Goal: Task Accomplishment & Management: Use online tool/utility

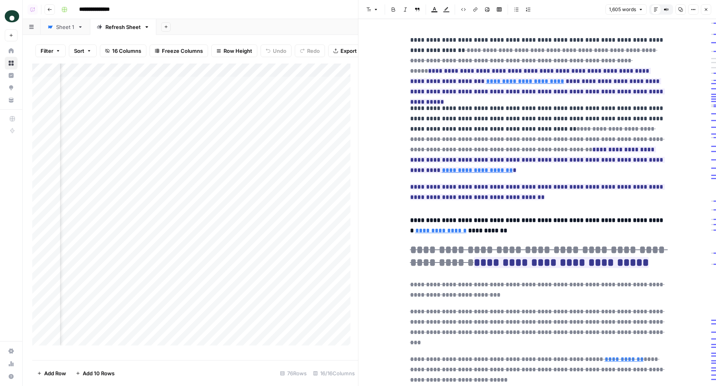
scroll to position [2201, 0]
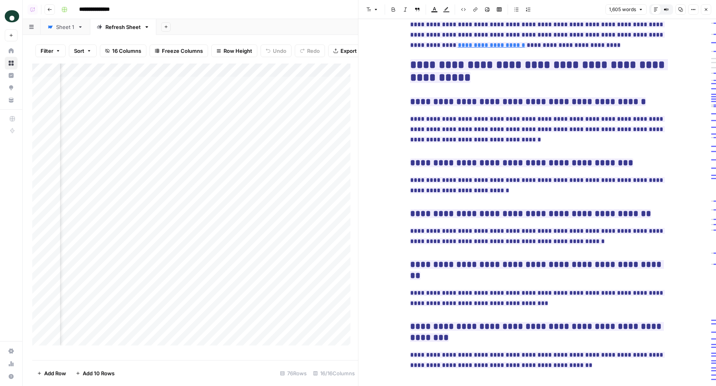
click at [707, 13] on button "Close" at bounding box center [705, 9] width 10 height 10
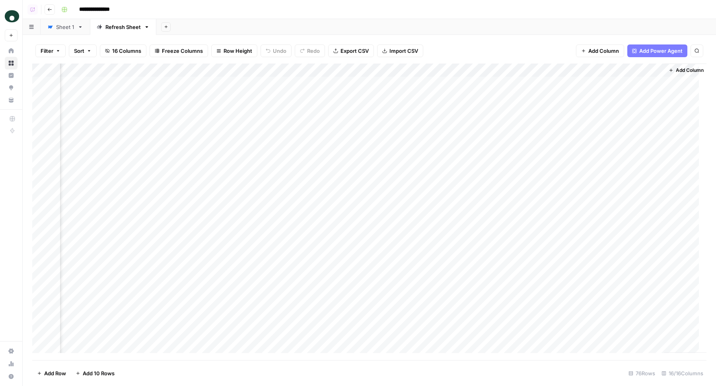
click at [354, 151] on div "Add Column" at bounding box center [369, 212] width 674 height 297
click at [344, 163] on div "Add Column" at bounding box center [369, 212] width 674 height 297
click at [341, 178] on div "Add Column" at bounding box center [369, 212] width 674 height 297
click at [337, 192] on div "Add Column" at bounding box center [369, 212] width 674 height 297
click at [337, 205] on div "Add Column" at bounding box center [369, 212] width 674 height 297
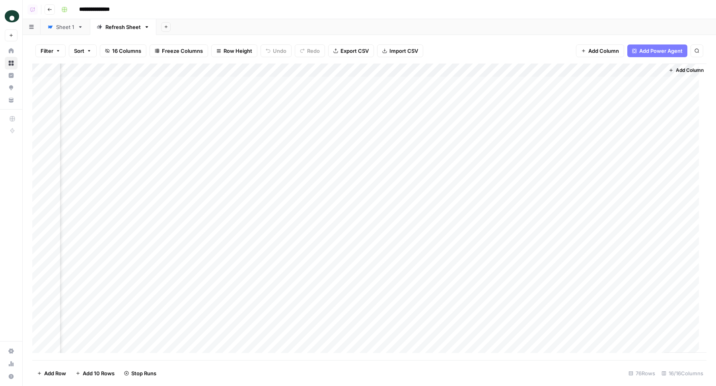
click at [337, 178] on div "Add Column" at bounding box center [369, 212] width 674 height 297
click at [423, 150] on div "Add Column" at bounding box center [369, 212] width 674 height 297
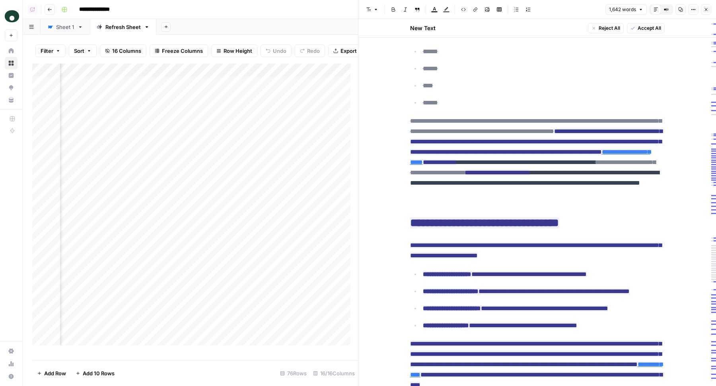
scroll to position [1879, 0]
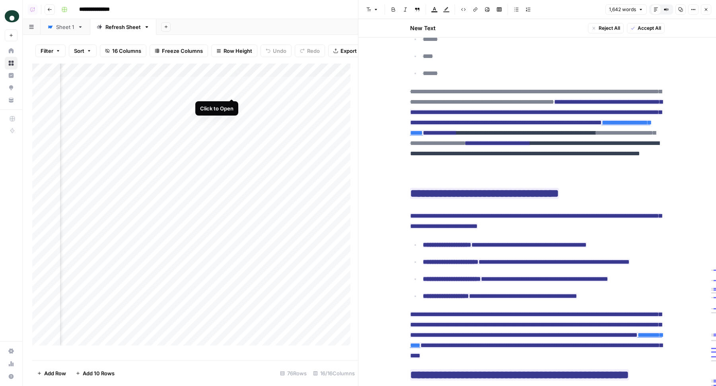
click at [231, 88] on div "Add Column" at bounding box center [195, 209] width 326 height 290
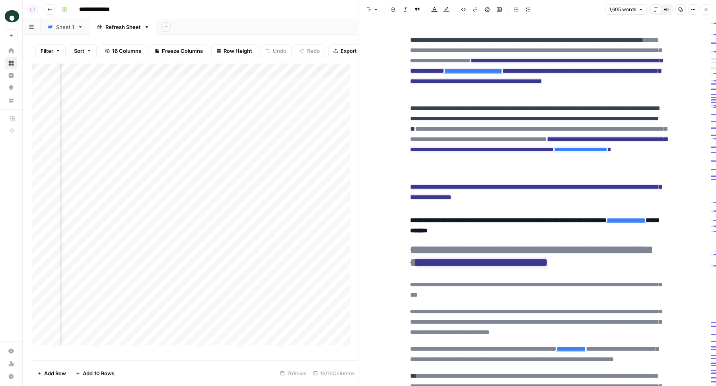
click at [170, 90] on div "Add Column" at bounding box center [195, 209] width 326 height 290
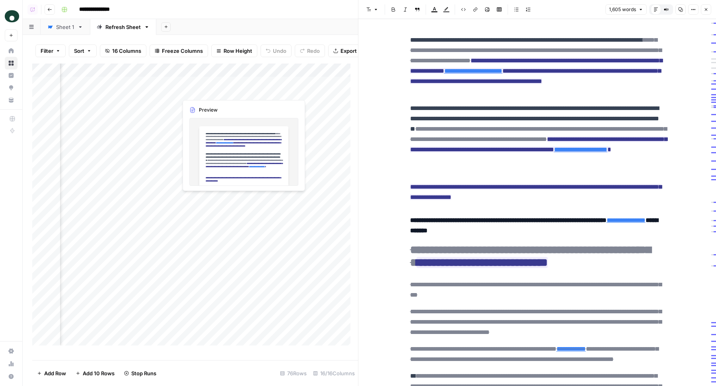
click at [309, 35] on div "Add Sheet" at bounding box center [435, 27] width 559 height 16
click at [705, 8] on icon "button" at bounding box center [705, 9] width 5 height 5
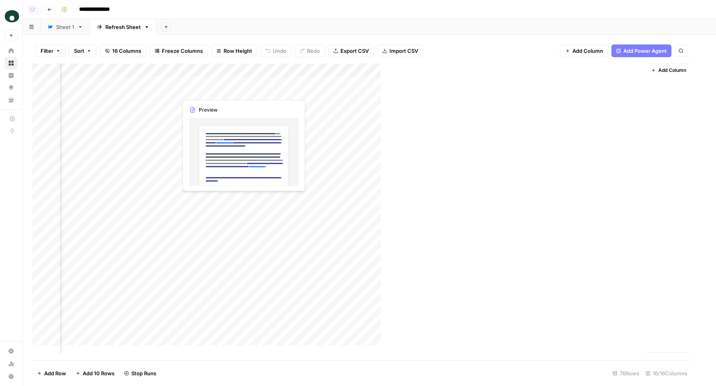
scroll to position [0, 966]
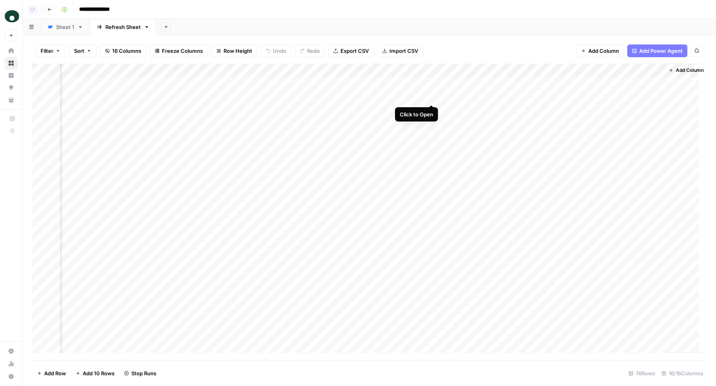
click at [431, 98] on div "Add Column" at bounding box center [369, 212] width 674 height 297
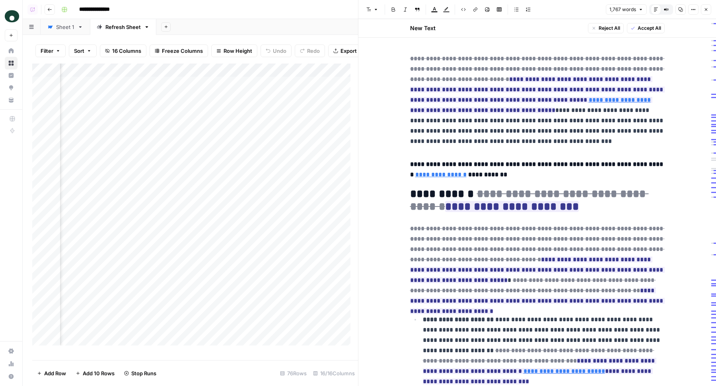
scroll to position [0, 1143]
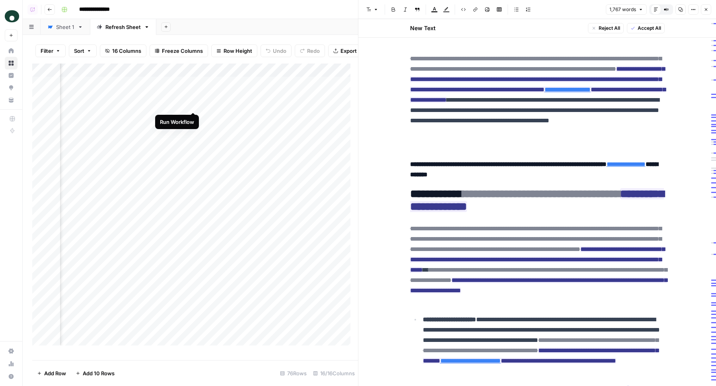
click at [192, 105] on div "Add Column" at bounding box center [195, 209] width 326 height 290
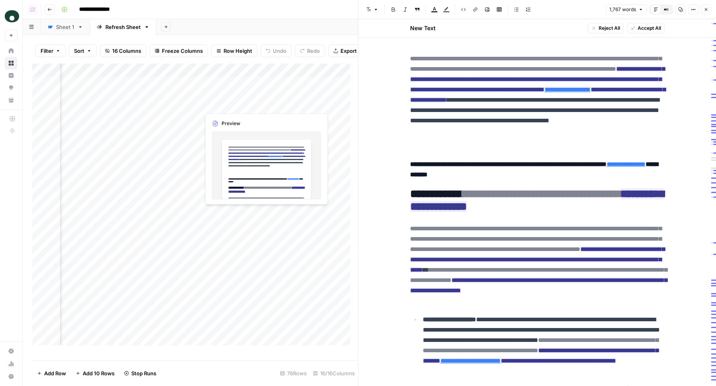
click at [297, 24] on div "Add Sheet" at bounding box center [435, 27] width 559 height 16
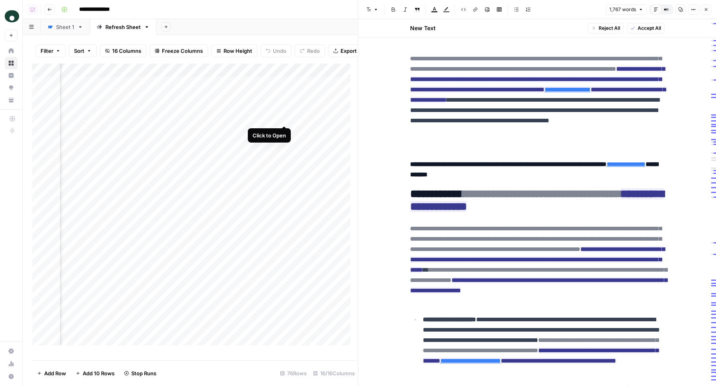
click at [285, 117] on div "Add Column" at bounding box center [195, 209] width 326 height 290
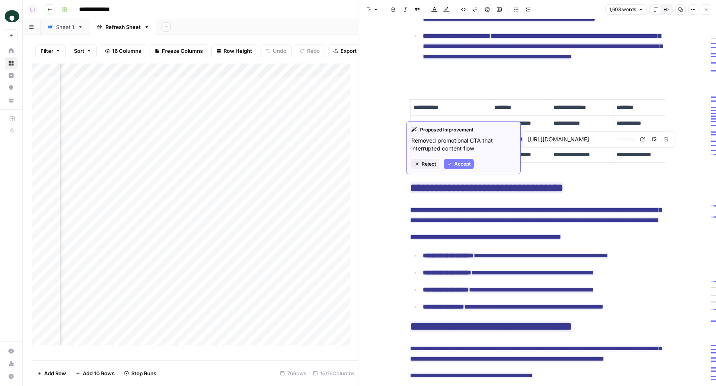
scroll to position [333, 0]
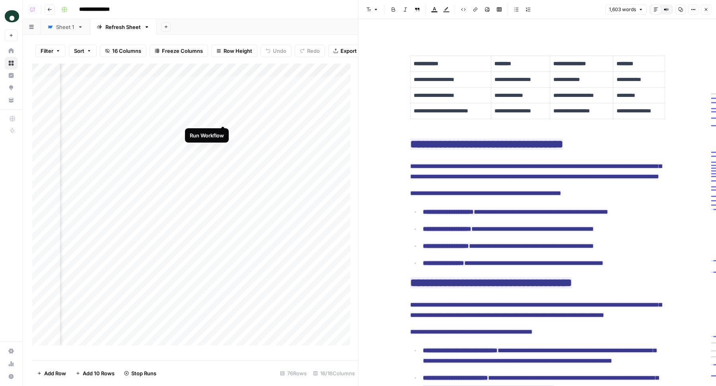
click at [221, 118] on div "Add Column" at bounding box center [195, 209] width 326 height 290
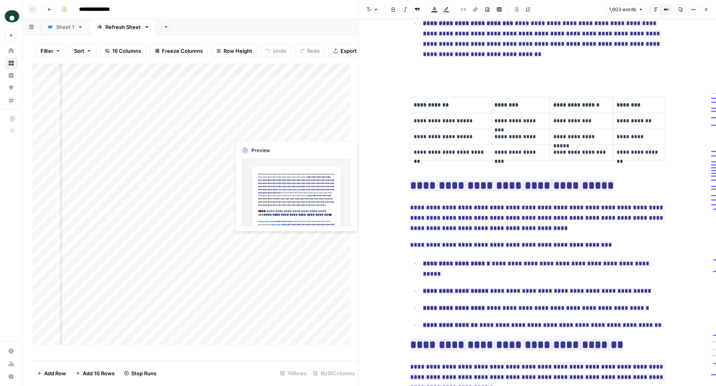
click at [284, 132] on div "Add Column" at bounding box center [195, 209] width 326 height 290
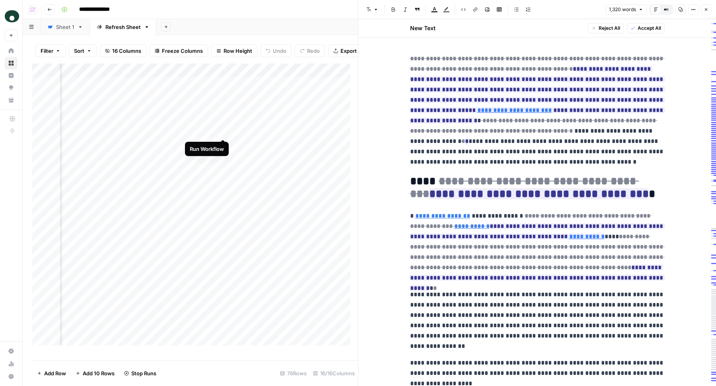
click at [223, 131] on div "Add Column" at bounding box center [195, 209] width 326 height 290
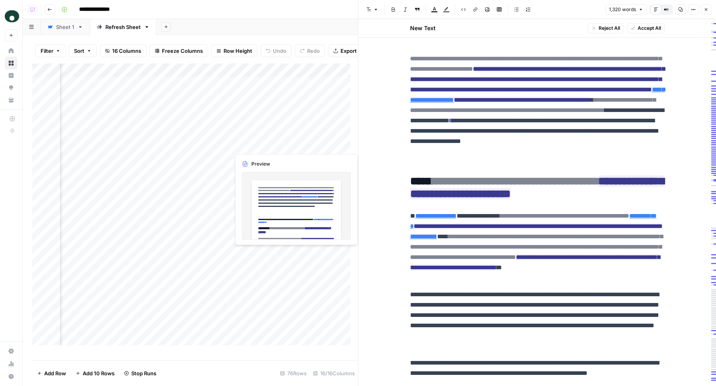
click at [285, 145] on div "Add Column" at bounding box center [195, 209] width 326 height 290
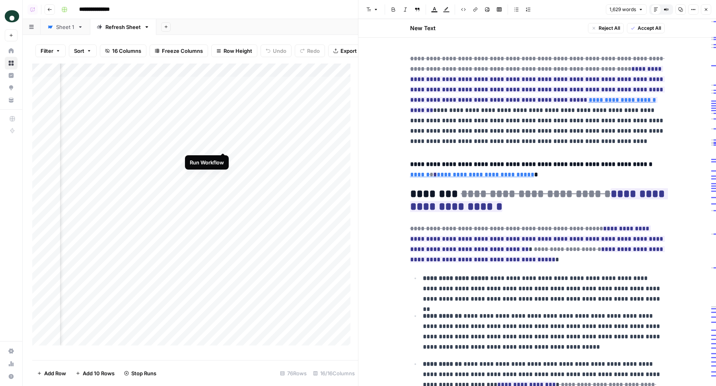
click at [222, 146] on div "Add Column" at bounding box center [195, 209] width 326 height 290
click at [707, 8] on icon "button" at bounding box center [705, 9] width 5 height 5
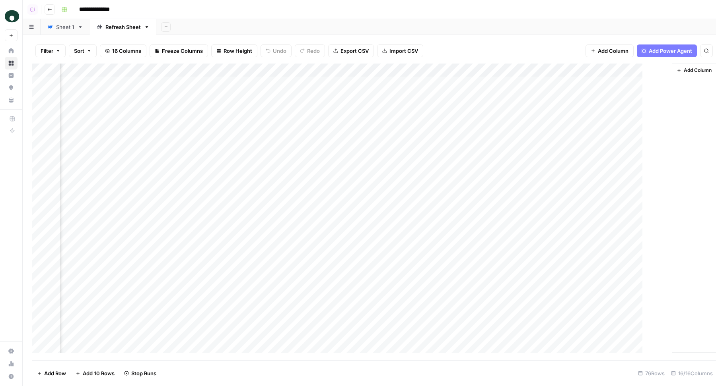
scroll to position [0, 966]
click at [370, 124] on div "Add Column" at bounding box center [369, 212] width 674 height 297
click at [358, 124] on div "Add Column" at bounding box center [369, 212] width 674 height 297
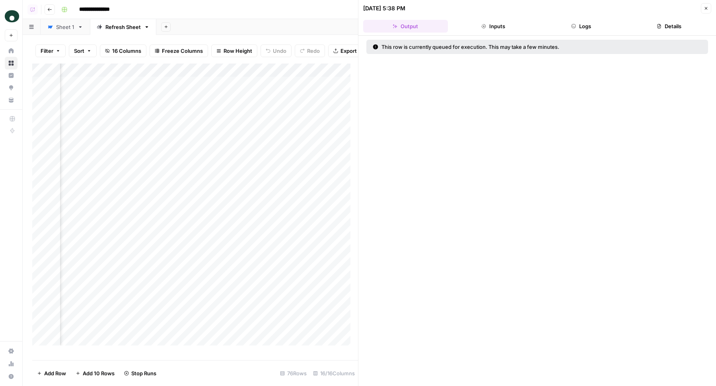
click at [592, 22] on button "Logs" at bounding box center [581, 26] width 85 height 13
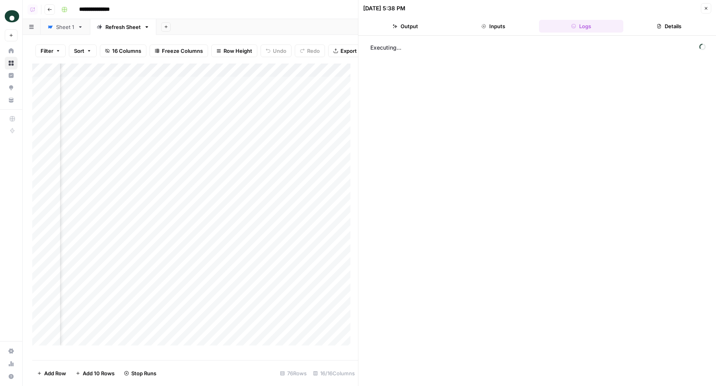
click at [704, 10] on icon "button" at bounding box center [705, 8] width 5 height 5
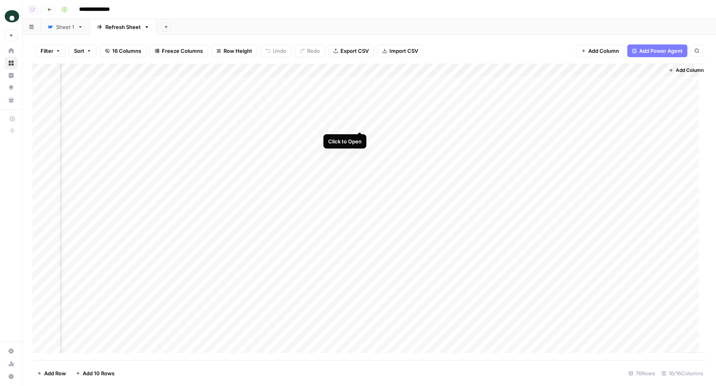
click at [360, 121] on div "Add Column" at bounding box center [369, 212] width 674 height 297
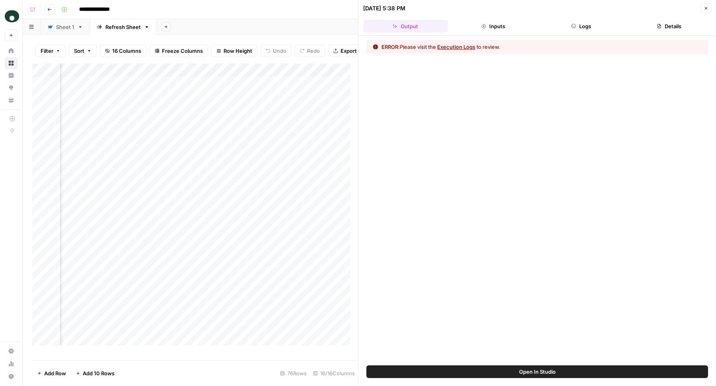
click at [577, 28] on button "Logs" at bounding box center [581, 26] width 85 height 13
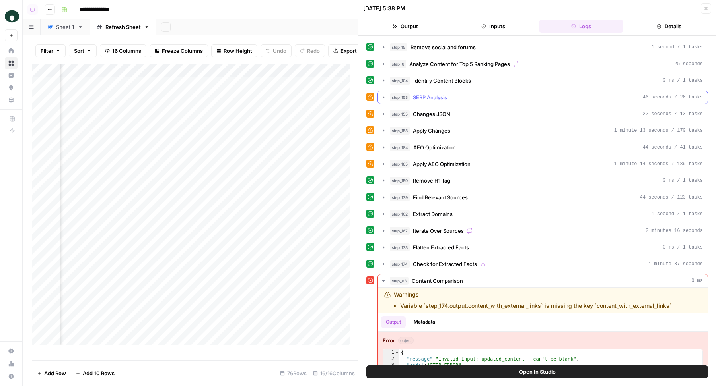
scroll to position [78, 0]
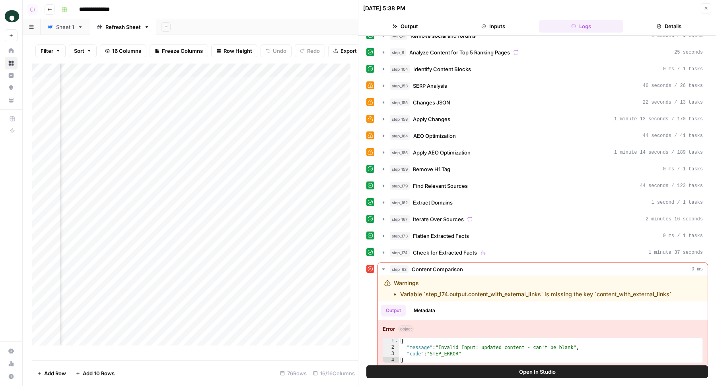
click at [499, 372] on button "Open In Studio" at bounding box center [536, 372] width 341 height 13
click at [706, 8] on icon "button" at bounding box center [705, 8] width 5 height 5
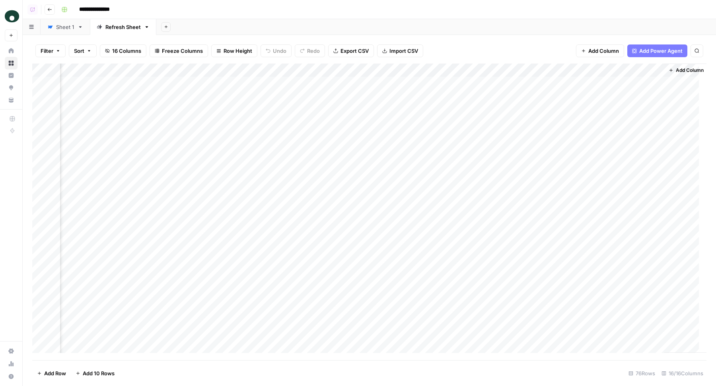
click at [371, 124] on div "Add Column" at bounding box center [369, 212] width 674 height 297
click at [421, 26] on div "Add Sheet" at bounding box center [435, 27] width 559 height 16
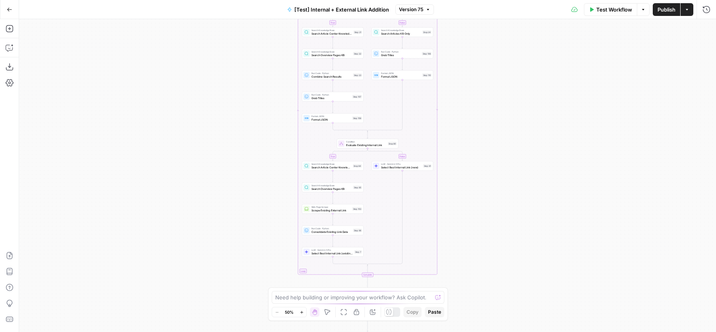
click at [419, 10] on span "Version 75" at bounding box center [411, 9] width 24 height 7
click at [11, 13] on button "Go Back" at bounding box center [9, 9] width 14 height 14
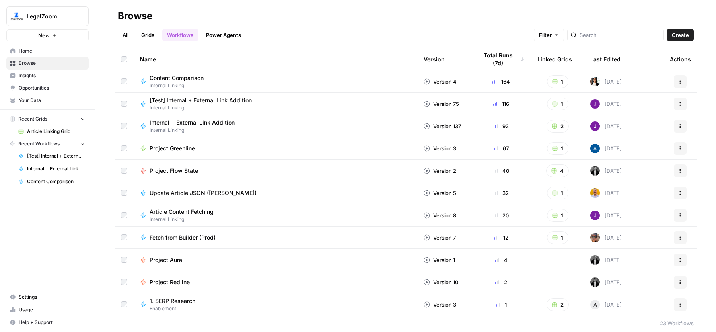
click at [164, 122] on span "Internal + External Link Addition" at bounding box center [191, 122] width 85 height 8
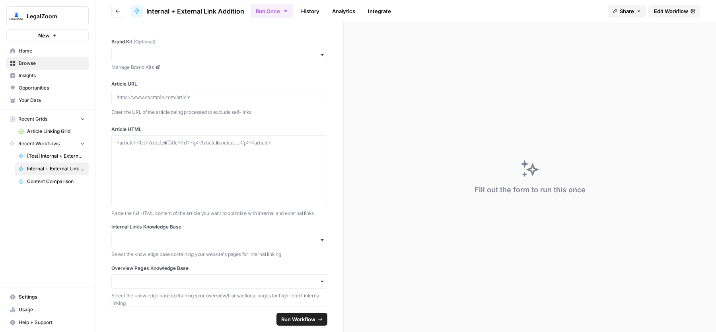
click at [683, 14] on span "Edit Workflow" at bounding box center [671, 11] width 34 height 8
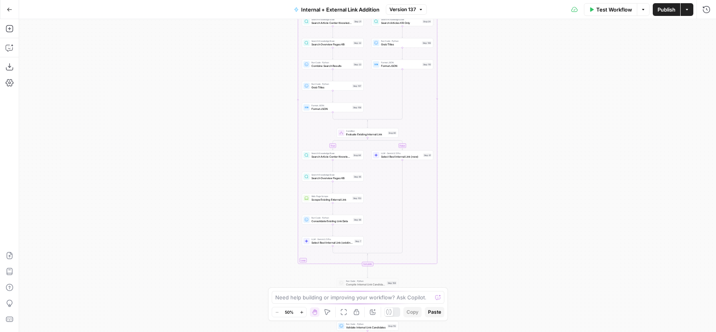
click at [422, 11] on icon "button" at bounding box center [420, 9] width 5 height 5
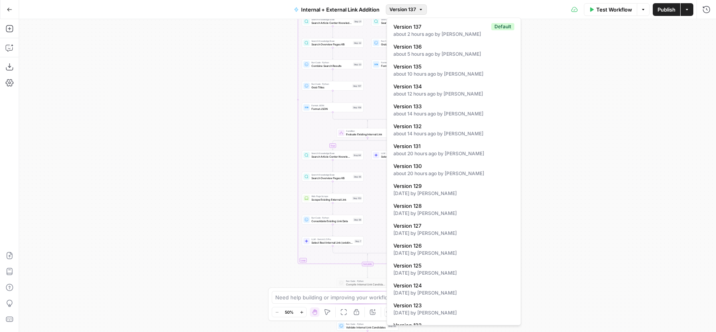
click at [422, 11] on icon "button" at bounding box center [420, 9] width 5 height 5
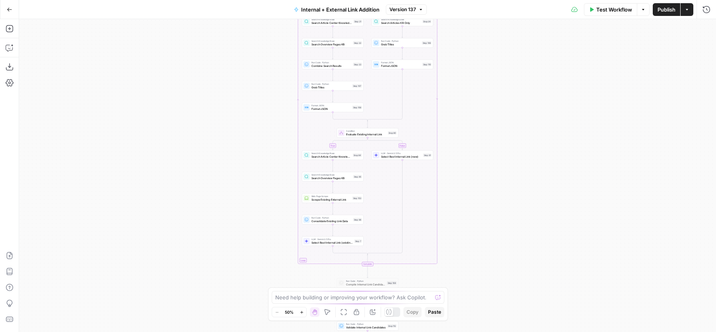
click at [690, 13] on button "Actions" at bounding box center [686, 9] width 13 height 13
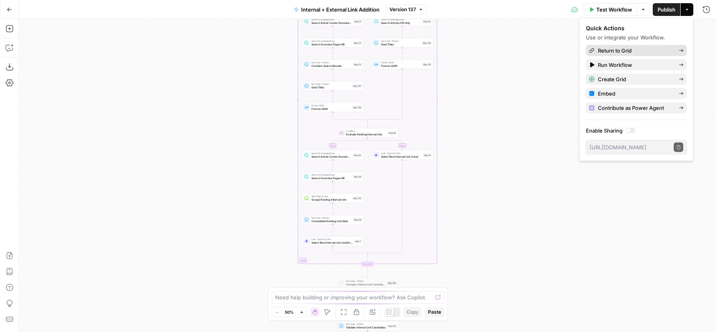
click at [634, 48] on span "Return to Grid" at bounding box center [634, 51] width 75 height 8
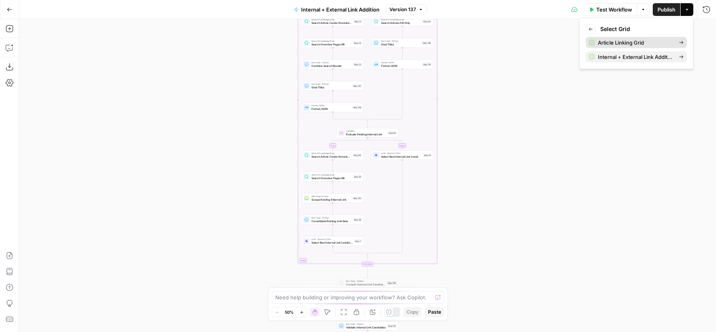
click at [629, 47] on link "Article Linking Grid" at bounding box center [636, 42] width 101 height 11
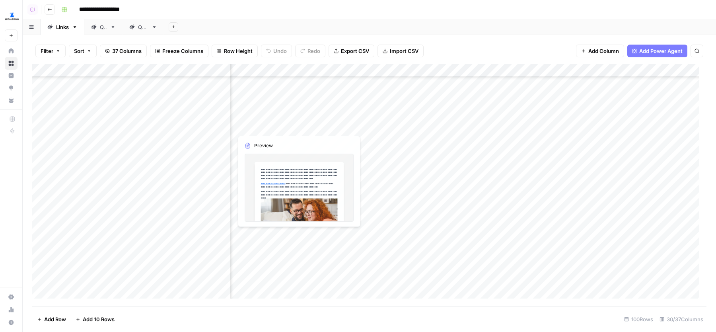
scroll to position [130, 1547]
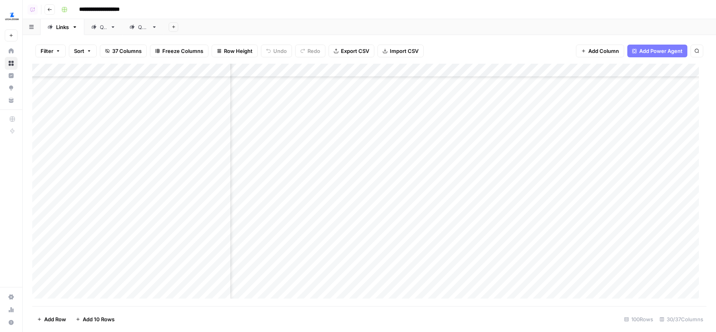
click at [280, 68] on div "Add Column" at bounding box center [369, 185] width 674 height 242
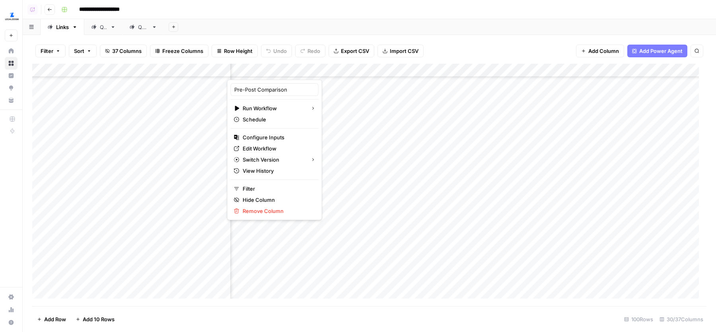
click at [392, 22] on div "Add Sheet" at bounding box center [440, 27] width 552 height 16
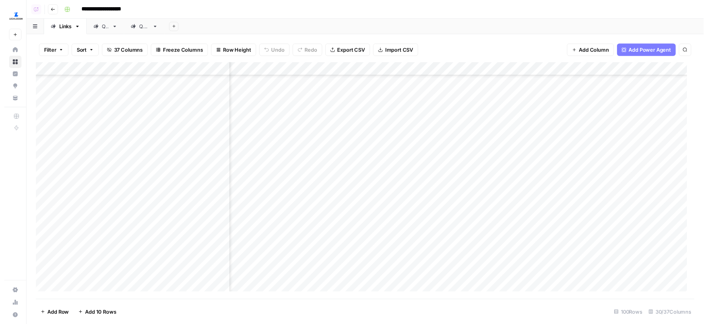
scroll to position [130, 406]
click at [322, 70] on div "Add Column" at bounding box center [369, 185] width 674 height 242
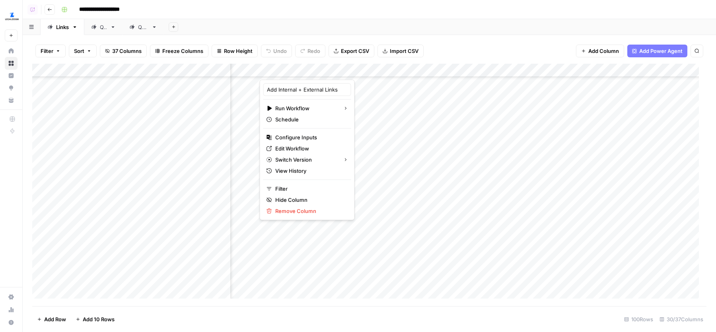
click at [505, 33] on div "Add Sheet" at bounding box center [440, 27] width 552 height 16
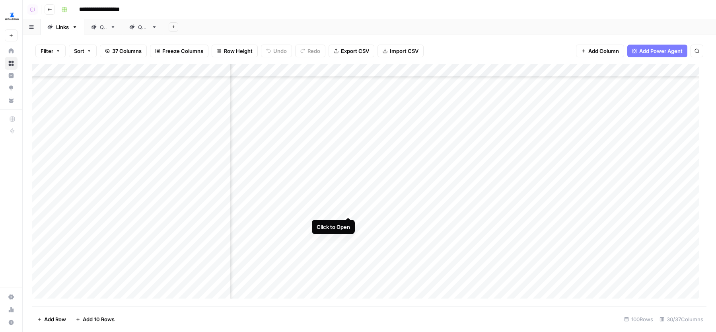
click at [347, 203] on div "Add Column" at bounding box center [369, 185] width 674 height 242
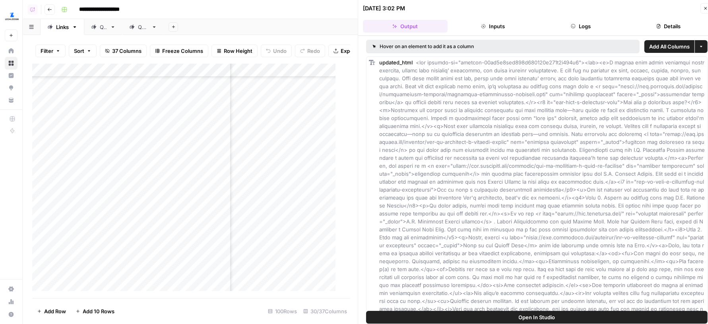
scroll to position [132, 1839]
click at [584, 26] on button "Logs" at bounding box center [581, 26] width 85 height 13
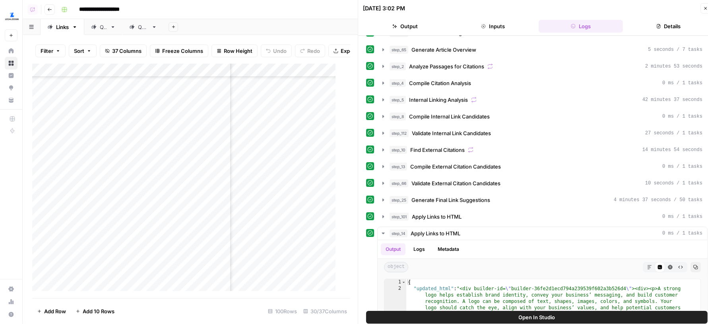
scroll to position [132, 1642]
click at [444, 99] on span "Internal Linking Analysis" at bounding box center [438, 100] width 59 height 8
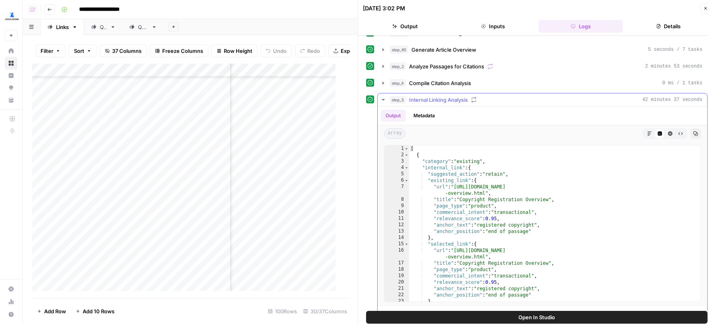
click at [503, 217] on div "[ { "category" : "existing" , "internal_link" : { "suggested_action" : "retain"…" at bounding box center [551, 245] width 284 height 201
type textarea "**********"
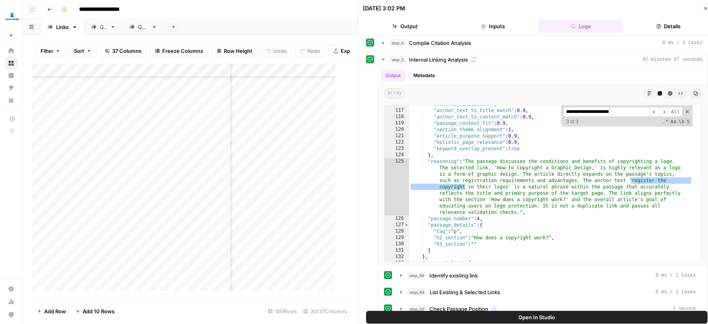
scroll to position [132, 1700]
type input "**********"
click at [271, 207] on div "Add Column" at bounding box center [187, 181] width 311 height 235
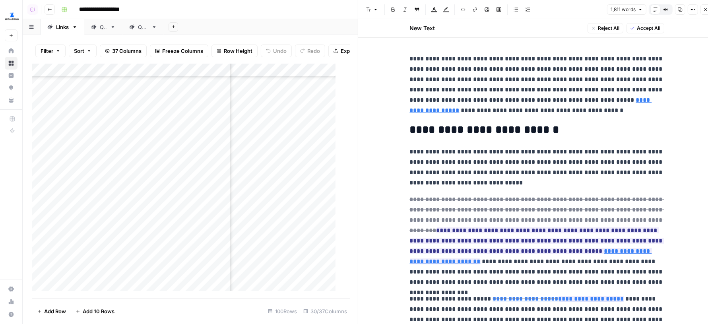
scroll to position [96, 0]
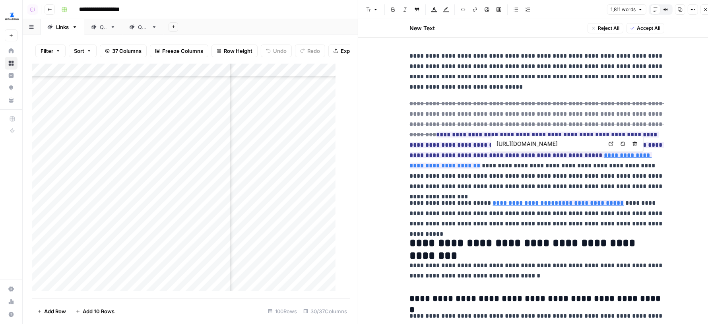
click at [557, 144] on input "https://www.legalzoom.com/articles/how-to-copyright-a-graphic-design" at bounding box center [550, 144] width 106 height 8
click at [610, 144] on body "**********" at bounding box center [354, 162] width 708 height 324
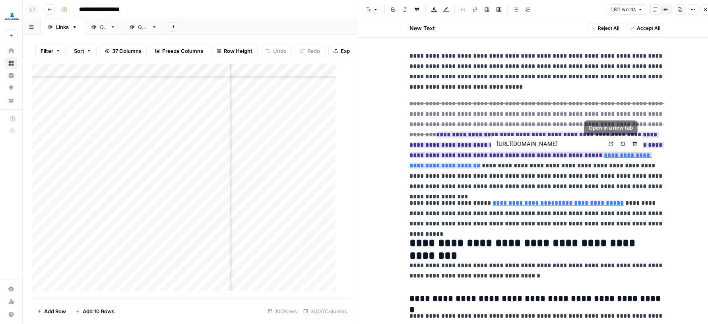
scroll to position [0, 0]
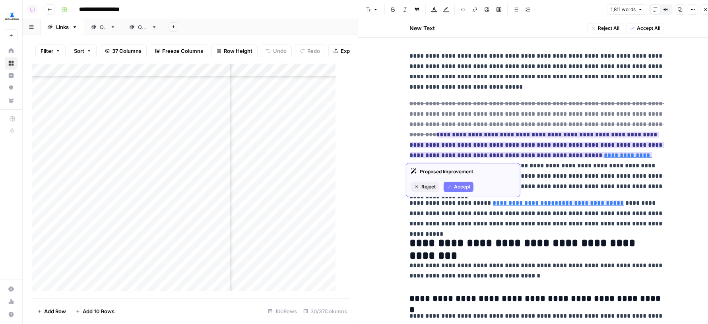
click at [581, 139] on span "**********" at bounding box center [537, 134] width 254 height 73
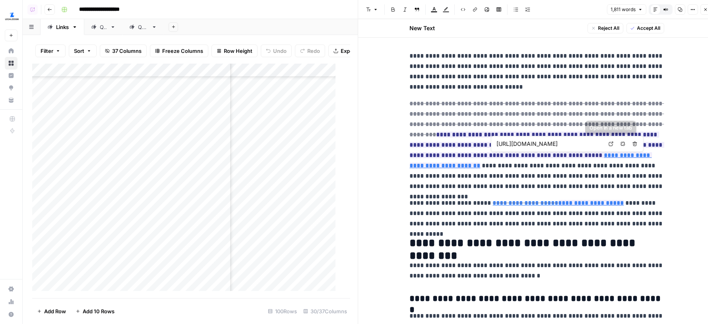
click at [613, 144] on icon at bounding box center [611, 144] width 5 height 5
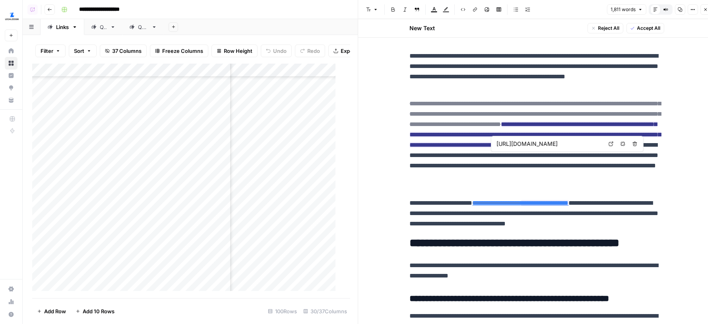
scroll to position [132, 1760]
click at [305, 215] on div "Add Column" at bounding box center [187, 181] width 311 height 235
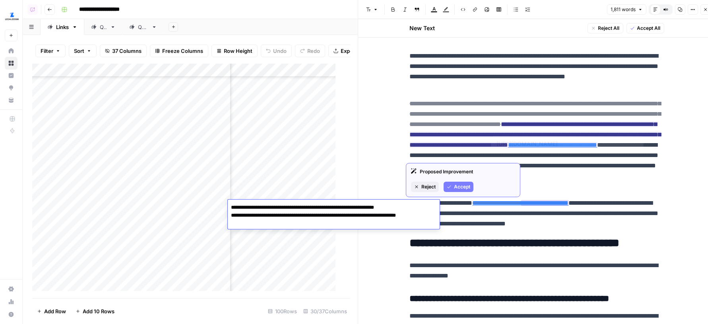
type input "https://www.legalzoom.com/articles/how-to-copyright-a-logo-by-yourself"
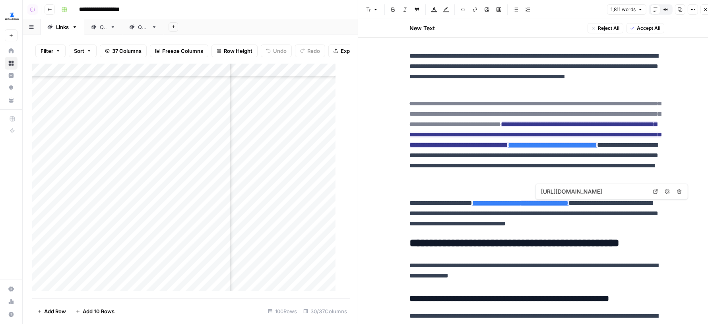
click at [588, 189] on input "https://www.legalzoom.com/articles/how-to-copyright-a-logo-by-yourself" at bounding box center [594, 192] width 106 height 8
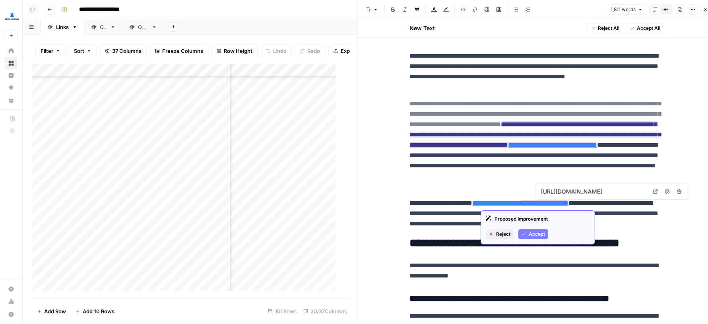
type input "https://www.legalzoom.com/articles/how-to-copyright-a-graphic-design"
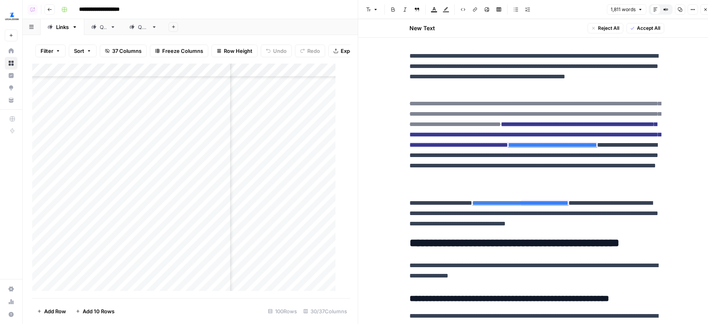
scroll to position [132, 1903]
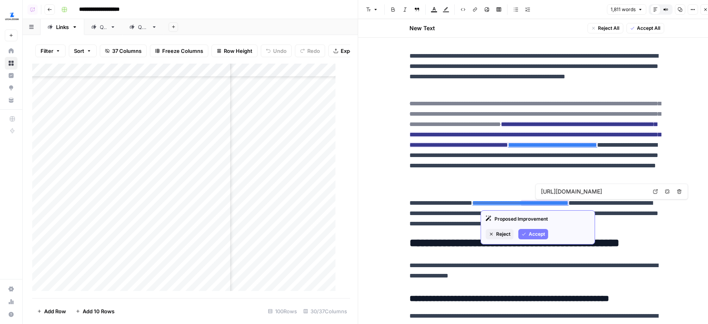
type input "https://www.legalzoom.com/articles/copyright-basics-what-is-a-copyright-and-why…"
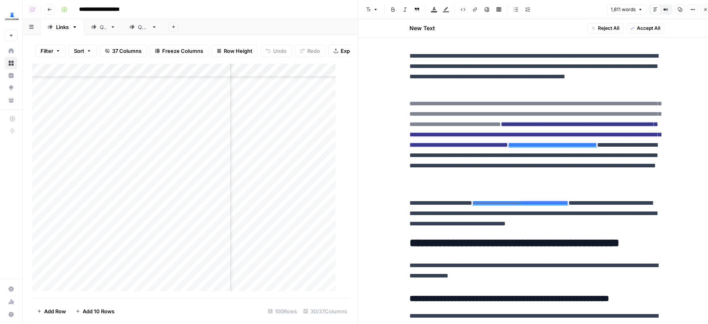
scroll to position [132, 490]
click at [262, 206] on div "Add Column" at bounding box center [187, 181] width 311 height 235
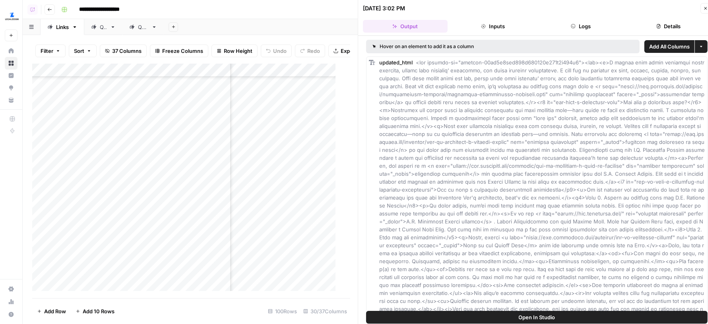
click at [586, 23] on button "Logs" at bounding box center [581, 26] width 85 height 13
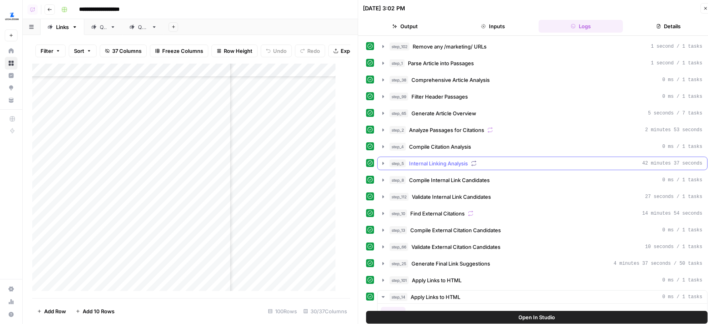
click at [485, 166] on button "step_5 Internal Linking Analysis 42 minutes 37 seconds" at bounding box center [543, 163] width 330 height 13
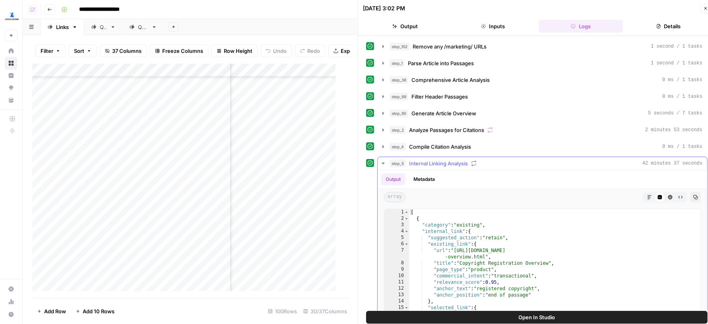
type textarea "**********"
click at [500, 238] on div "[ { "category" : "existing" , "internal_link" : { "suggested_action" : "retain"…" at bounding box center [551, 309] width 284 height 201
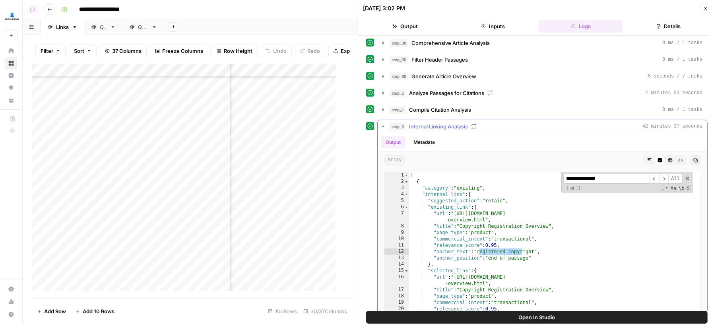
scroll to position [46, 0]
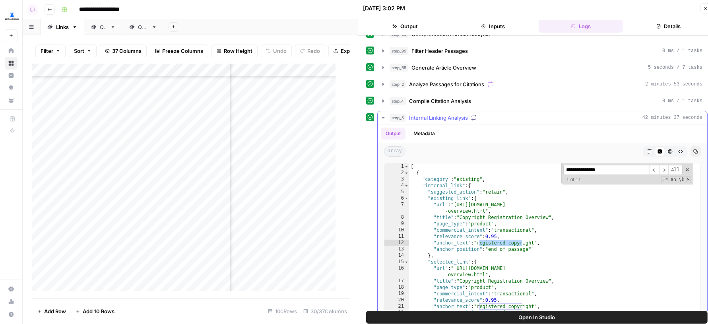
click at [604, 168] on input "**********" at bounding box center [606, 170] width 86 height 10
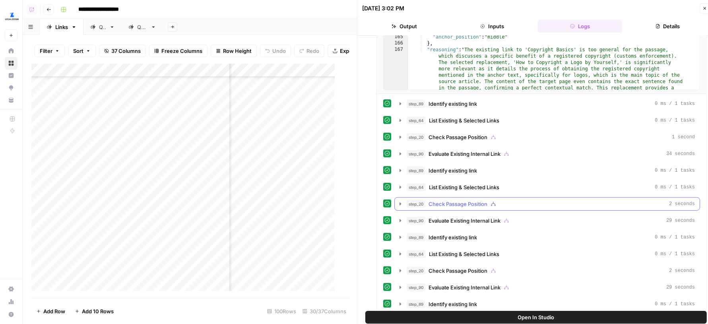
scroll to position [314, 0]
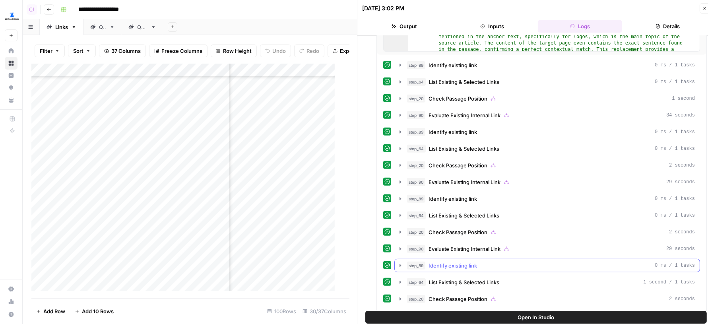
type input "**********"
click at [458, 262] on span "Identify existing link" at bounding box center [453, 266] width 48 height 8
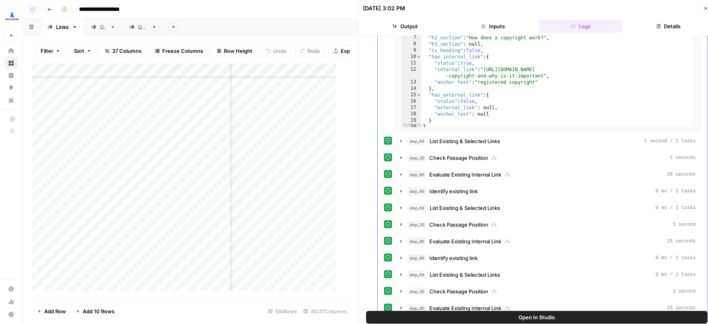
scroll to position [664, 0]
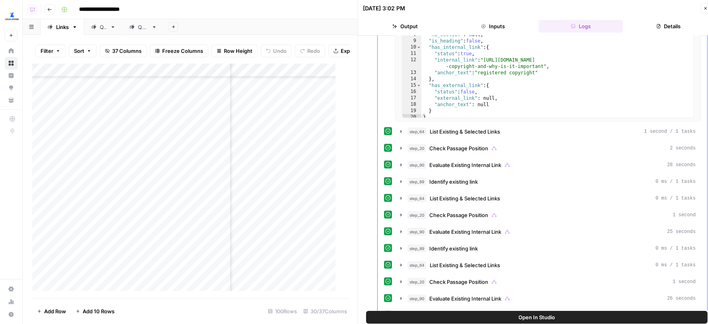
click at [481, 144] on span "Check Passage Position" at bounding box center [458, 148] width 59 height 8
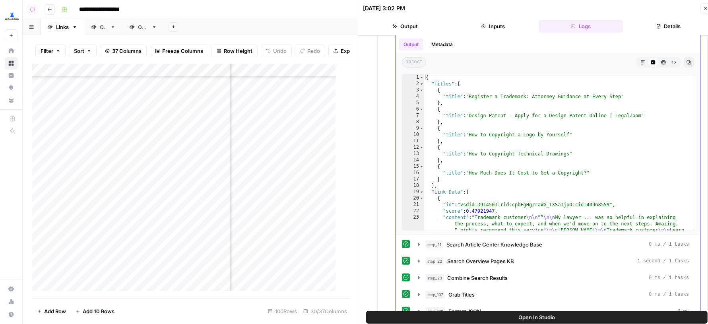
scroll to position [799, 0]
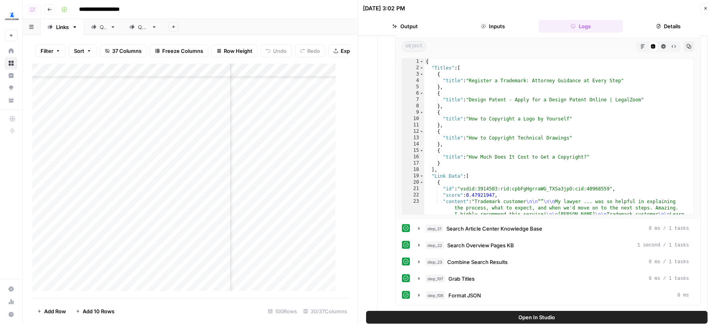
click at [525, 318] on span "Open In Studio" at bounding box center [537, 317] width 37 height 8
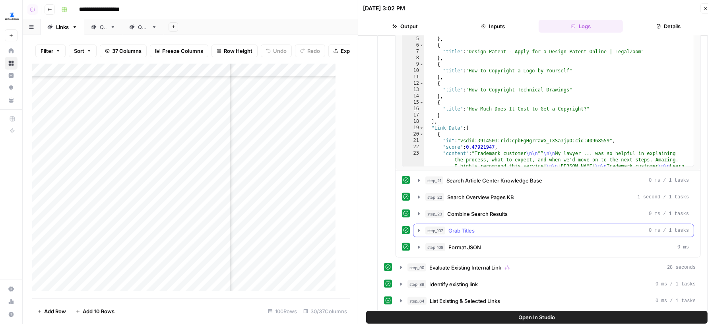
scroll to position [861, 0]
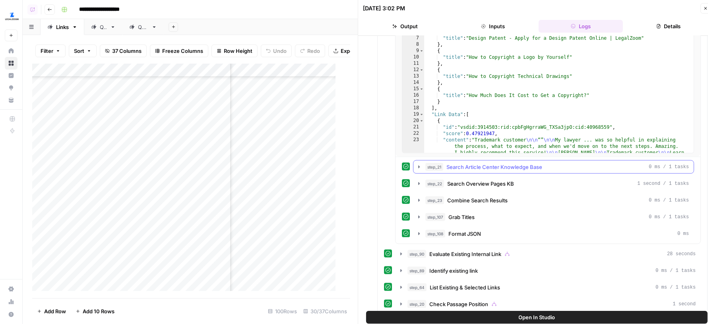
click at [524, 163] on span "Search Article Center Knowledge Base" at bounding box center [494, 167] width 96 height 8
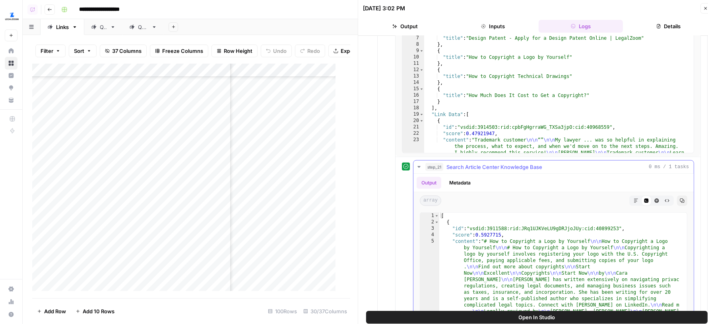
click at [524, 163] on span "Search Article Center Knowledge Base" at bounding box center [494, 167] width 96 height 8
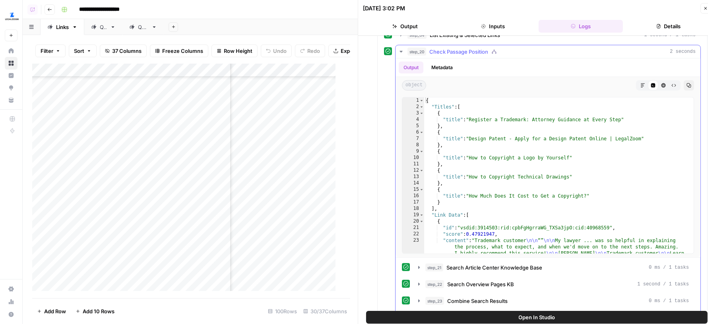
scroll to position [763, 0]
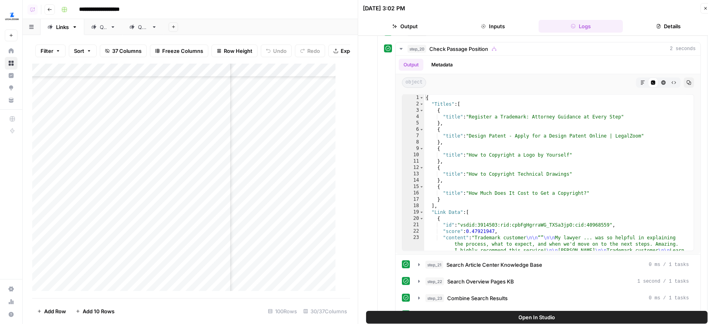
click at [491, 21] on button "Inputs" at bounding box center [493, 26] width 85 height 13
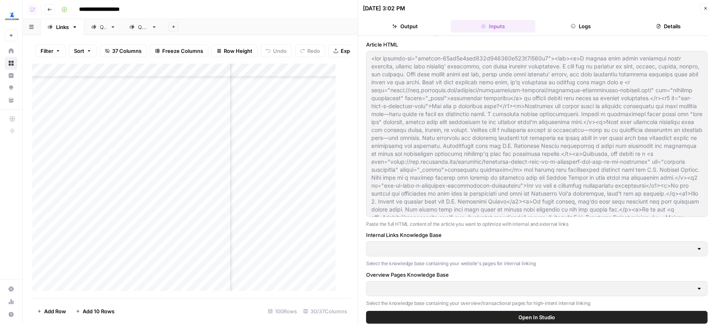
scroll to position [66, 0]
type input "Articles Center Sitemap"
type input "Overview Pages Sitemap"
type input "LegalZoom - LLC"
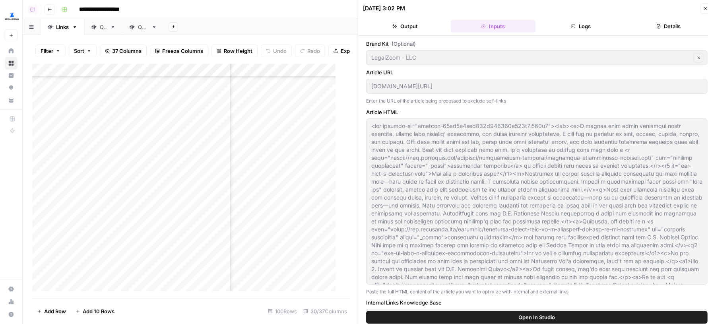
click at [564, 28] on button "Logs" at bounding box center [581, 26] width 85 height 13
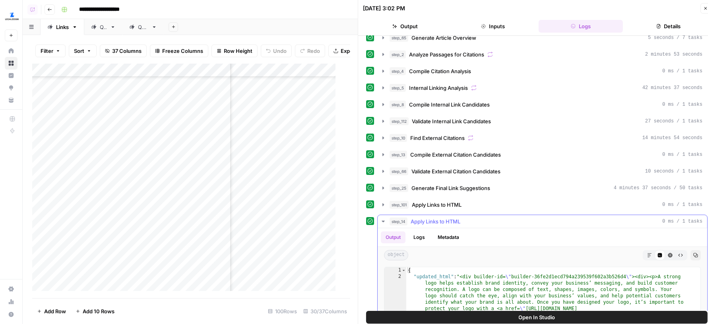
scroll to position [56, 0]
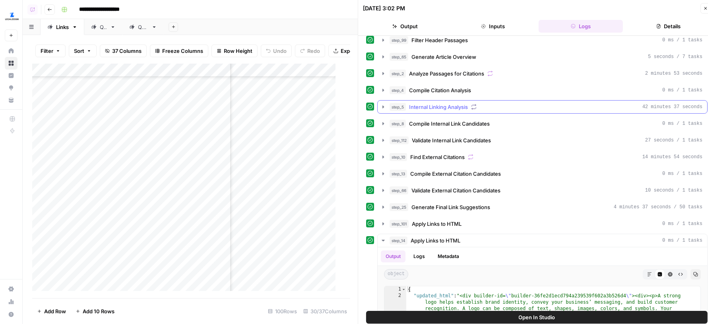
click at [458, 107] on span "Internal Linking Analysis" at bounding box center [438, 107] width 59 height 8
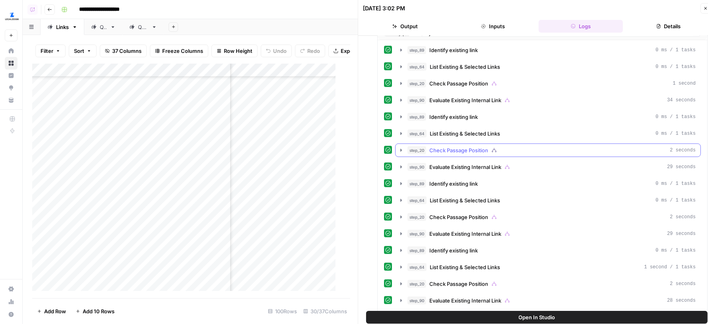
scroll to position [330, 0]
click at [460, 179] on span "Identify existing link" at bounding box center [453, 183] width 48 height 8
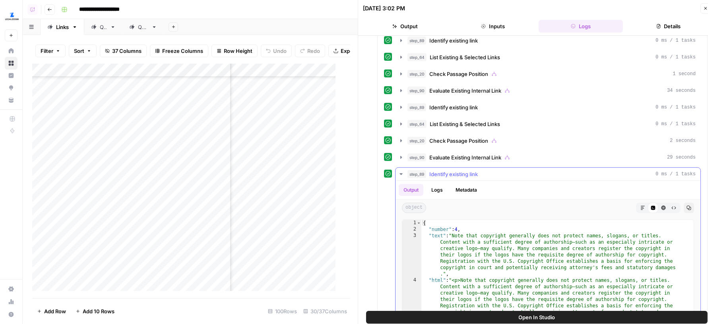
scroll to position [347, 0]
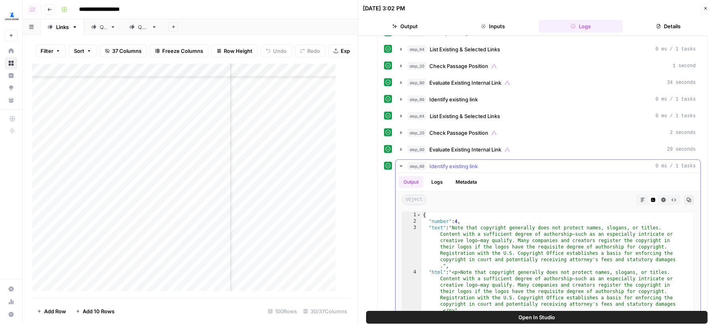
click at [458, 162] on span "Identify existing link" at bounding box center [453, 166] width 48 height 8
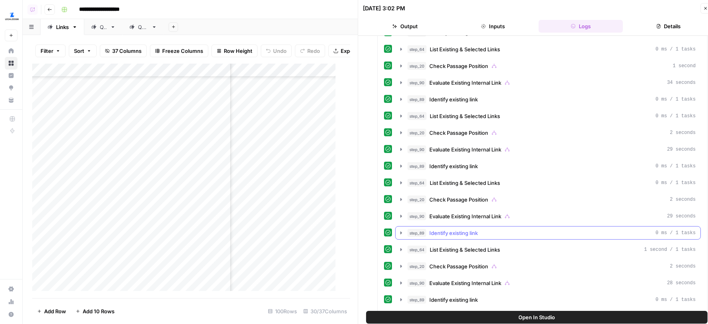
click at [452, 229] on span "Identify existing link" at bounding box center [453, 233] width 48 height 8
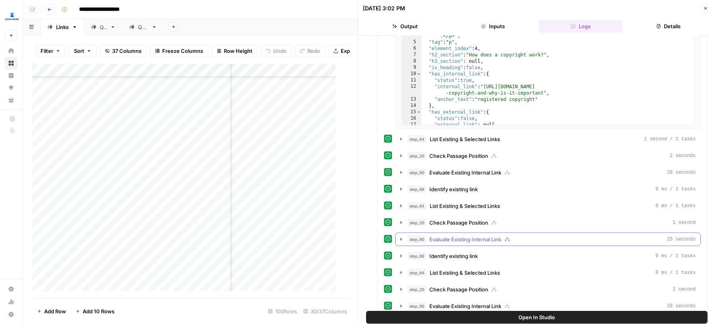
scroll to position [674, 0]
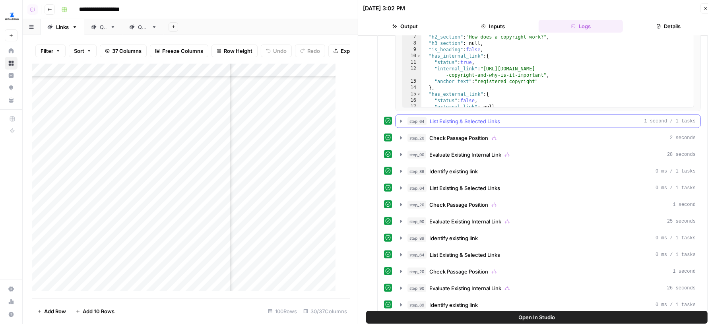
click at [460, 117] on span "List Existing & Selected Links" at bounding box center [465, 121] width 70 height 8
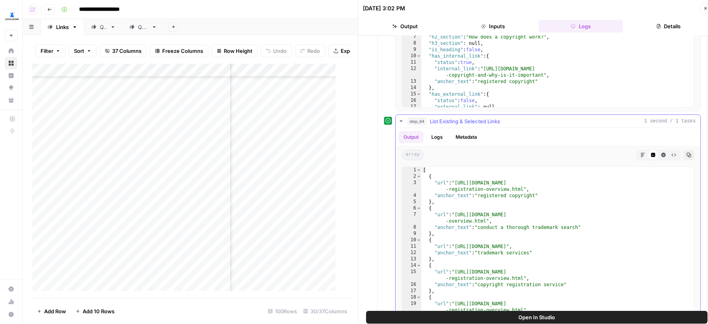
click at [553, 226] on div "[ { "url" : "https://www.legalzoom.com/business/intellectual-property/copyright…" at bounding box center [553, 251] width 265 height 169
type textarea "**"
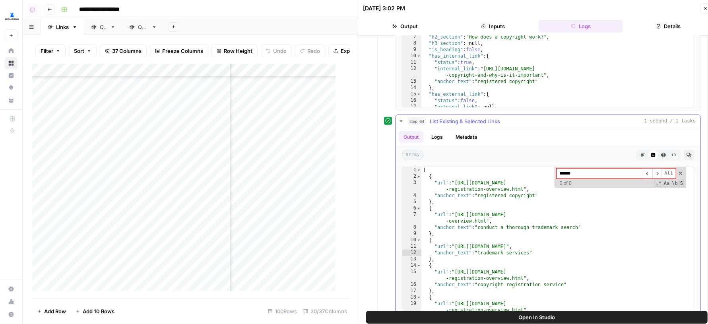
type input "******"
click at [531, 117] on div "step_64 List Existing & Selected Links 1 second / 1 tasks" at bounding box center [551, 121] width 288 height 8
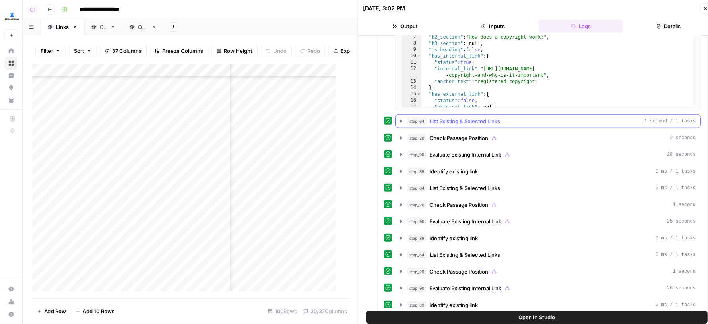
scroll to position [726, 0]
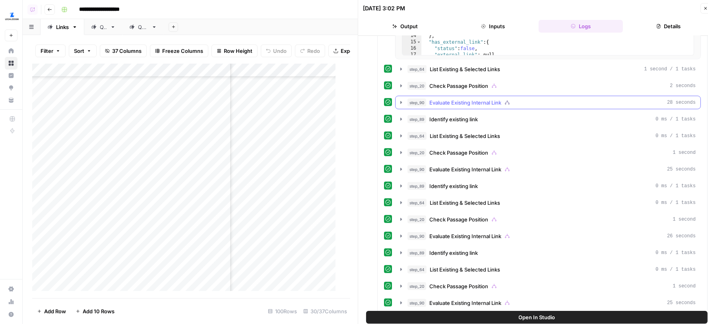
click at [496, 99] on span "Evaluate Existing Internal Link" at bounding box center [465, 103] width 72 height 8
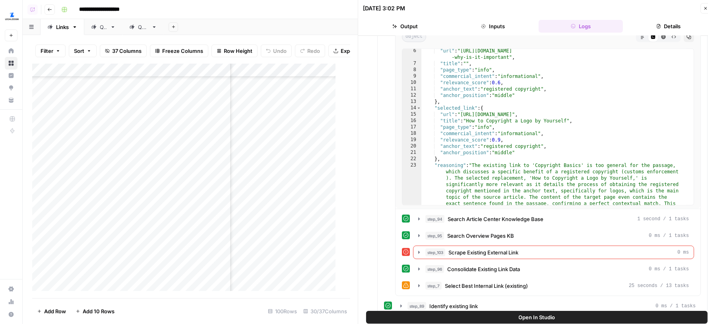
scroll to position [853, 0]
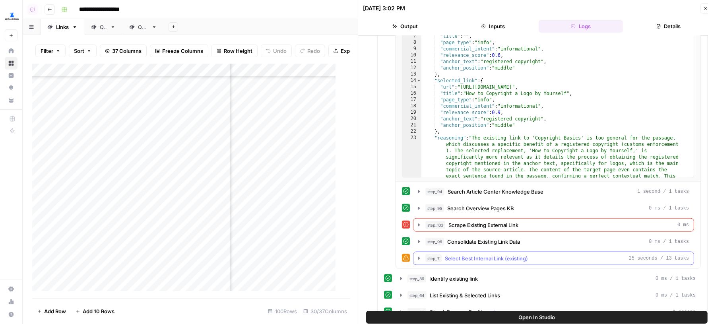
click at [519, 254] on span "Select Best Internal Link (existing)" at bounding box center [486, 258] width 83 height 8
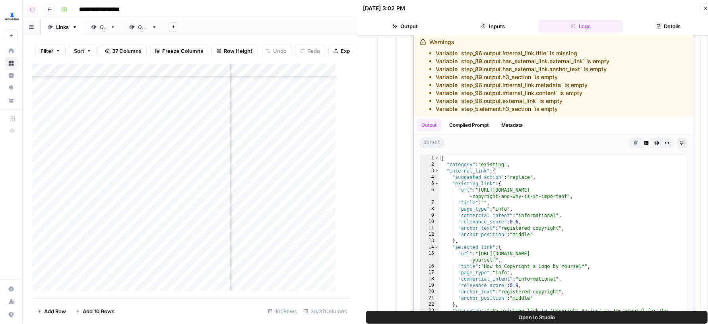
scroll to position [1084, 0]
click at [469, 119] on button "Compiled Prompt" at bounding box center [468, 125] width 49 height 12
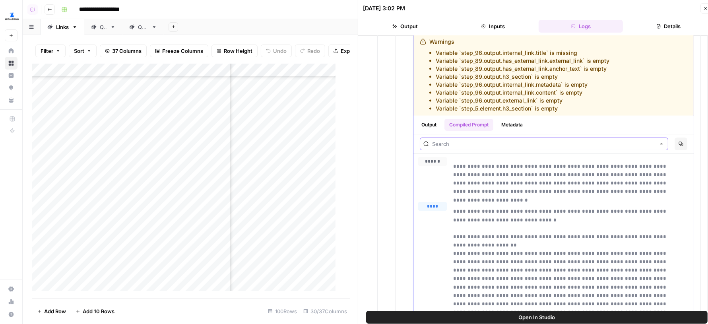
click at [486, 140] on input "text" at bounding box center [543, 144] width 223 height 8
type input "how-to-copyright-a-logo"
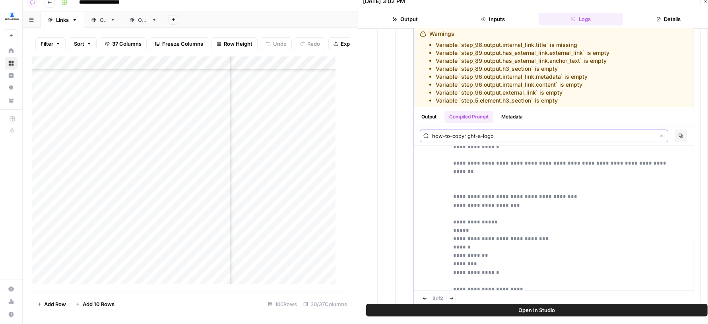
scroll to position [483, 0]
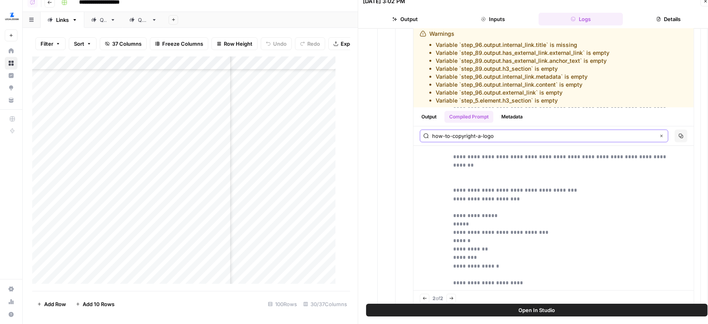
click at [105, 17] on div "QA" at bounding box center [103, 20] width 7 height 8
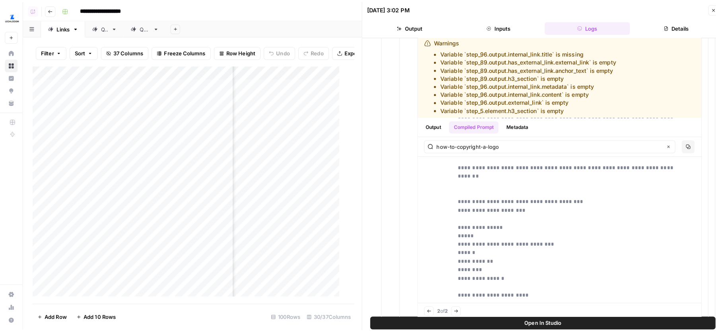
scroll to position [0, 490]
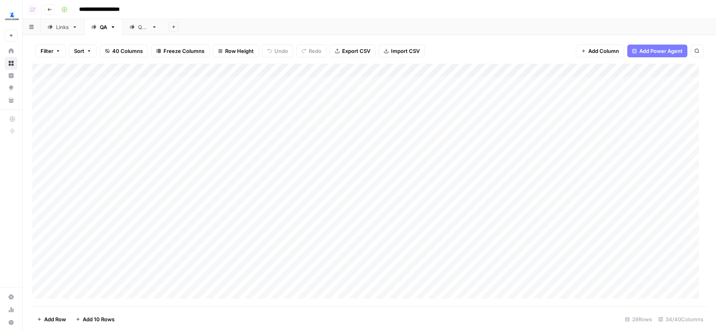
click at [61, 25] on div "Links" at bounding box center [62, 27] width 13 height 8
click at [338, 130] on div "Add Column" at bounding box center [369, 185] width 674 height 242
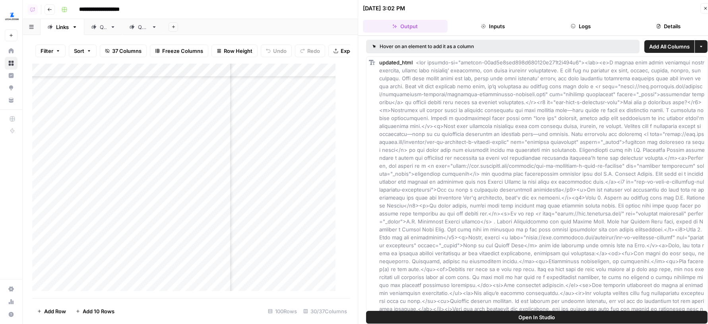
click at [656, 24] on icon "button" at bounding box center [658, 26] width 5 height 5
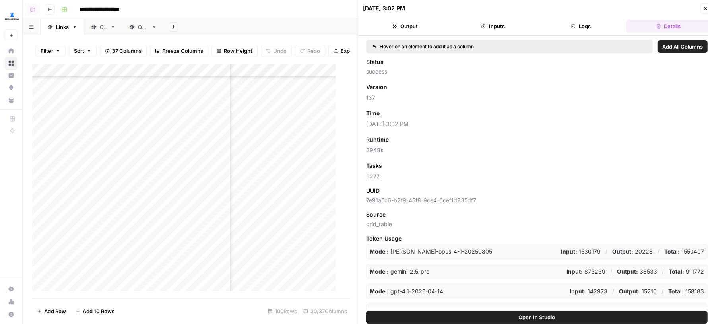
click at [704, 7] on icon "button" at bounding box center [705, 8] width 5 height 5
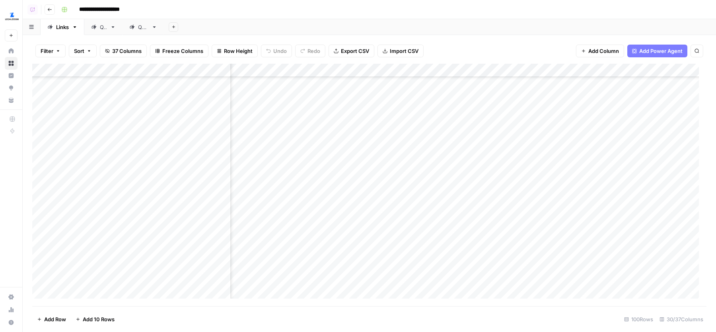
scroll to position [200, 416]
click at [349, 132] on div "Add Column" at bounding box center [369, 185] width 674 height 242
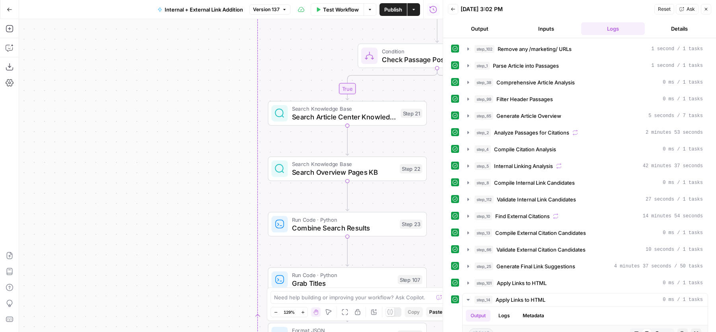
click at [301, 112] on span "Search Article Center Knowledge Base" at bounding box center [344, 117] width 105 height 10
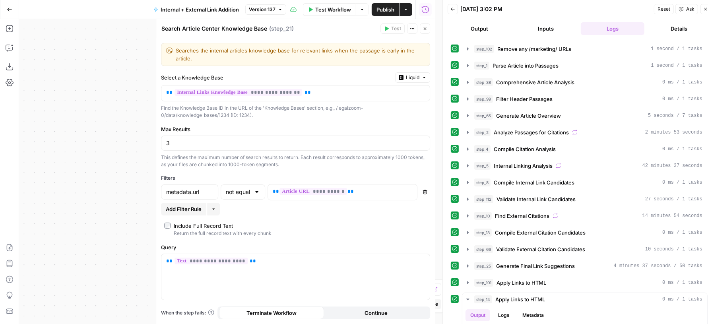
click at [426, 27] on icon "button" at bounding box center [425, 28] width 3 height 3
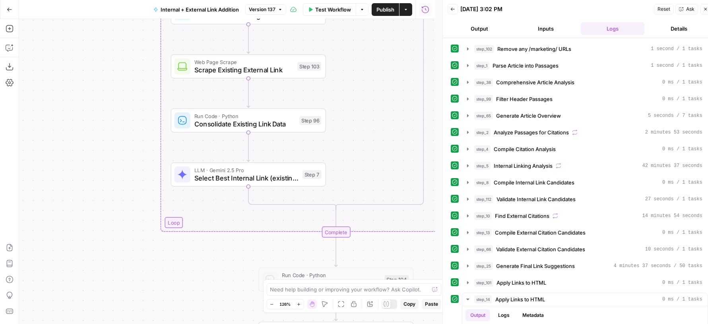
click at [216, 181] on span "Select Best Internal Link (existing)" at bounding box center [246, 178] width 104 height 10
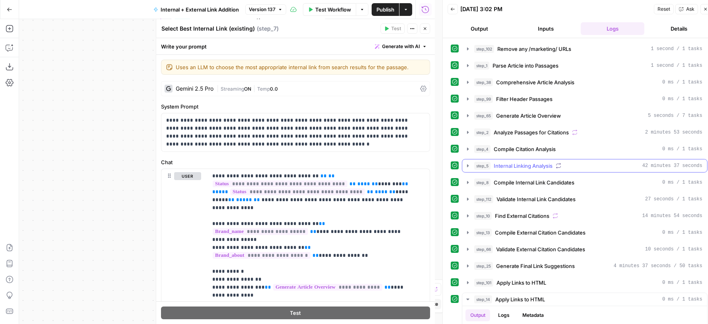
click at [534, 162] on span "Internal Linking Analysis" at bounding box center [523, 166] width 59 height 8
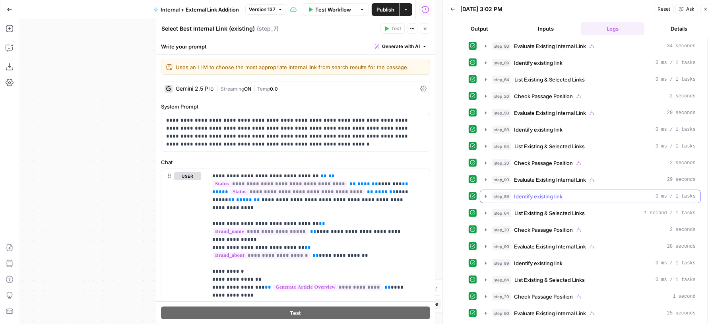
scroll to position [391, 0]
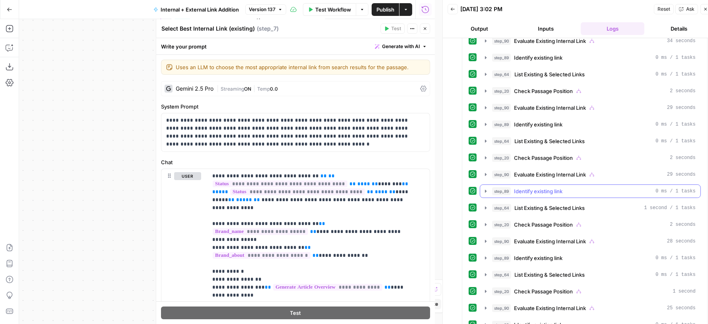
click at [536, 189] on button "step_89 Identify existing link 0 ms / 1 tasks" at bounding box center [590, 191] width 220 height 13
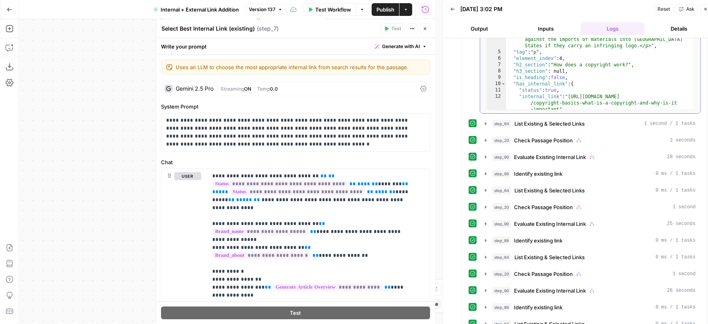
scroll to position [707, 0]
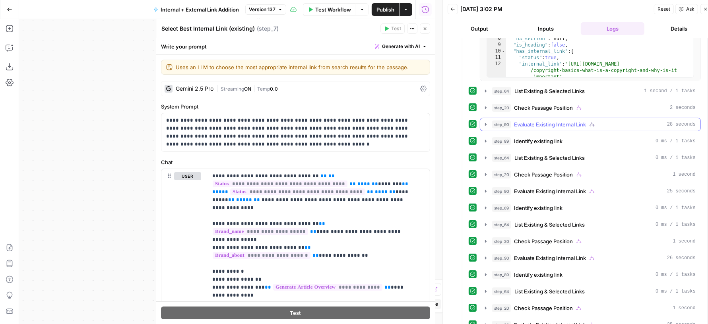
click at [543, 120] on button "step_90 Evaluate Existing Internal Link 28 seconds" at bounding box center [590, 124] width 220 height 13
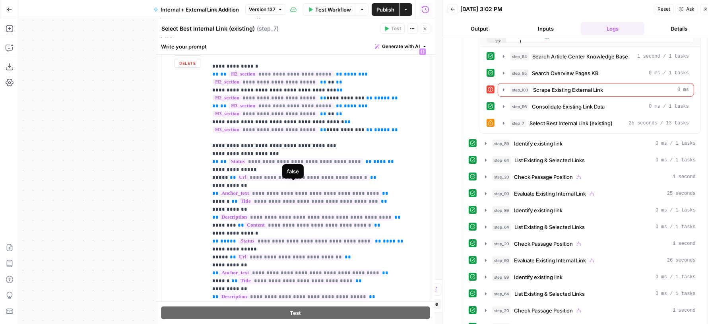
scroll to position [341, 0]
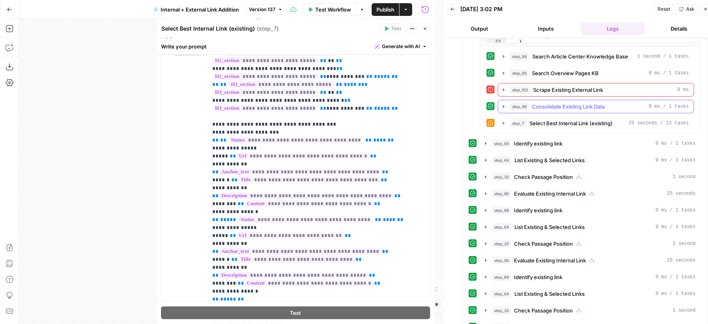
click at [532, 103] on span "Consolidate Existing Link Data" at bounding box center [568, 107] width 73 height 8
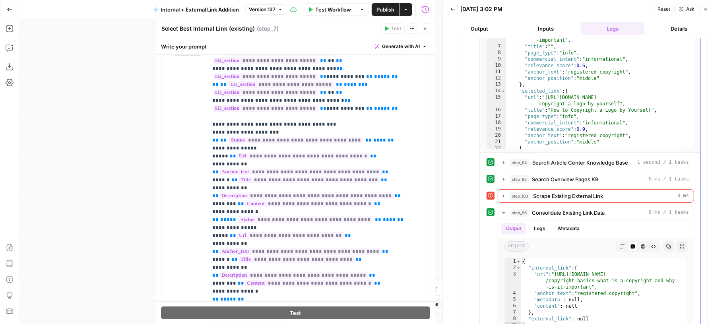
scroll to position [890, 0]
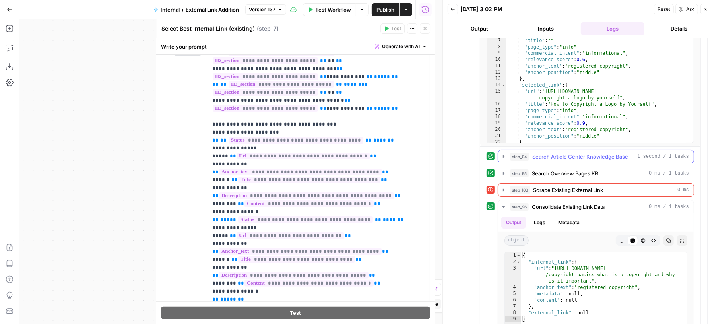
click at [578, 153] on span "Search Article Center Knowledge Base" at bounding box center [580, 157] width 96 height 8
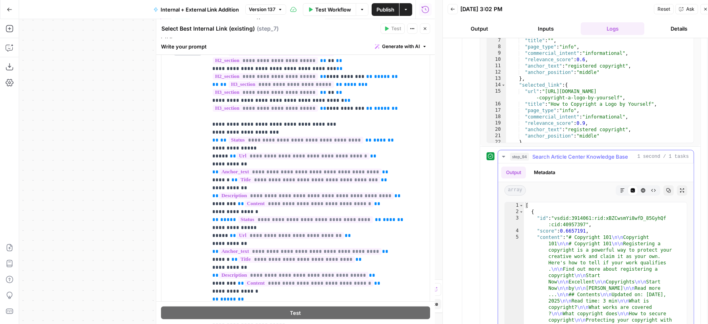
click at [578, 153] on span "Search Article Center Knowledge Base" at bounding box center [580, 157] width 96 height 8
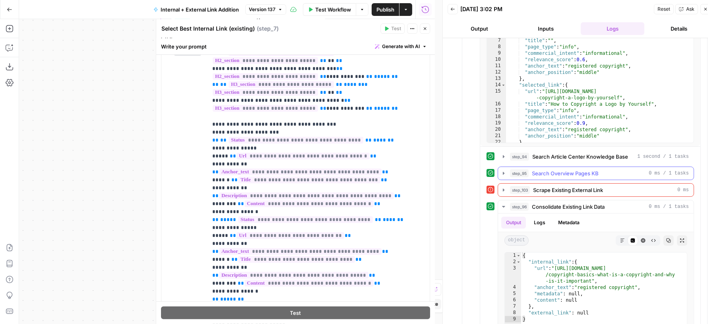
click at [576, 169] on button "step_95 Search Overview Pages KB 0 ms / 1 tasks" at bounding box center [596, 173] width 196 height 13
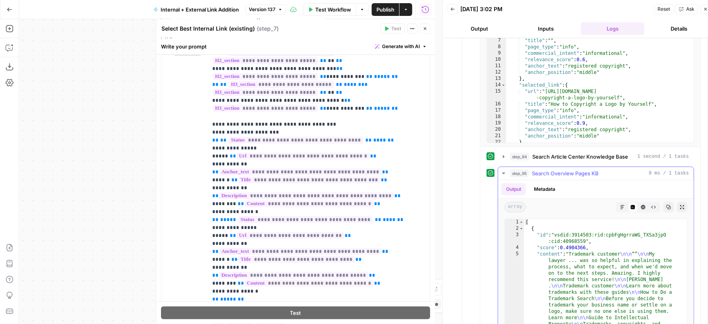
click at [576, 169] on button "step_95 Search Overview Pages KB 0 ms / 1 tasks" at bounding box center [596, 173] width 196 height 13
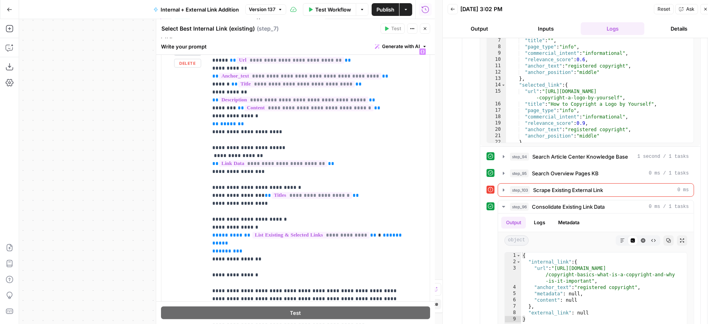
scroll to position [615, 0]
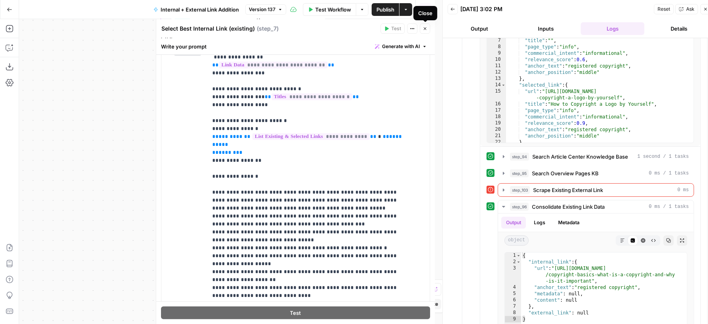
click at [425, 27] on icon "button" at bounding box center [425, 28] width 5 height 5
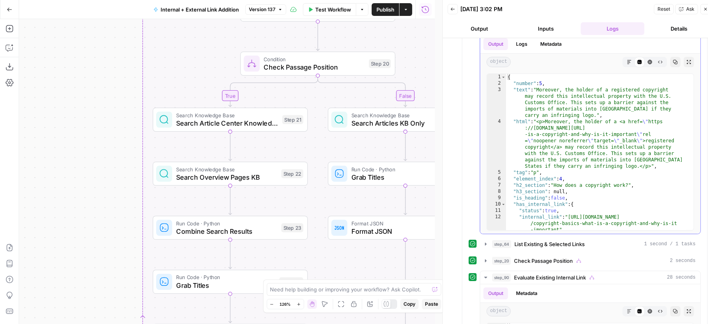
scroll to position [579, 0]
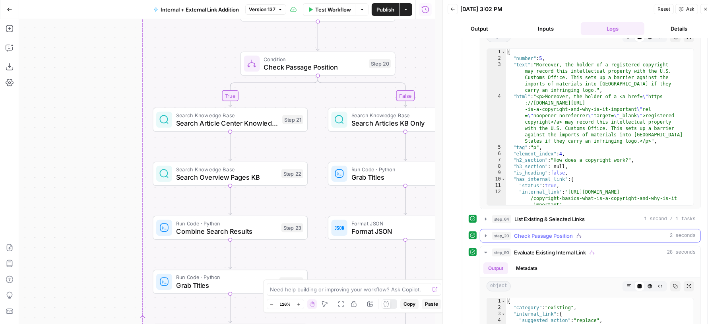
click at [563, 232] on span "Check Passage Position" at bounding box center [543, 236] width 59 height 8
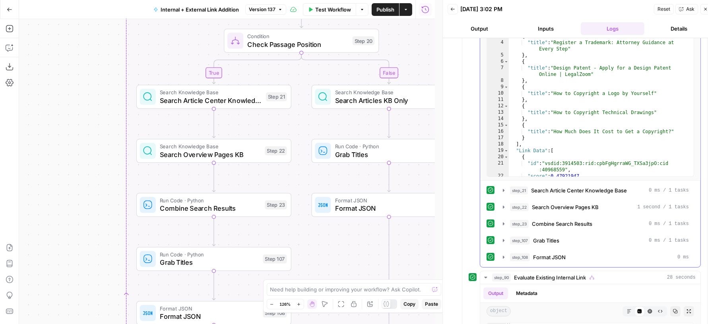
scroll to position [851, 0]
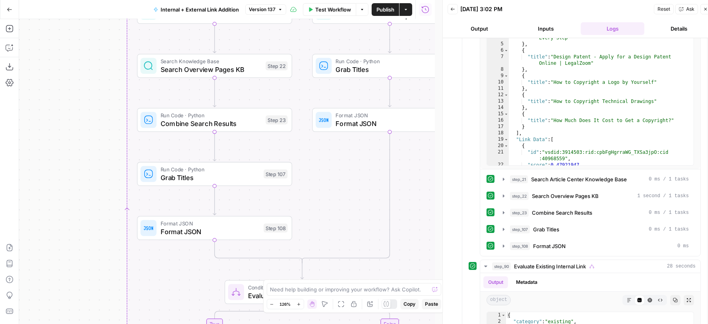
click at [159, 227] on div "Format JSON Format JSON Step 108 Copy step Delete step Add Note Test" at bounding box center [214, 227] width 147 height 17
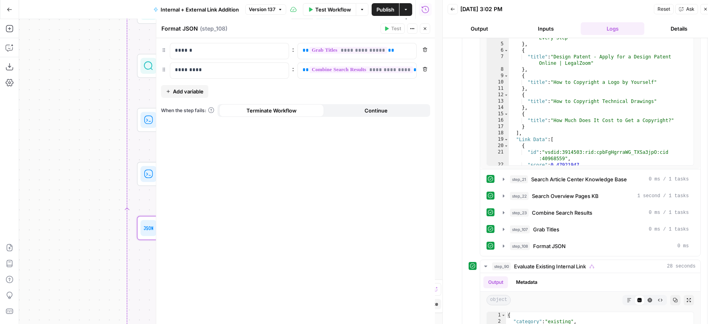
click at [423, 25] on button "Close" at bounding box center [425, 28] width 10 height 10
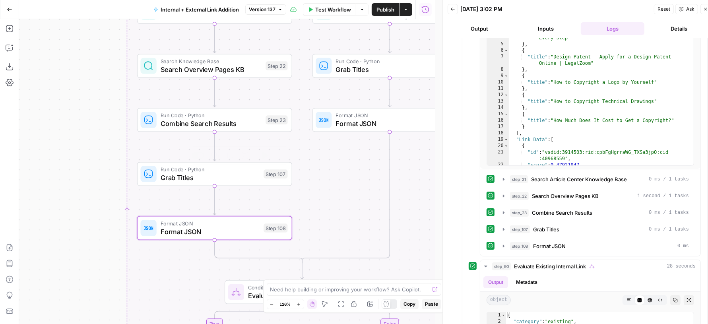
click at [225, 181] on span "Grab Titles" at bounding box center [210, 178] width 99 height 10
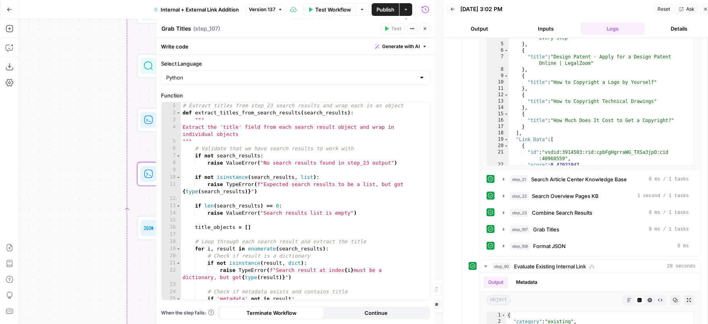
click at [424, 25] on div "Run History E" at bounding box center [425, 26] width 33 height 7
click at [425, 28] on icon "button" at bounding box center [425, 28] width 5 height 5
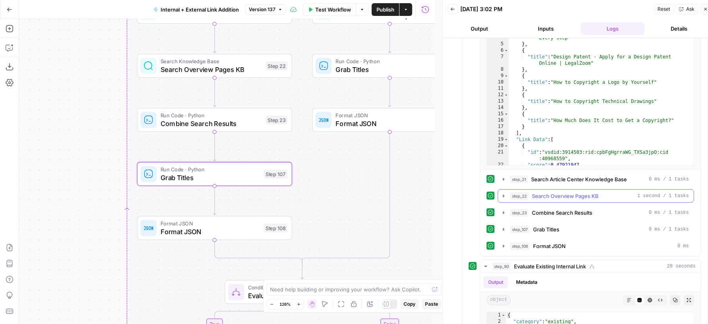
click at [584, 192] on span "Search Overview Pages KB" at bounding box center [565, 196] width 67 height 8
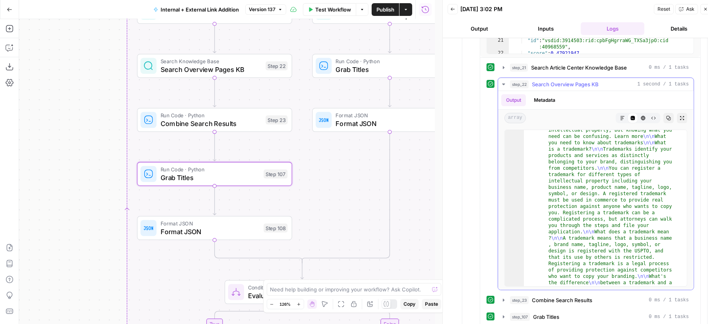
scroll to position [0, 0]
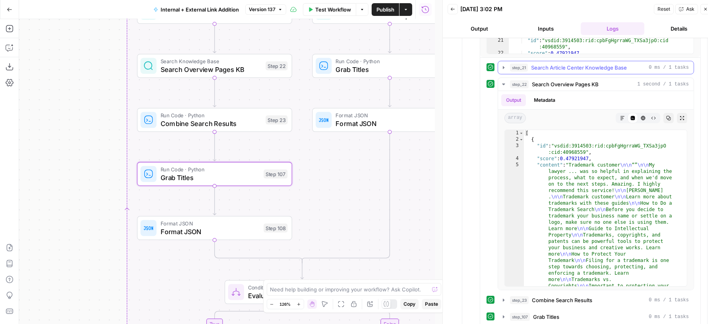
click at [576, 64] on span "Search Article Center Knowledge Base" at bounding box center [579, 68] width 96 height 8
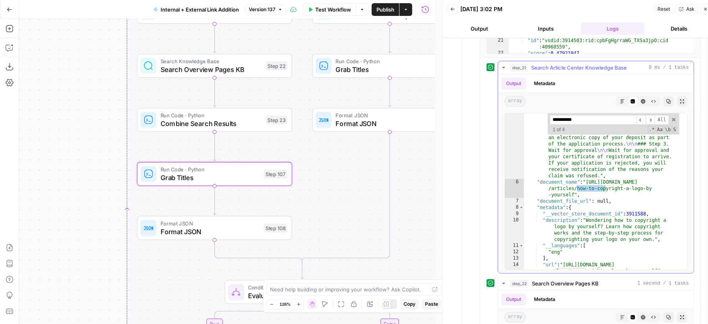
scroll to position [733, 0]
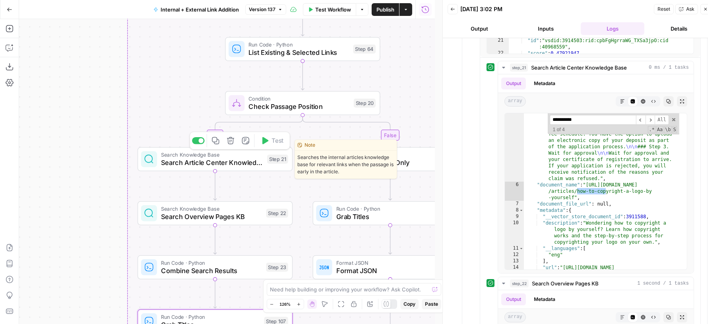
type input "**********"
click at [171, 158] on span "Search Article Center Knowledge Base" at bounding box center [212, 163] width 102 height 10
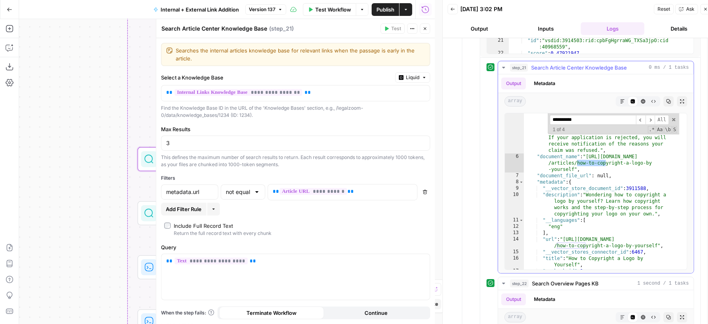
scroll to position [762, 0]
click at [329, 189] on span "**********" at bounding box center [313, 191] width 68 height 7
click at [322, 188] on span "**********" at bounding box center [313, 191] width 68 height 7
click at [361, 192] on p "**********" at bounding box center [336, 192] width 127 height 8
click at [387, 169] on div "**********" at bounding box center [295, 181] width 279 height 286
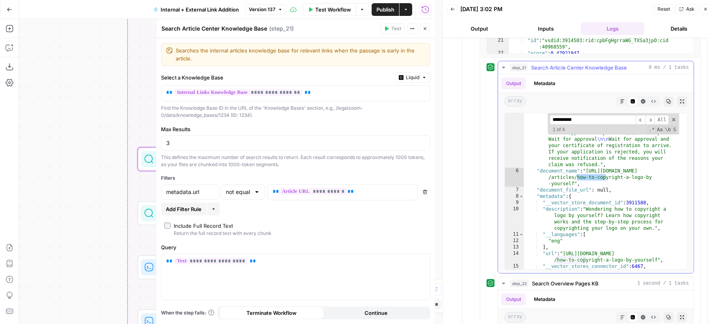
scroll to position [747, 0]
click at [423, 29] on icon "button" at bounding box center [425, 28] width 5 height 5
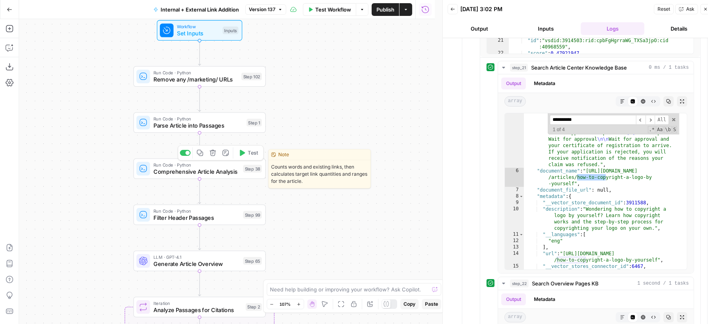
click at [233, 169] on span "Comprehensive Article Analysis" at bounding box center [196, 171] width 86 height 8
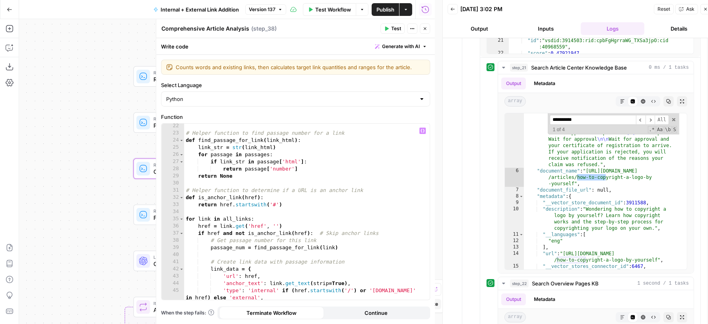
scroll to position [0, 0]
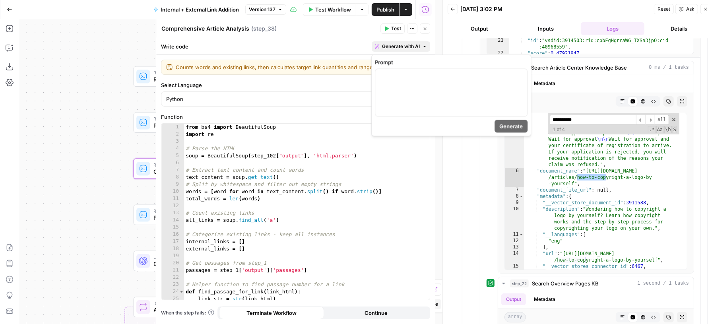
click at [396, 50] on span "Generate with AI" at bounding box center [401, 46] width 38 height 7
click at [398, 76] on p at bounding box center [451, 76] width 142 height 8
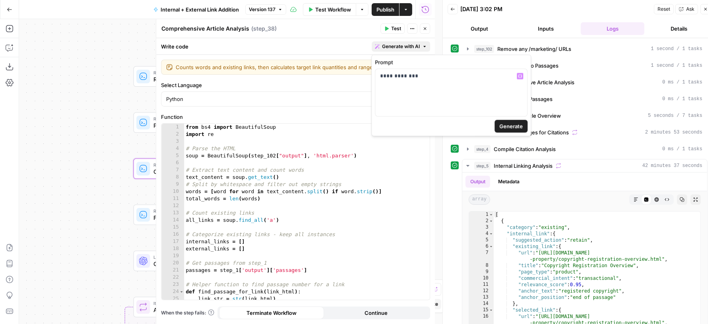
click at [533, 5] on div "[DATE] 3:02 PM" at bounding box center [555, 9] width 191 height 8
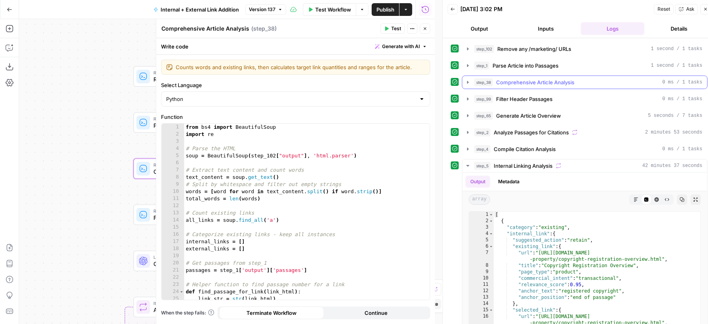
click at [526, 81] on span "Comprehensive Article Analysis" at bounding box center [535, 82] width 78 height 8
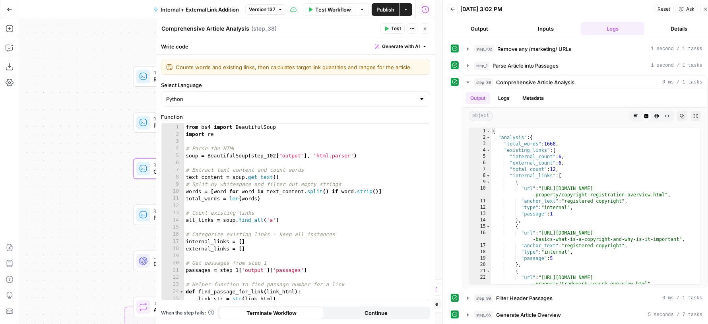
click at [390, 45] on span "Generate with AI" at bounding box center [401, 46] width 38 height 7
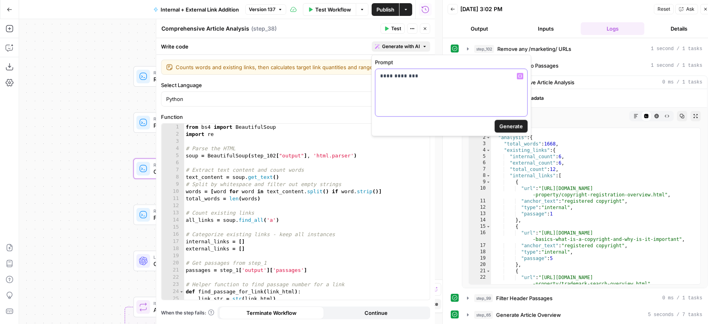
click at [443, 82] on div "**********" at bounding box center [451, 92] width 152 height 47
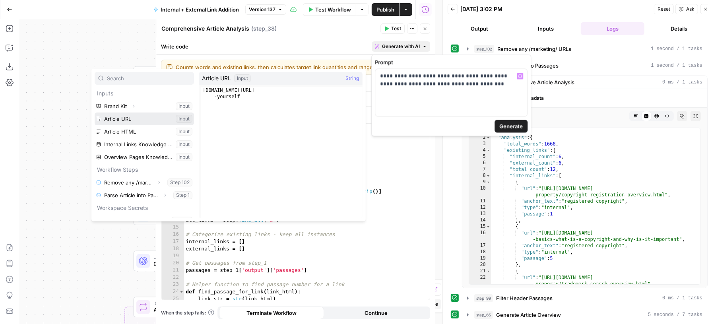
click at [134, 115] on button "Select variable Article URL" at bounding box center [144, 119] width 99 height 13
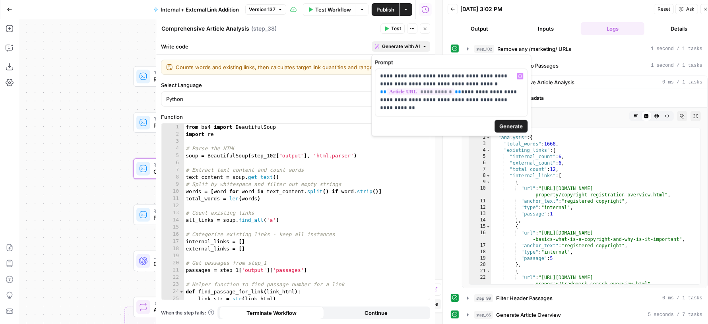
click at [509, 126] on span "Generate" at bounding box center [510, 126] width 23 height 8
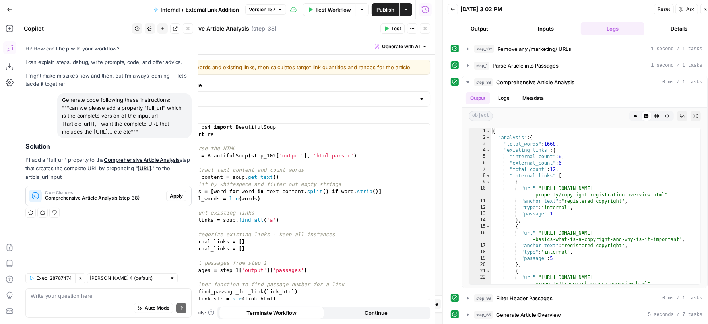
click at [180, 195] on span "Apply" at bounding box center [176, 195] width 13 height 7
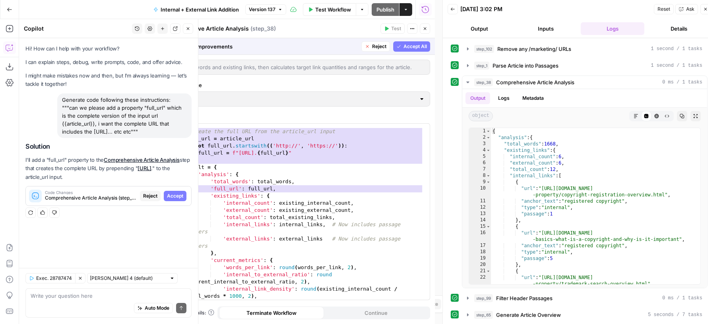
scroll to position [1000, 0]
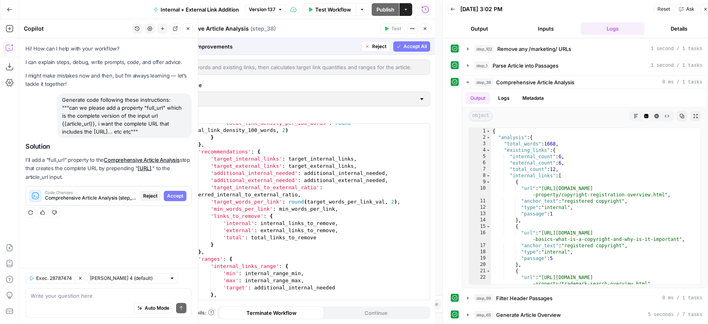
scroll to position [1397, 0]
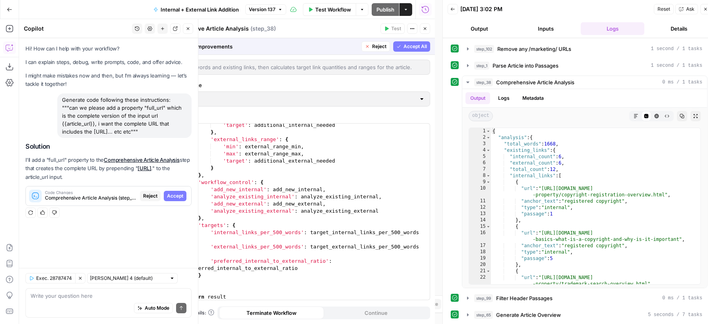
click at [409, 50] on button "Accept All" at bounding box center [411, 46] width 37 height 10
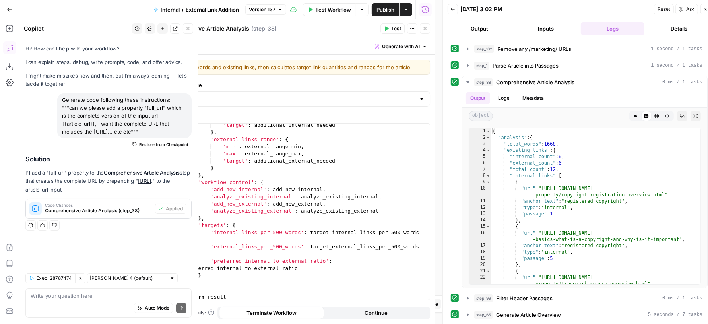
click at [422, 29] on button "Close" at bounding box center [425, 28] width 10 height 10
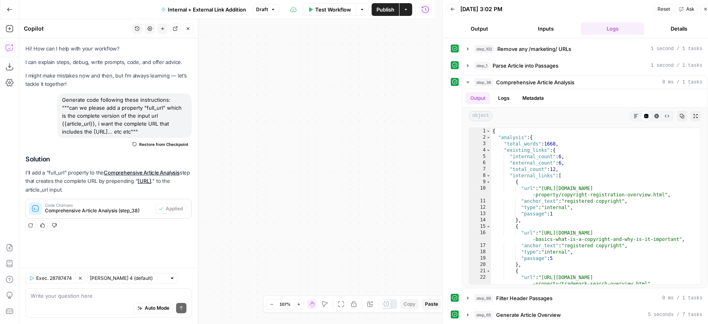
click at [192, 27] on button "Close" at bounding box center [188, 28] width 10 height 10
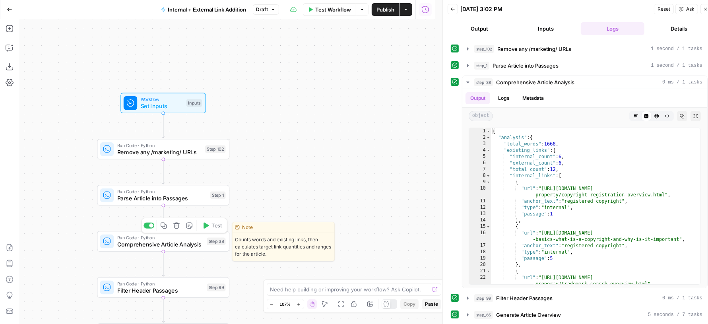
click at [211, 226] on span "Test" at bounding box center [216, 226] width 10 height 8
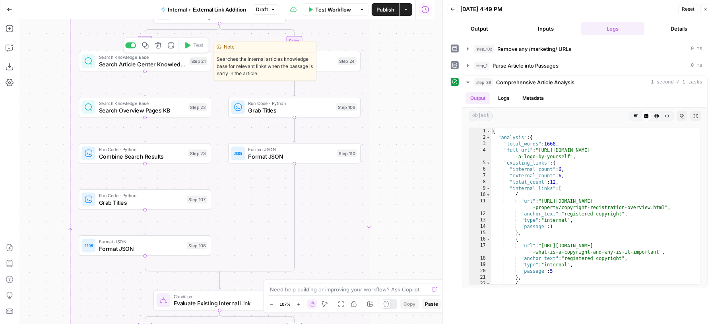
click at [136, 64] on span "Search Article Center Knowledge Base" at bounding box center [142, 64] width 87 height 8
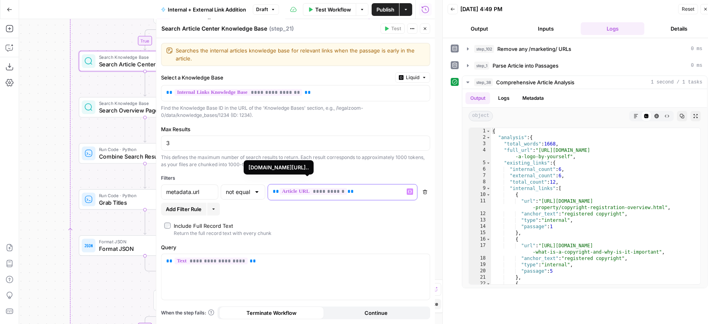
click at [317, 188] on span "**********" at bounding box center [313, 191] width 68 height 7
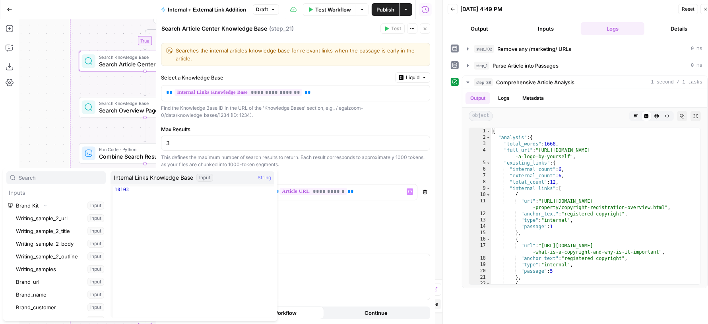
scroll to position [288, 0]
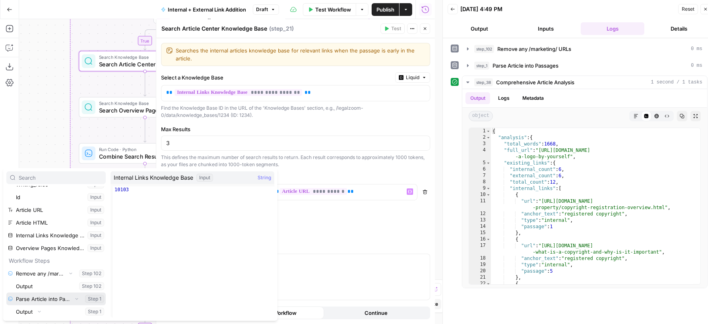
click at [74, 298] on icon "button" at bounding box center [76, 299] width 5 height 5
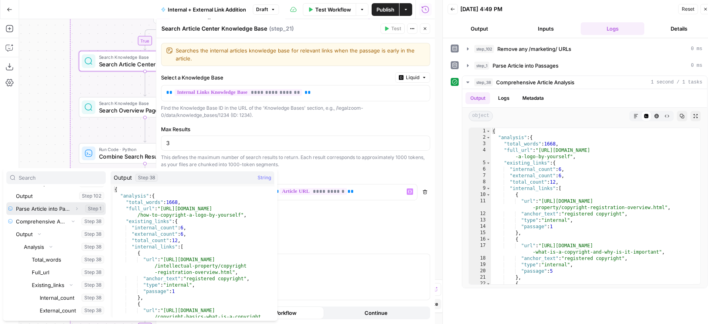
scroll to position [384, 0]
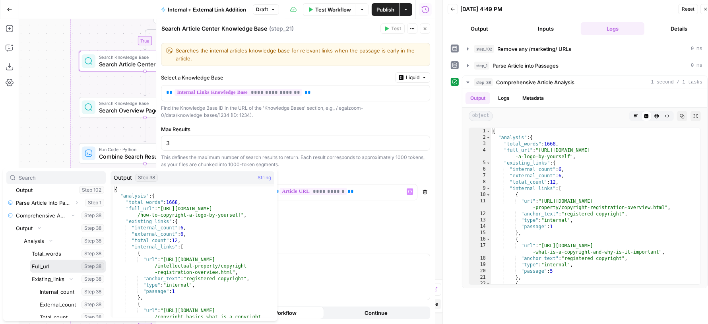
click at [58, 266] on button "Select variable Full_url" at bounding box center [68, 266] width 76 height 13
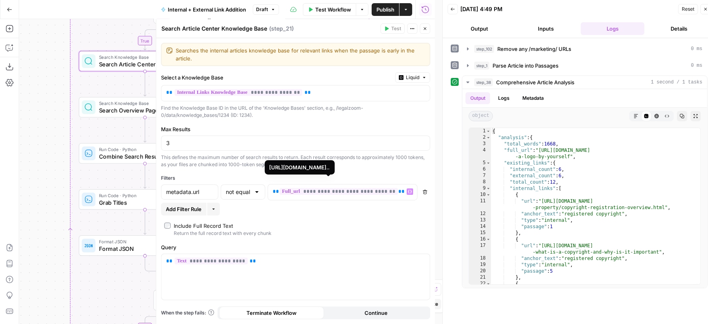
click at [303, 190] on span "**********" at bounding box center [338, 191] width 118 height 7
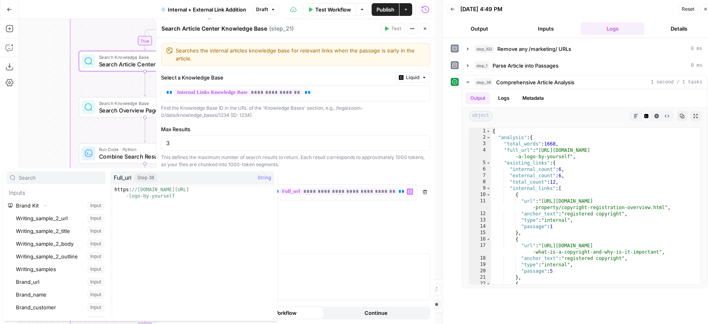
click at [380, 206] on div "Add Filter Rule More" at bounding box center [295, 209] width 269 height 13
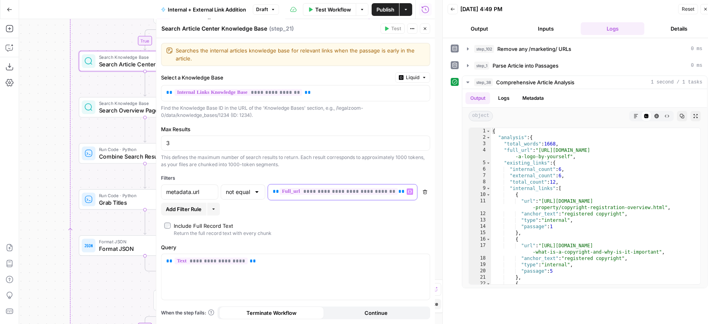
click at [394, 189] on p "**********" at bounding box center [336, 192] width 127 height 8
copy p "**********"
click at [425, 26] on icon "button" at bounding box center [425, 28] width 5 height 5
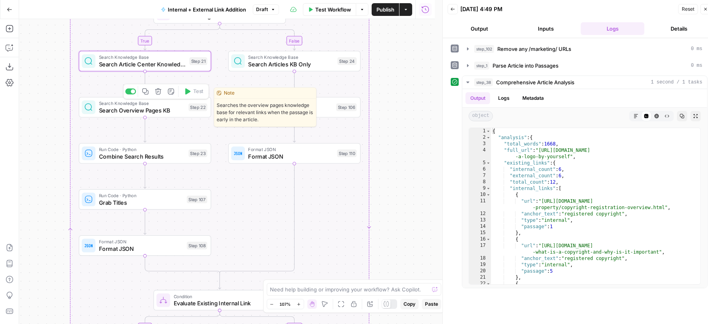
click at [163, 107] on span "Search Overview Pages KB" at bounding box center [142, 110] width 86 height 8
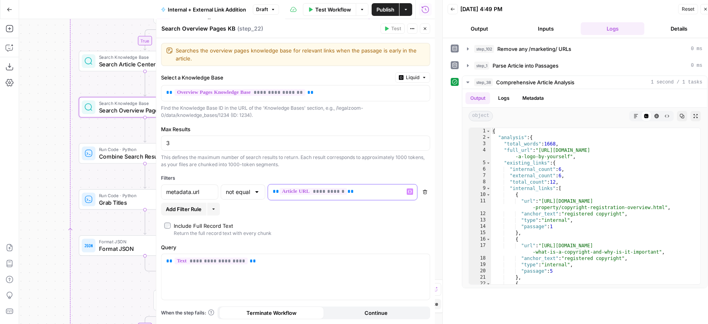
click at [366, 190] on p "**********" at bounding box center [336, 192] width 127 height 8
click at [425, 25] on button "Close" at bounding box center [425, 28] width 10 height 10
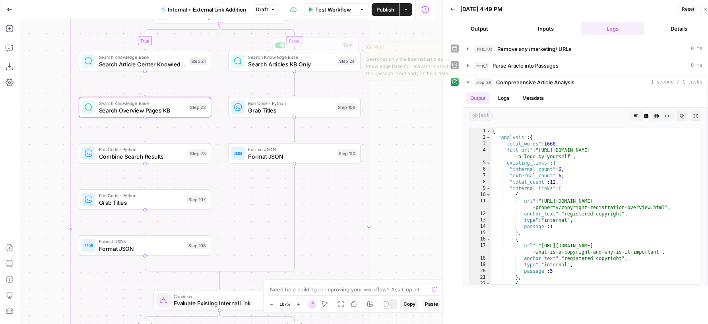
click at [307, 66] on span "Search Articles KB Only" at bounding box center [291, 64] width 86 height 8
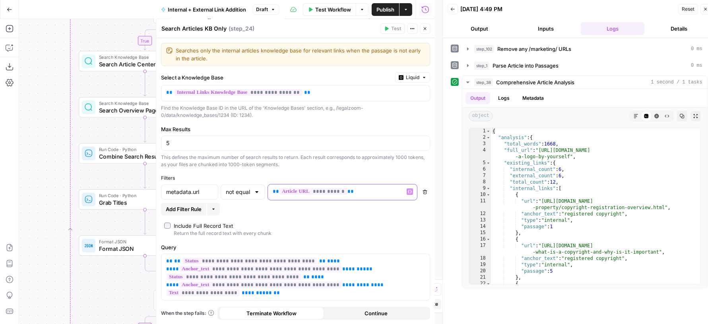
click at [362, 189] on p "**********" at bounding box center [336, 192] width 127 height 8
click at [427, 28] on icon "button" at bounding box center [425, 28] width 5 height 5
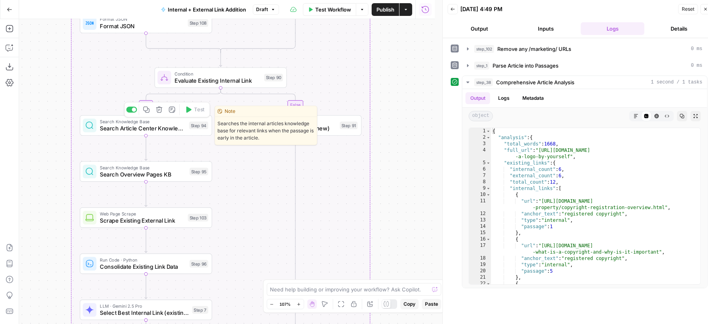
click at [141, 129] on span "Search Article Center Knowledge Base" at bounding box center [143, 128] width 86 height 8
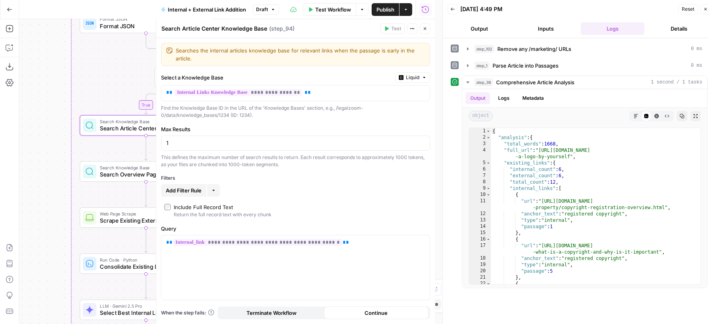
scroll to position [7, 0]
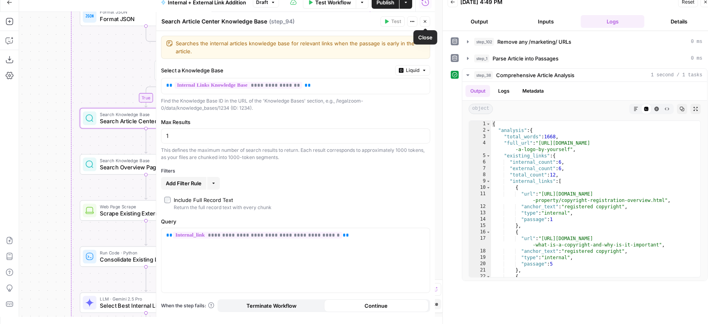
click at [426, 20] on icon "button" at bounding box center [425, 21] width 5 height 5
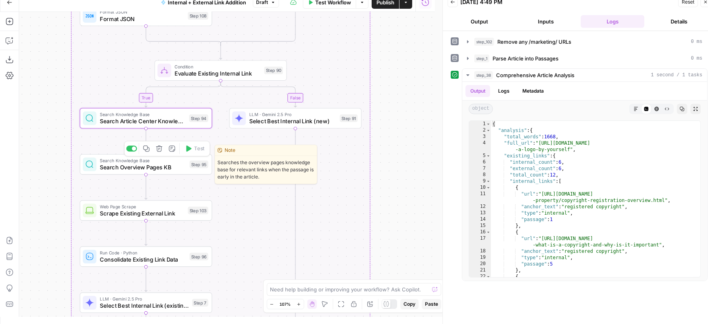
click at [115, 170] on span "Search Overview Pages KB" at bounding box center [143, 167] width 86 height 8
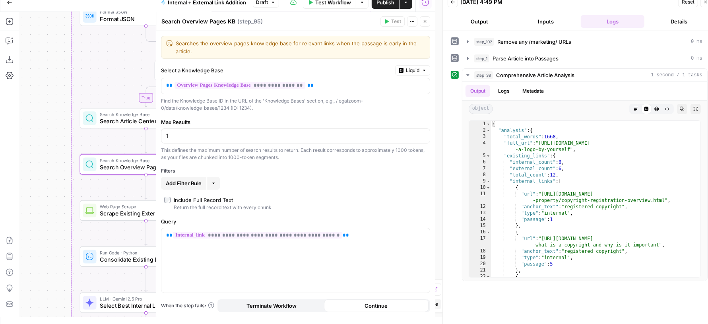
click at [427, 20] on icon "button" at bounding box center [425, 21] width 5 height 5
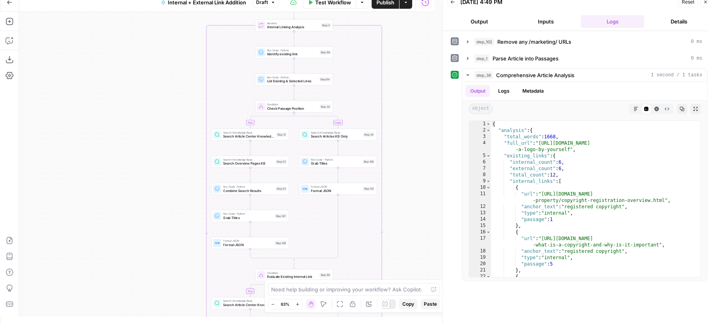
click at [389, 5] on span "Publish" at bounding box center [385, 2] width 18 height 8
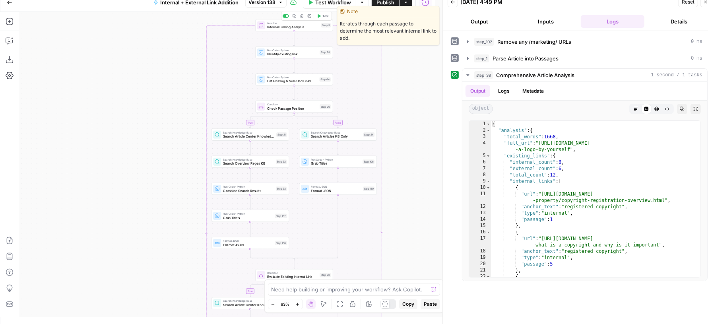
click at [320, 15] on icon "button" at bounding box center [319, 16] width 4 height 4
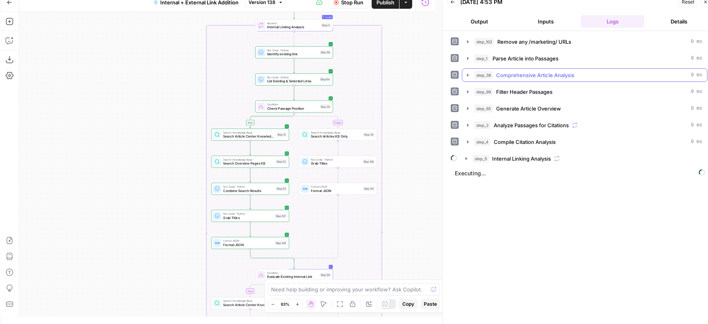
click at [562, 77] on span "Comprehensive Article Analysis" at bounding box center [535, 75] width 78 height 8
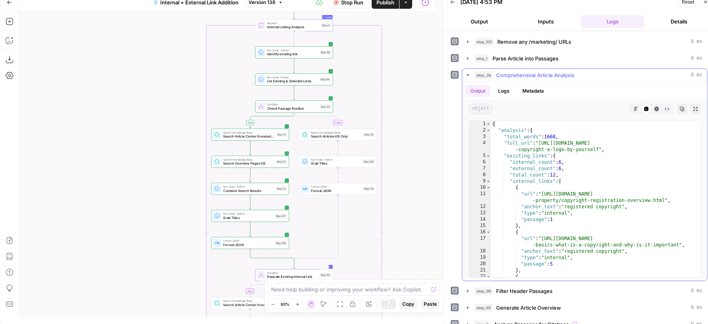
click at [562, 77] on span "Comprehensive Article Analysis" at bounding box center [535, 75] width 78 height 8
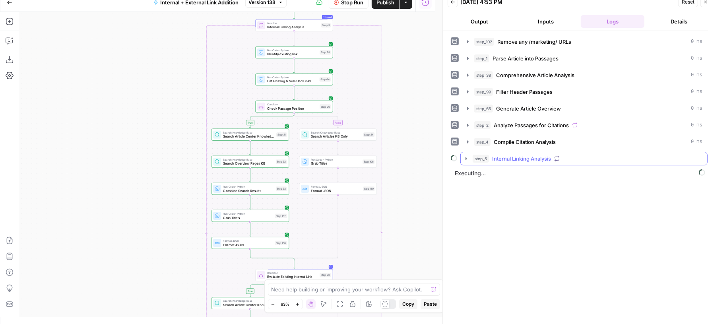
click at [553, 155] on div "step_5 Internal Linking Analysis" at bounding box center [588, 159] width 230 height 8
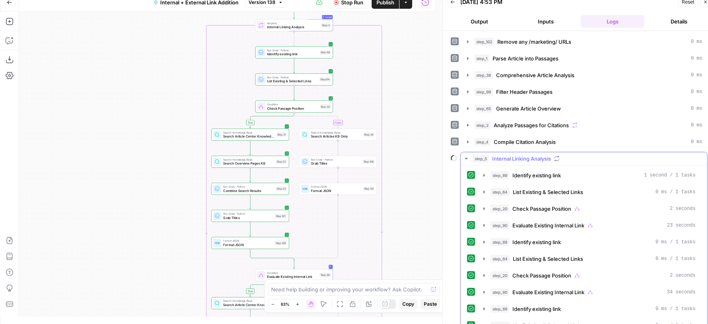
scroll to position [122, 0]
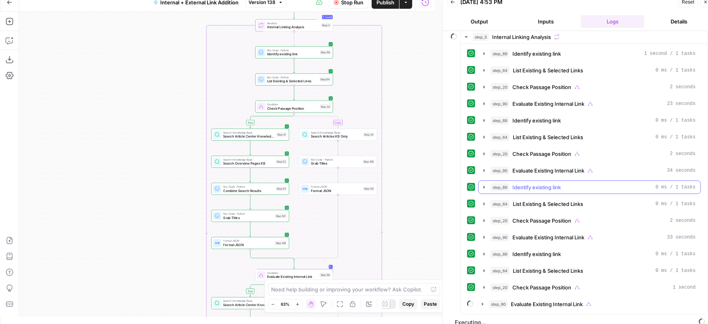
click at [529, 183] on span "Identify existing link" at bounding box center [536, 187] width 48 height 8
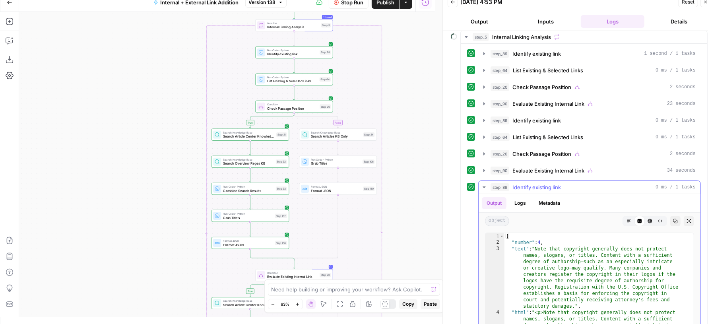
click at [529, 183] on span "Identify existing link" at bounding box center [536, 187] width 48 height 8
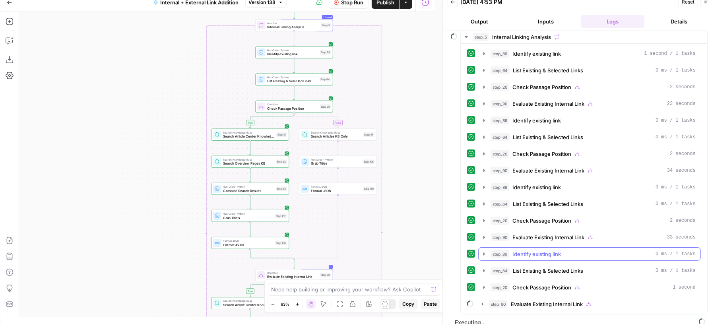
click at [533, 250] on span "Identify existing link" at bounding box center [536, 254] width 48 height 8
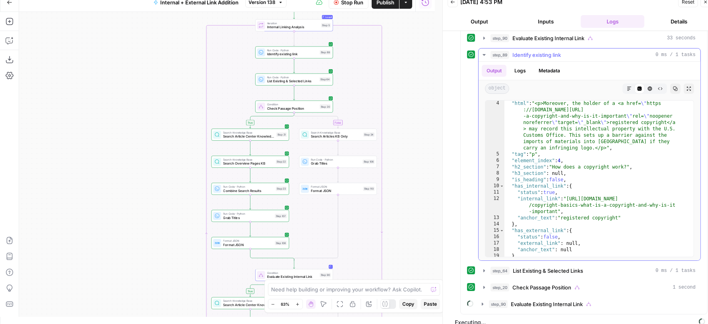
scroll to position [53, 0]
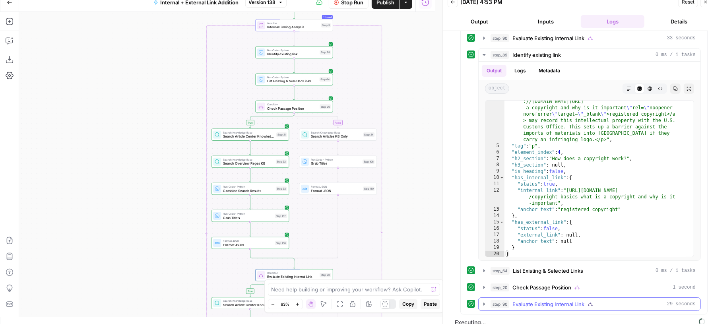
click at [538, 300] on span "Evaluate Existing Internal Link" at bounding box center [548, 304] width 72 height 8
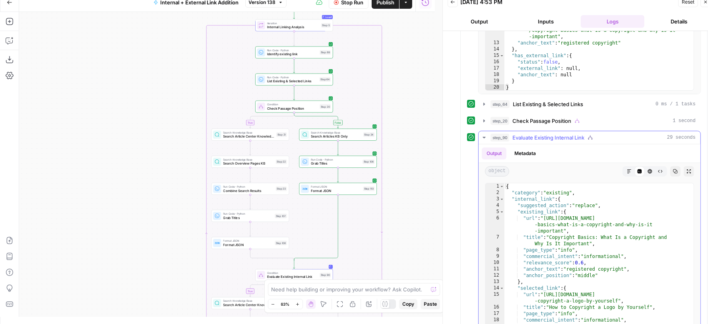
scroll to position [411, 0]
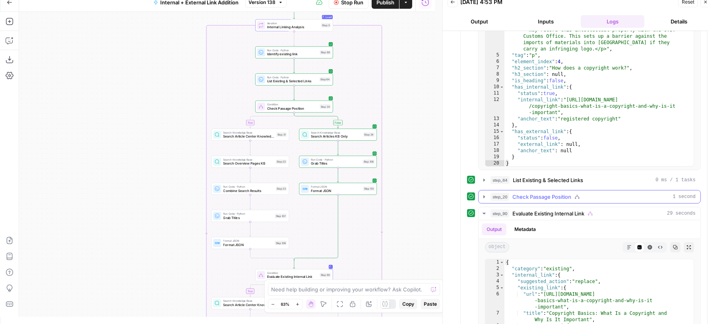
click at [589, 193] on div "step_20 Check Passage Position 1 second" at bounding box center [593, 197] width 205 height 8
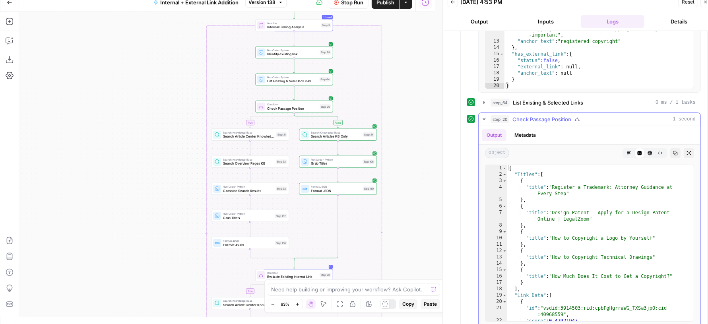
scroll to position [515, 0]
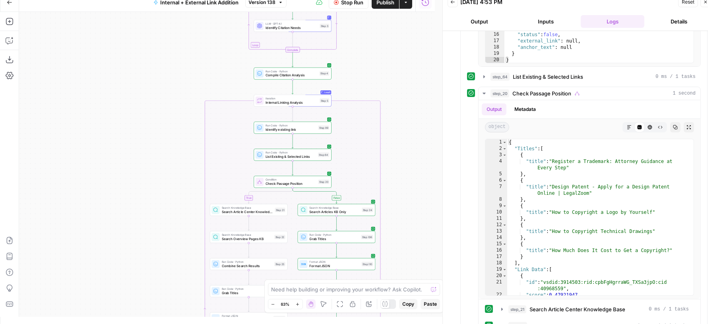
click at [346, 4] on span "Stop Run" at bounding box center [352, 2] width 22 height 8
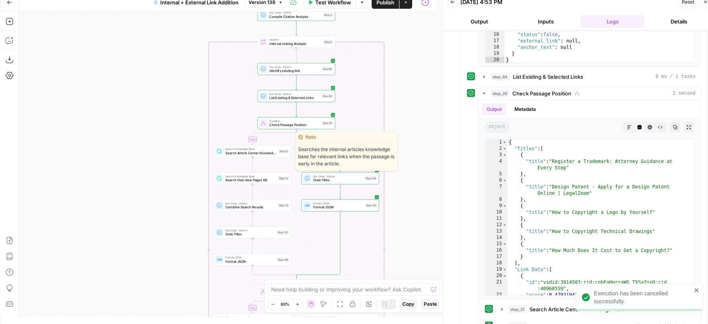
click at [235, 152] on span "Search Article Center Knowledge Base" at bounding box center [250, 153] width 51 height 5
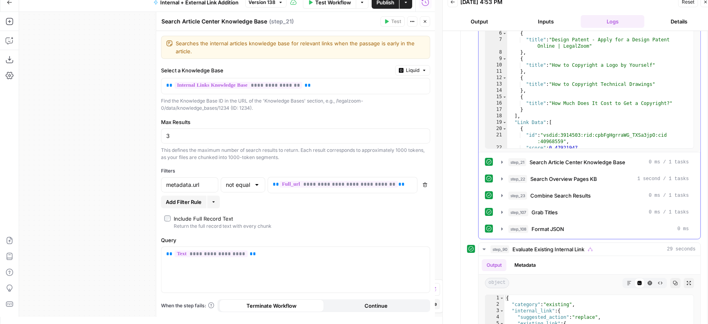
scroll to position [692, 0]
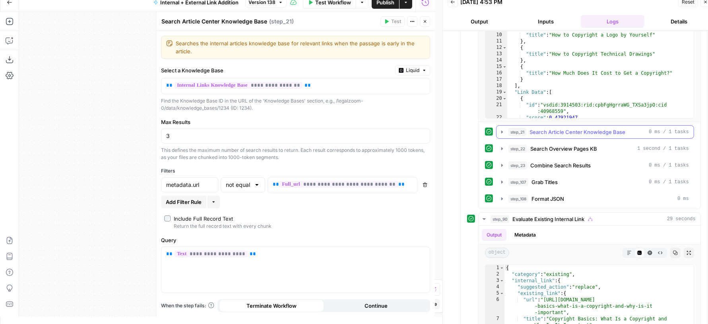
click at [556, 128] on span "Search Article Center Knowledge Base" at bounding box center [578, 132] width 96 height 8
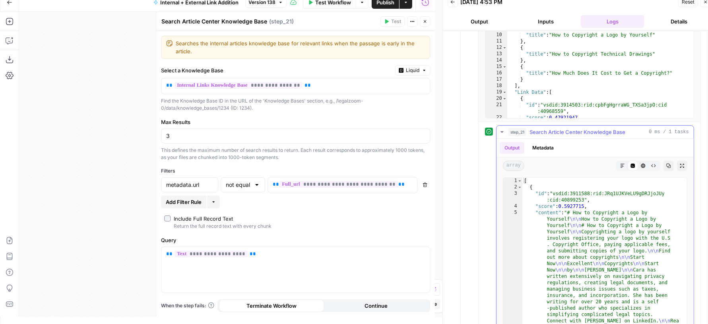
type textarea "**********"
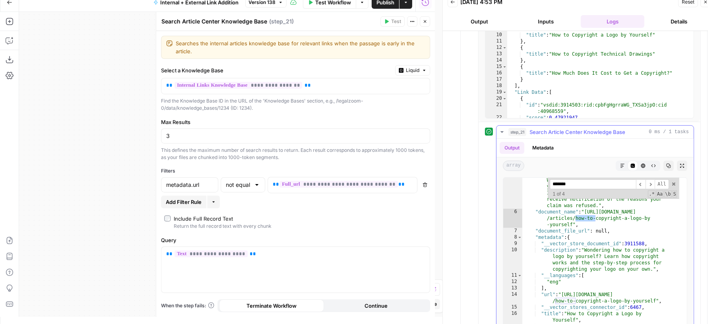
scroll to position [771, 0]
type input "*******"
click at [397, 180] on p "**********" at bounding box center [336, 184] width 127 height 8
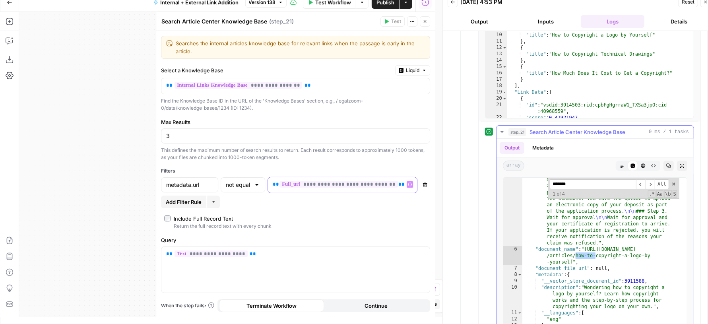
scroll to position [733, 0]
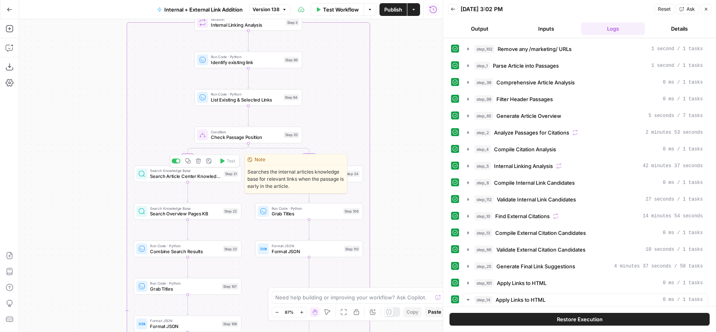
click at [220, 173] on span "Search Article Center Knowledge Base" at bounding box center [185, 176] width 71 height 7
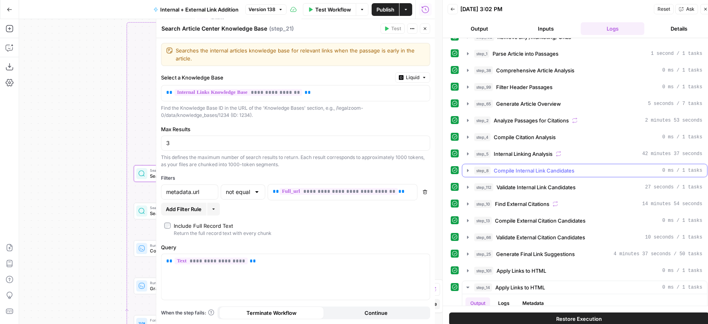
scroll to position [14, 0]
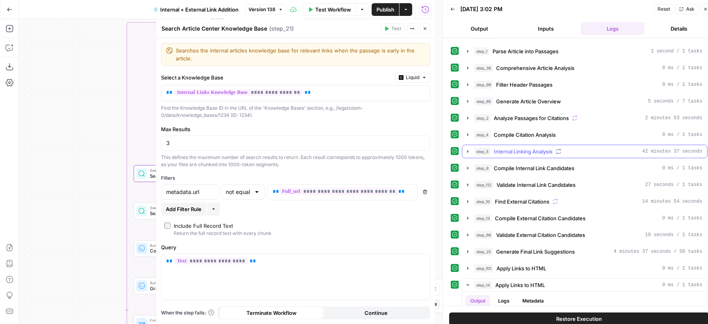
click at [552, 145] on button "step_5 Internal Linking Analysis 42 minutes 37 seconds" at bounding box center [584, 151] width 245 height 13
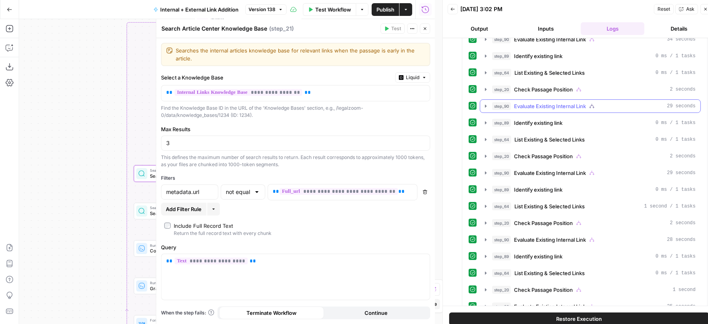
scroll to position [405, 0]
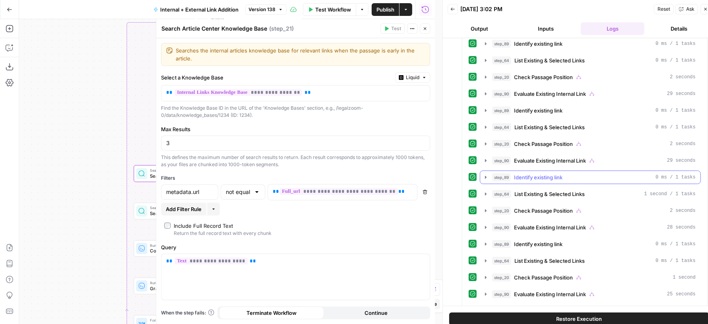
click at [540, 173] on span "Identify existing link" at bounding box center [538, 177] width 48 height 8
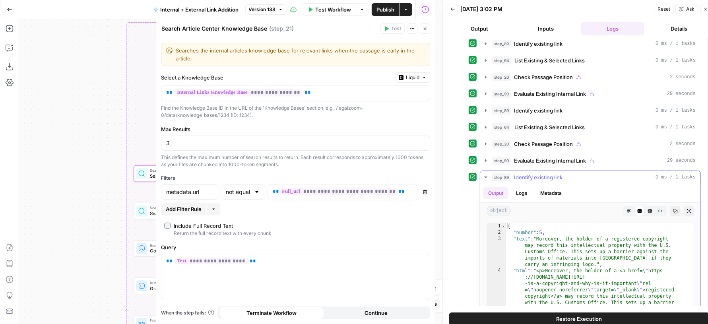
click at [540, 173] on span "Identify existing link" at bounding box center [538, 177] width 48 height 8
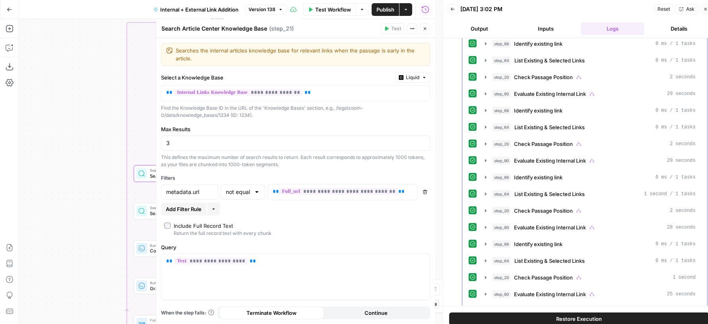
click at [533, 207] on span "Check Passage Position" at bounding box center [543, 211] width 59 height 8
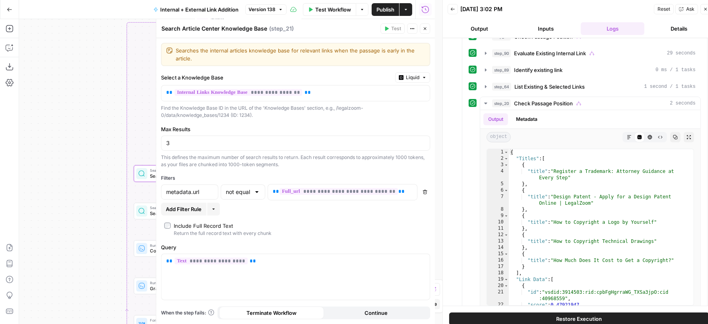
scroll to position [7, 0]
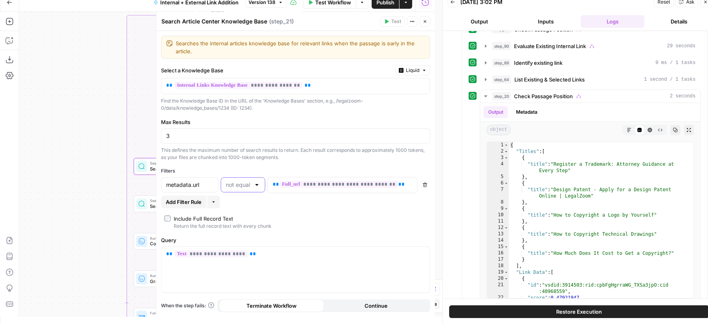
click at [243, 183] on input "text" at bounding box center [238, 185] width 25 height 8
click at [241, 256] on span "not equal" at bounding box center [237, 259] width 21 height 8
type input "not equal"
click at [281, 161] on div "**********" at bounding box center [295, 174] width 279 height 286
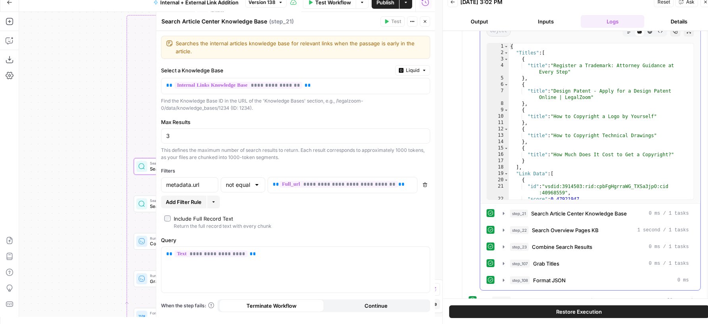
scroll to position [668, 0]
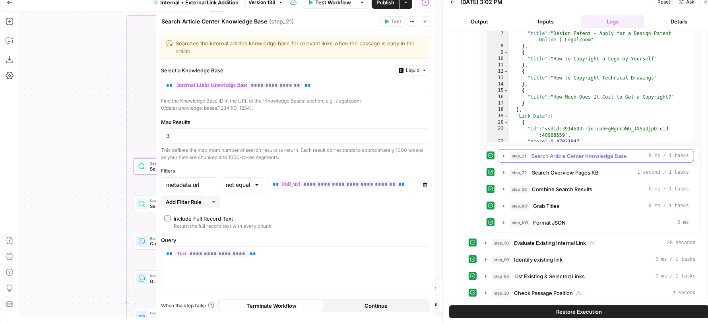
click at [561, 152] on span "Search Article Center Knowledge Base" at bounding box center [579, 156] width 96 height 8
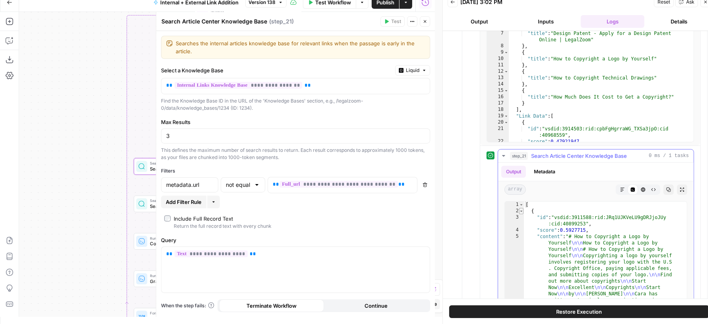
type textarea "*"
click at [521, 208] on span "Toggle code folding, rows 2 through 21" at bounding box center [521, 211] width 4 height 6
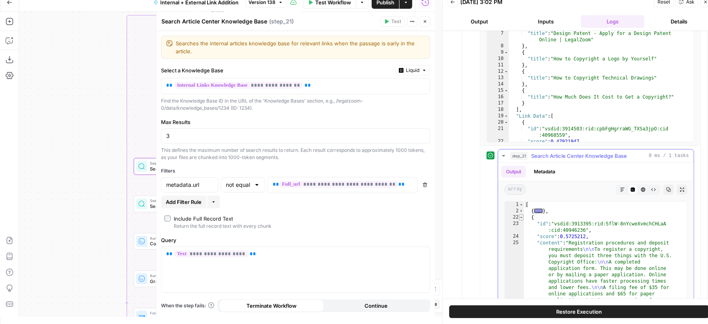
click at [522, 214] on span "Toggle code folding, rows 22 through 41" at bounding box center [521, 217] width 4 height 6
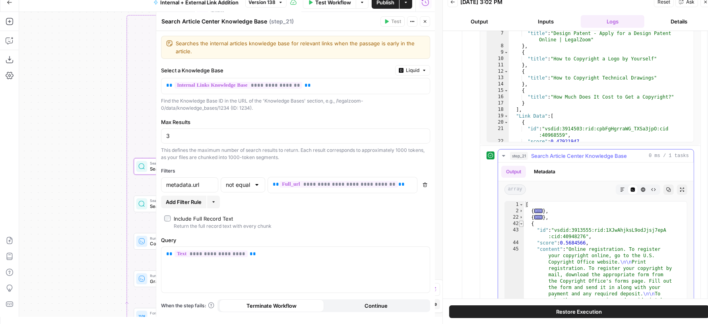
click at [520, 221] on span "Toggle code folding, rows 42 through 61" at bounding box center [521, 224] width 4 height 6
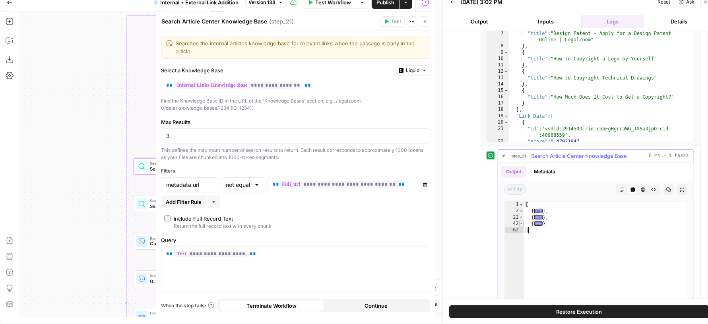
click at [520, 221] on span "Toggle code folding, rows 42 through 61" at bounding box center [521, 224] width 4 height 6
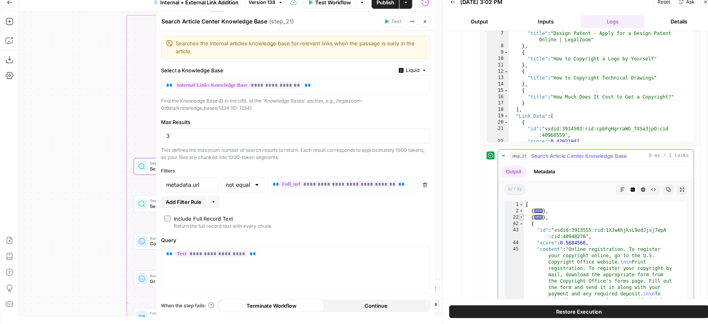
click at [521, 214] on span "Toggle code folding, rows 22 through 41" at bounding box center [521, 217] width 4 height 6
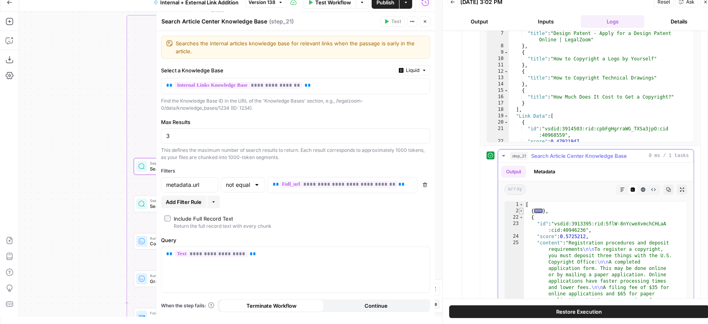
click at [521, 208] on span "Toggle code folding, rows 2 through 21" at bounding box center [521, 211] width 4 height 6
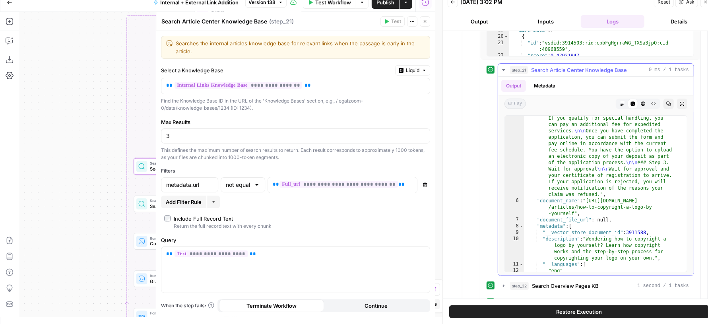
scroll to position [720, 0]
click at [185, 200] on span "Add Filter Rule" at bounding box center [184, 202] width 36 height 8
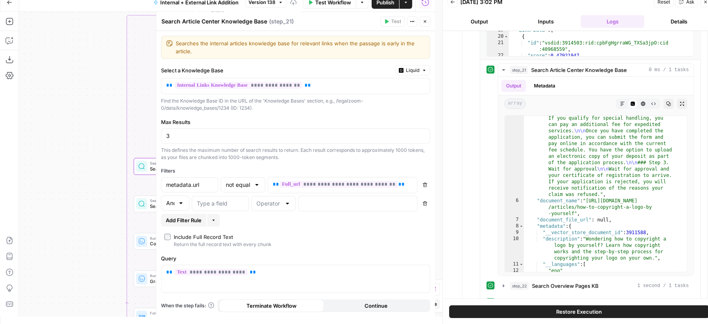
click at [177, 201] on div "And" at bounding box center [175, 203] width 28 height 15
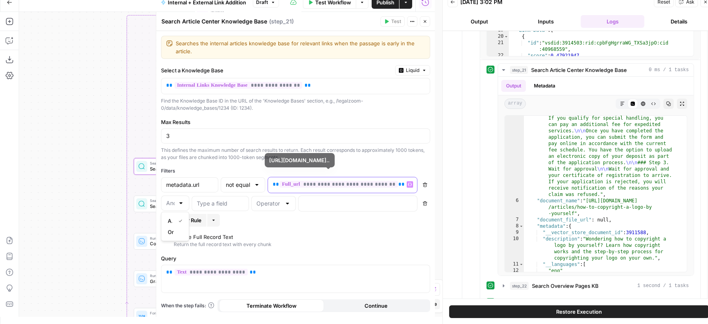
click at [398, 182] on span "**" at bounding box center [401, 184] width 6 height 5
type input "And"
click at [398, 182] on span "**" at bounding box center [401, 184] width 6 height 5
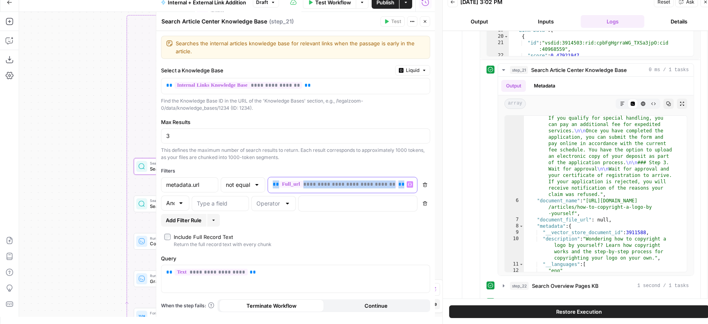
copy p "**********"
click at [425, 201] on icon "button" at bounding box center [425, 203] width 4 height 4
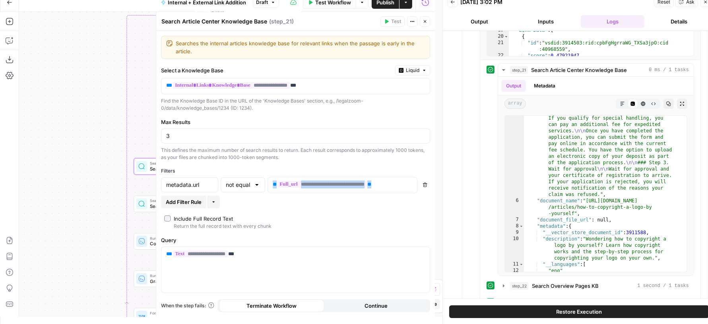
click at [425, 186] on button "Delete" at bounding box center [425, 185] width 10 height 10
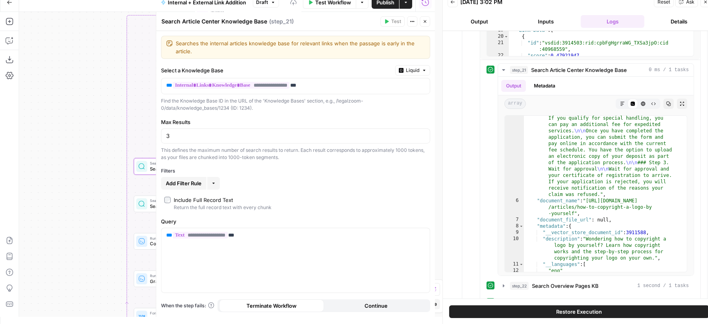
click at [189, 177] on button "Add Filter Rule" at bounding box center [183, 183] width 45 height 13
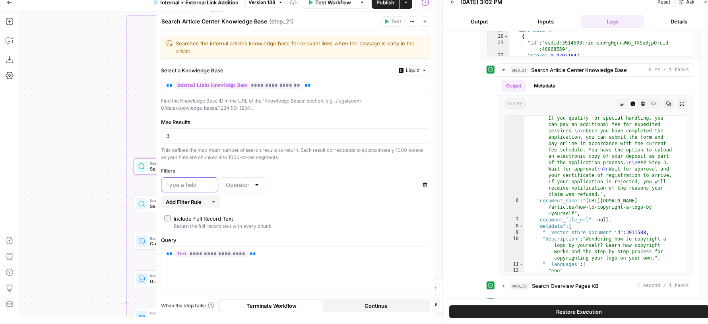
click at [192, 181] on input "text" at bounding box center [189, 185] width 47 height 8
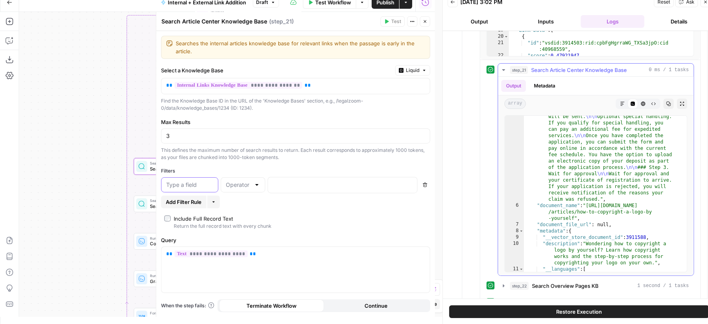
scroll to position [715, 0]
type input "document_name"
click at [238, 182] on input "text" at bounding box center [238, 185] width 25 height 8
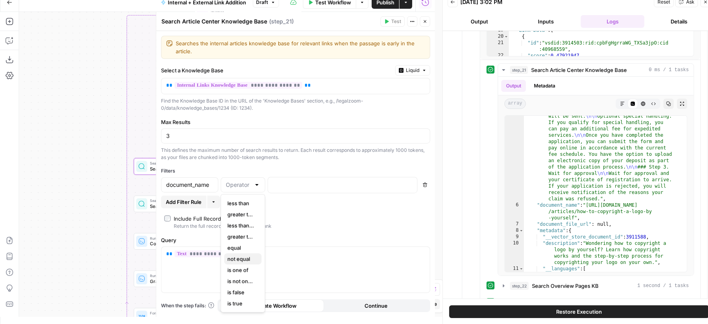
click at [239, 258] on span "not equal" at bounding box center [241, 259] width 28 height 8
type input "not equal"
click at [293, 184] on p at bounding box center [336, 184] width 127 height 8
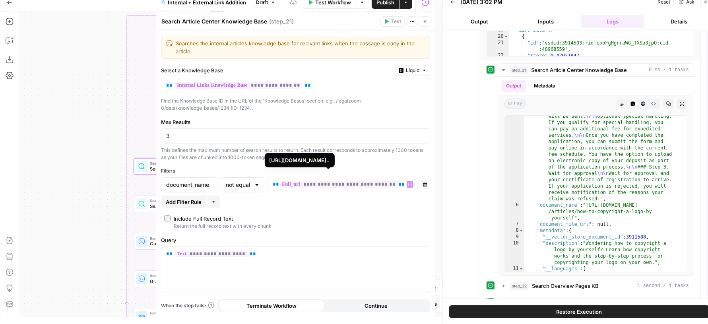
click at [317, 201] on div "Add Filter Rule More" at bounding box center [295, 202] width 269 height 13
click at [148, 204] on div "Search Knowledge Base Search Overview Pages KB Step 22 Copy step Delete step Ed…" at bounding box center [187, 204] width 102 height 12
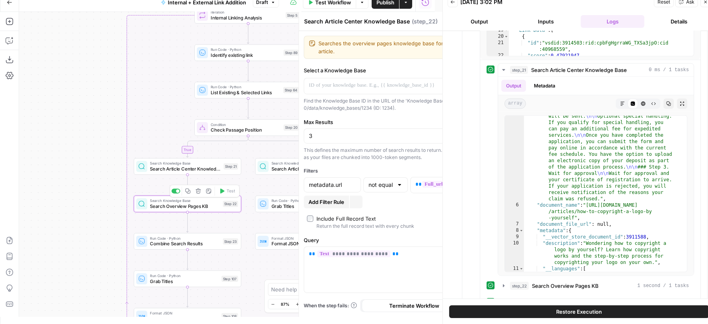
type textarea "Search Overview Pages KB"
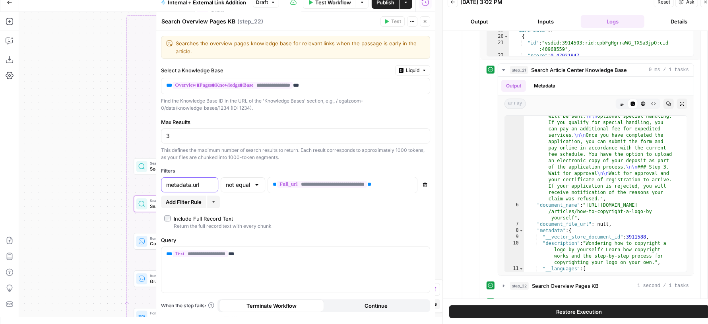
click at [183, 183] on input "metadata.url" at bounding box center [189, 185] width 47 height 8
type input "document_name"
click at [192, 202] on span "Add Filter Rule" at bounding box center [184, 202] width 36 height 8
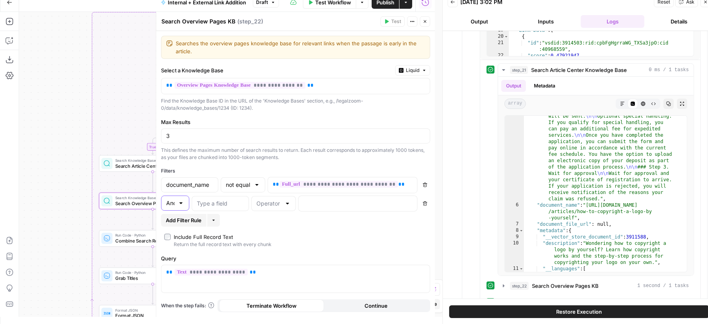
click at [172, 204] on input "And" at bounding box center [170, 203] width 8 height 8
type input "Or"
click at [221, 200] on input "text" at bounding box center [220, 204] width 47 height 8
type input "metadata.url"
click at [265, 203] on input "text" at bounding box center [268, 204] width 25 height 8
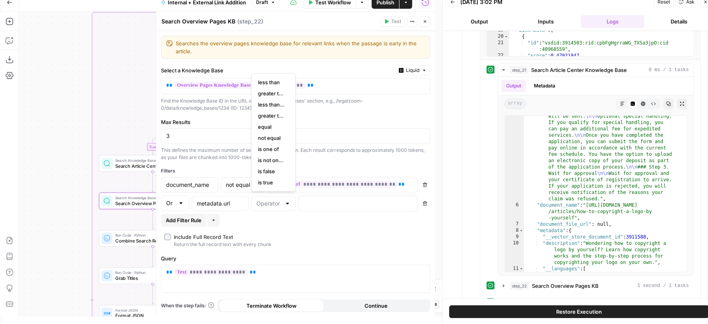
click at [279, 140] on span "not equal" at bounding box center [272, 138] width 28 height 8
type input "not equal"
click at [319, 199] on p at bounding box center [351, 203] width 96 height 8
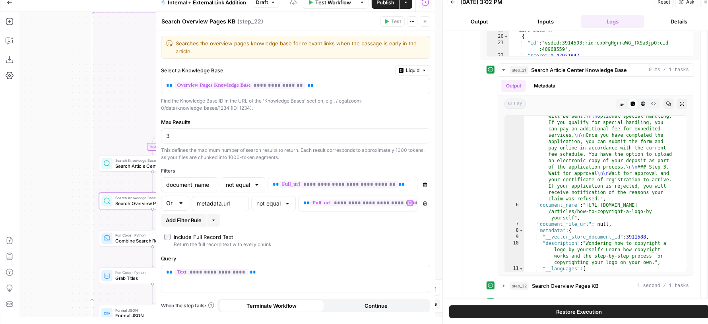
click at [303, 225] on div "**********" at bounding box center [295, 174] width 279 height 286
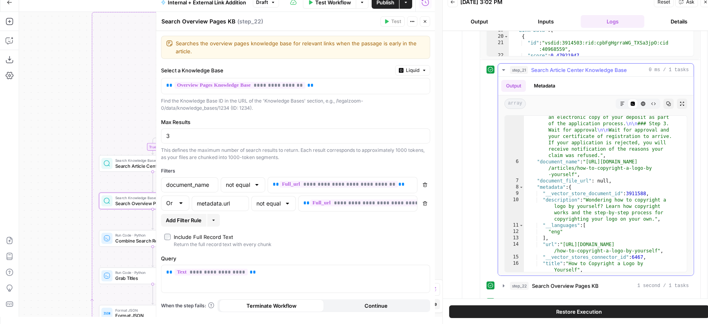
scroll to position [759, 0]
click at [120, 167] on span "Search Article Center Knowledge Base" at bounding box center [150, 166] width 71 height 7
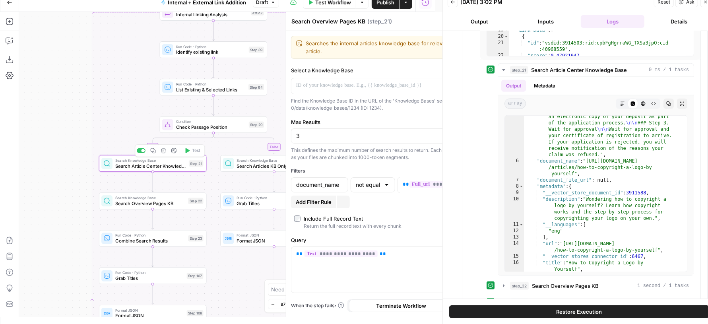
type textarea "Search Article Center Knowledge Base"
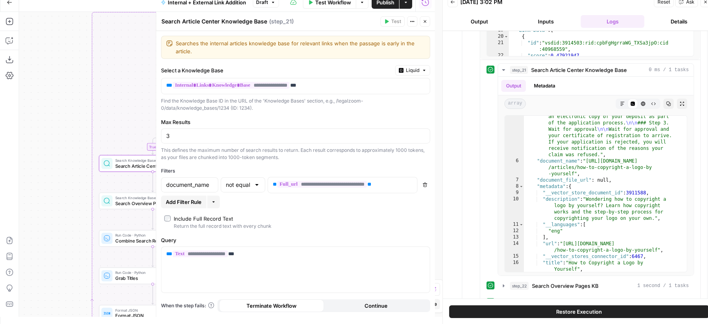
click at [188, 198] on span "Add Filter Rule" at bounding box center [184, 202] width 36 height 8
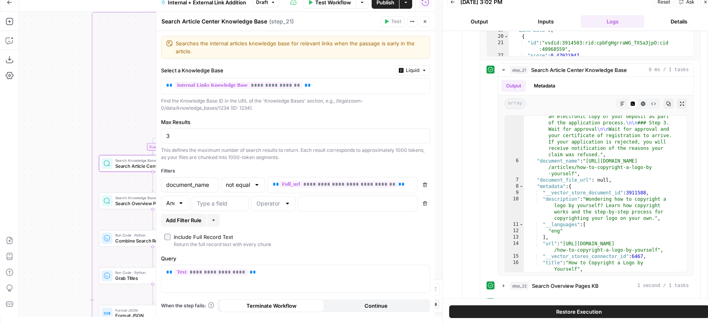
click at [180, 202] on div at bounding box center [181, 203] width 6 height 8
click at [173, 231] on span "Or" at bounding box center [174, 232] width 12 height 8
type input "Or"
click at [230, 200] on input "text" at bounding box center [220, 204] width 47 height 8
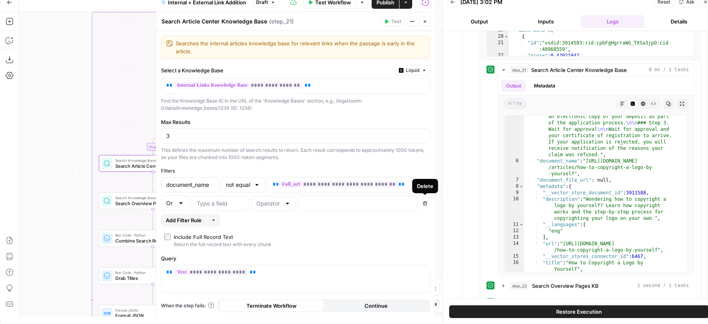
click at [425, 201] on icon "button" at bounding box center [425, 203] width 4 height 4
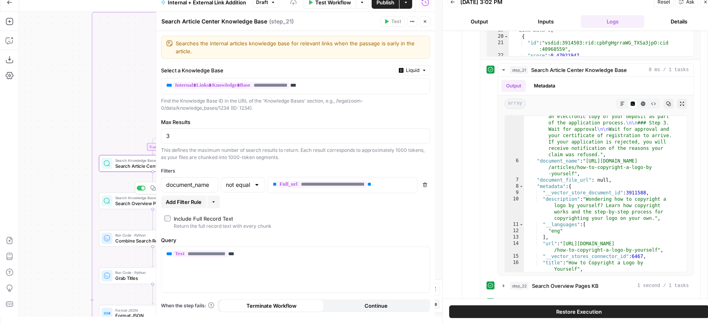
click at [128, 203] on span "Search Overview Pages KB" at bounding box center [150, 203] width 70 height 7
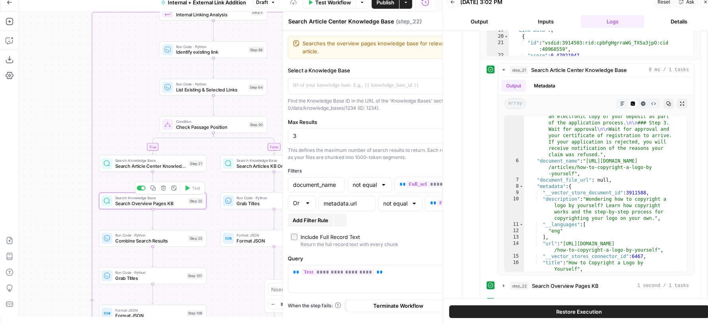
type textarea "Search Overview Pages KB"
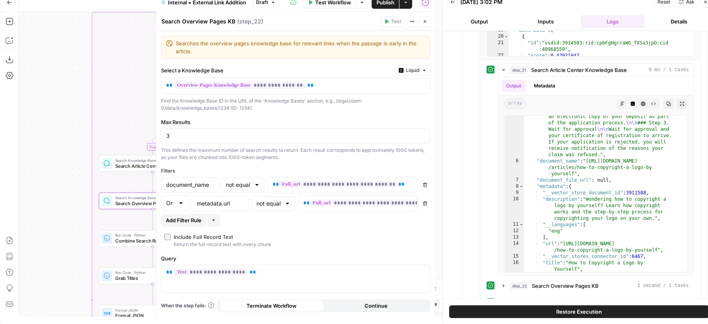
click at [425, 201] on icon "button" at bounding box center [425, 203] width 4 height 4
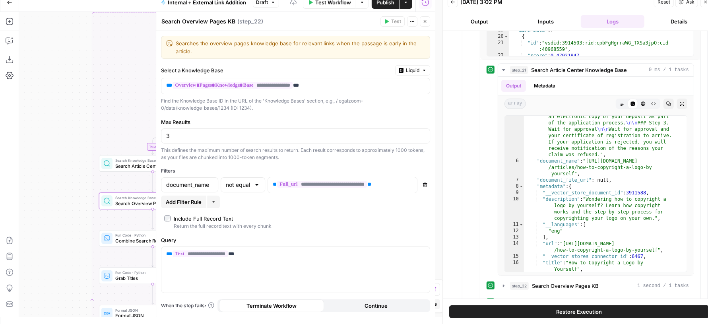
click at [427, 23] on icon "button" at bounding box center [425, 21] width 5 height 5
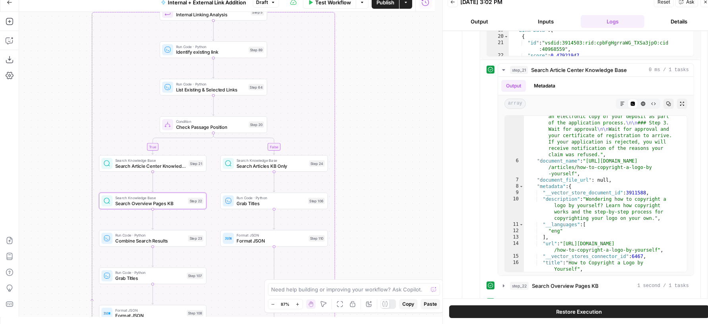
click at [295, 161] on span "Search Knowledge Base" at bounding box center [272, 160] width 70 height 6
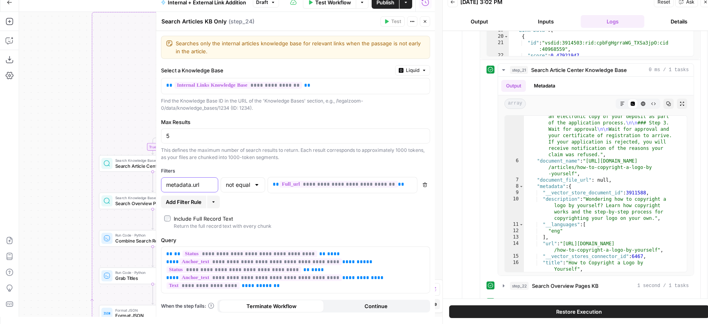
click at [188, 186] on input "metadata.url" at bounding box center [189, 185] width 47 height 8
type input "document_name"
click at [281, 199] on div "Add Filter Rule More" at bounding box center [295, 202] width 269 height 13
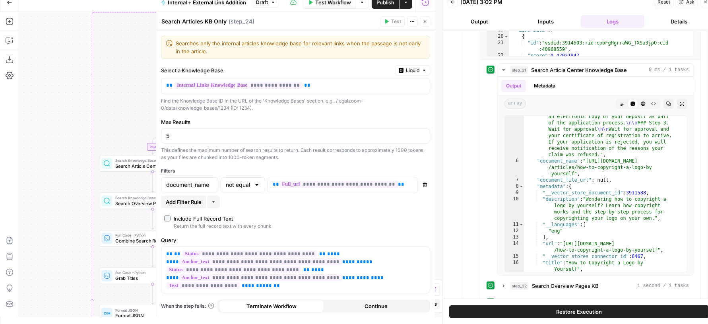
click at [428, 21] on button "Close" at bounding box center [425, 21] width 10 height 10
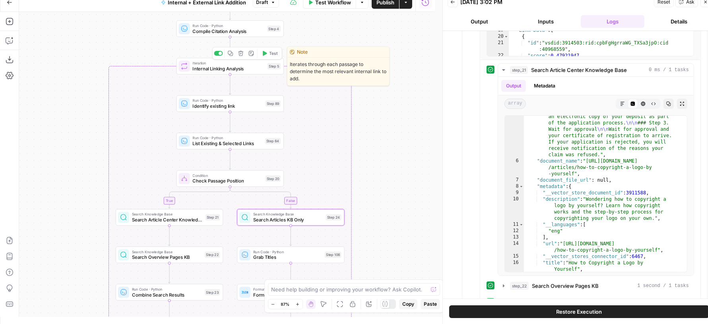
click at [269, 56] on button "Test" at bounding box center [269, 53] width 21 height 9
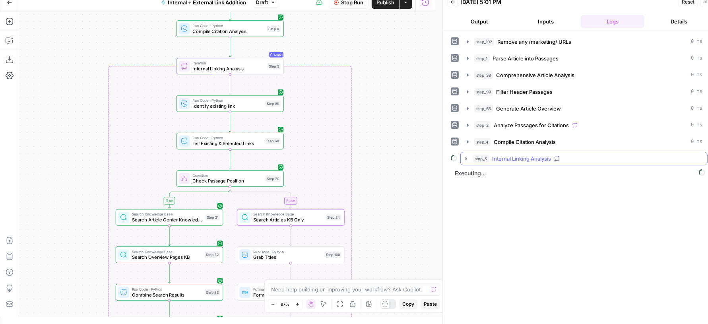
click at [584, 157] on div "step_5 Internal Linking Analysis" at bounding box center [588, 159] width 230 height 8
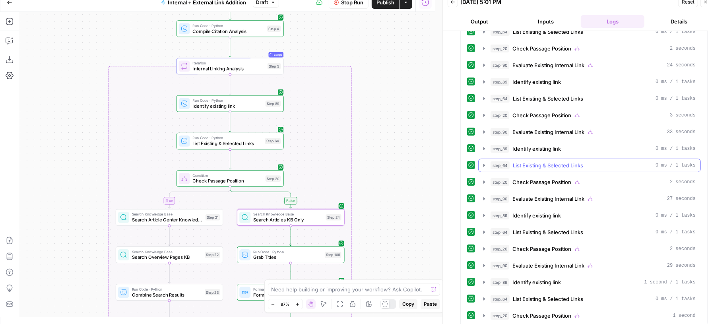
scroll to position [171, 0]
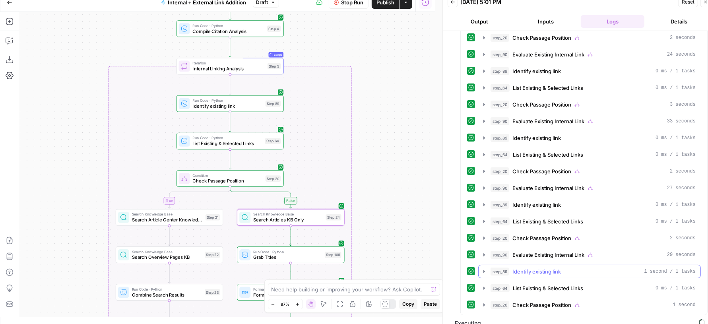
click at [556, 268] on span "Identify existing link" at bounding box center [536, 272] width 48 height 8
click at [559, 201] on span "Identify existing link" at bounding box center [536, 205] width 48 height 8
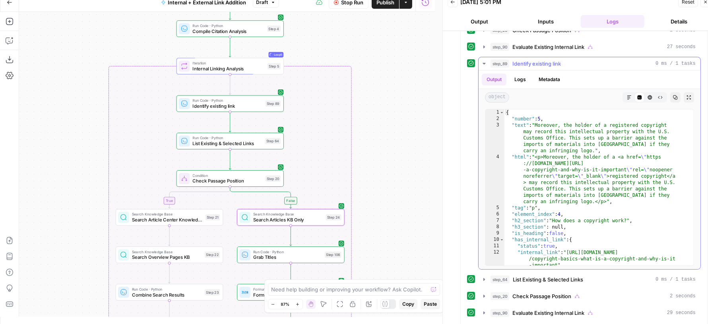
scroll to position [370, 0]
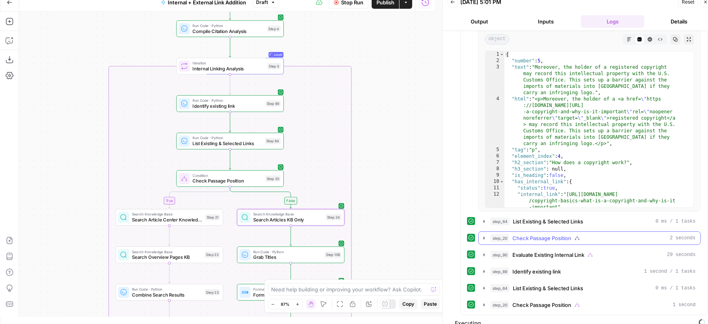
click at [551, 234] on span "Check Passage Position" at bounding box center [541, 238] width 59 height 8
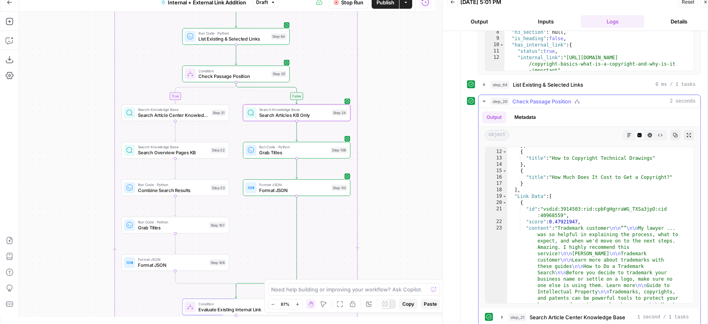
scroll to position [102, 0]
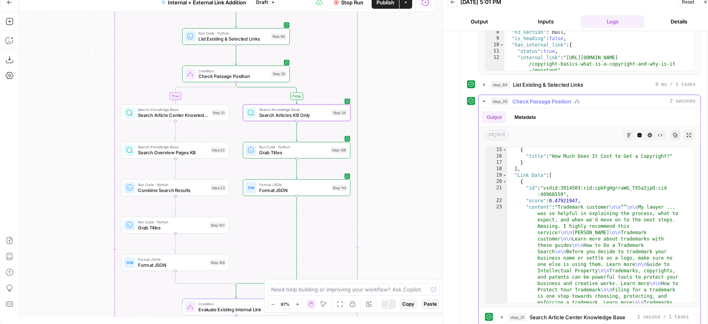
type textarea "**********"
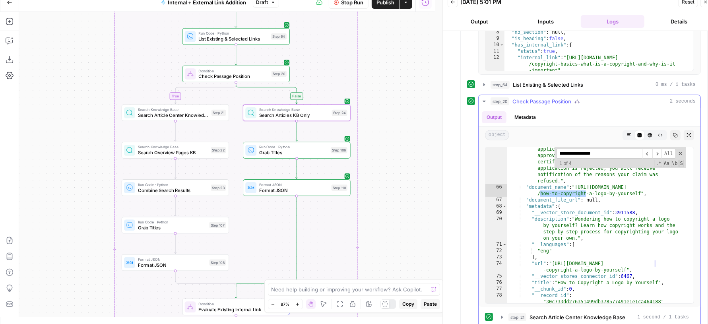
scroll to position [5802, 0]
type input "**********"
click at [355, 6] on button "Stop Run" at bounding box center [349, 2] width 40 height 13
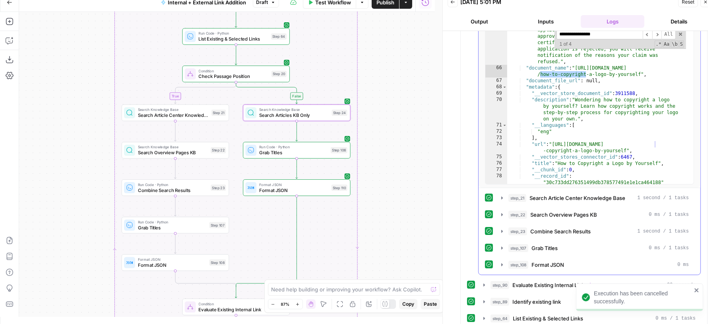
scroll to position [644, 0]
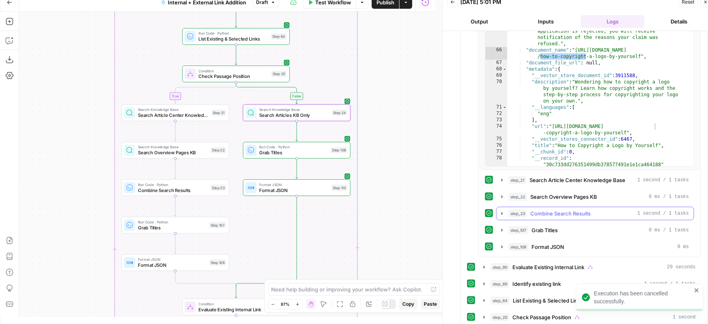
click at [534, 210] on span "Combine Search Results" at bounding box center [560, 214] width 60 height 8
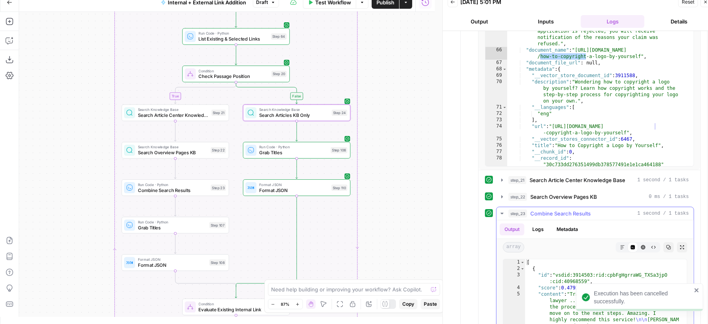
scroll to position [809, 0]
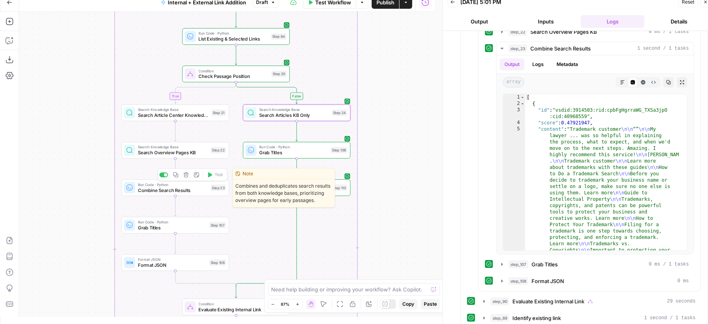
click at [160, 194] on div "Run Code · Python Combine Search Results Step 23 Copy step Delete step Edit Not…" at bounding box center [175, 187] width 107 height 17
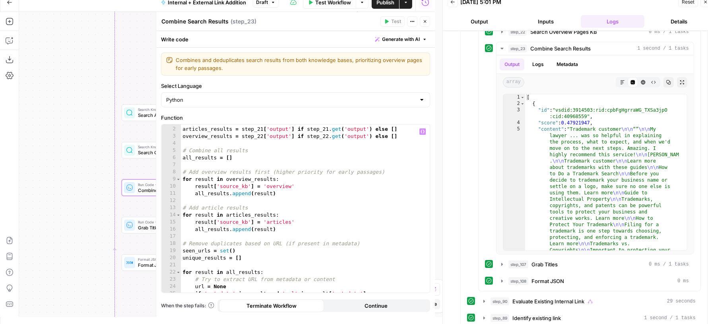
scroll to position [6, 0]
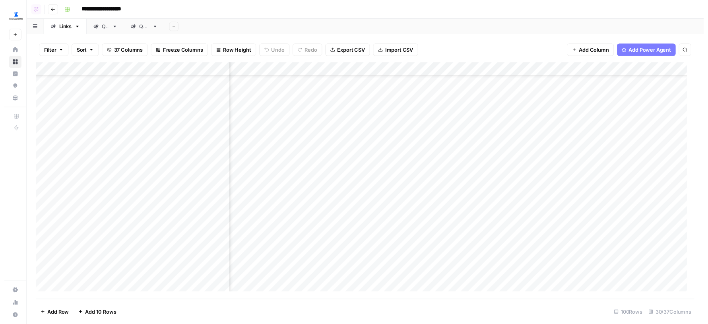
scroll to position [144, 356]
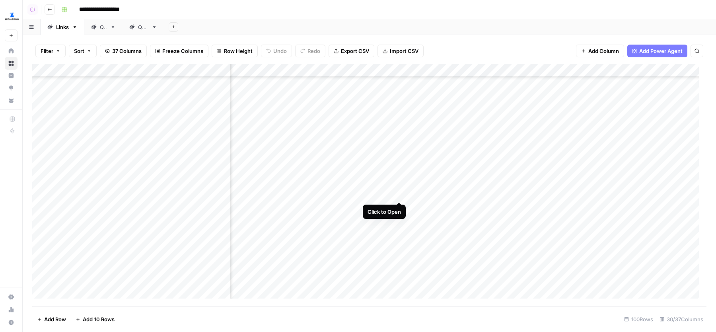
click at [399, 187] on div "Add Column" at bounding box center [369, 185] width 674 height 242
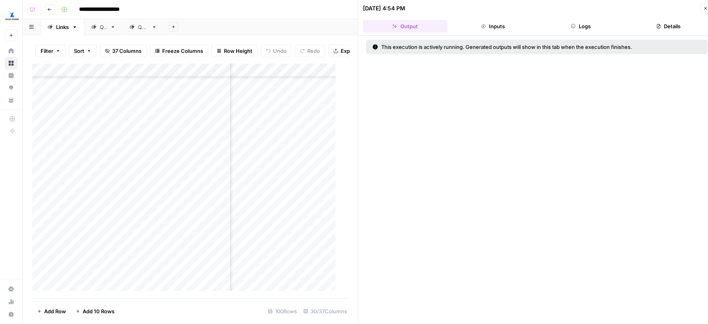
click at [583, 31] on button "Logs" at bounding box center [581, 26] width 85 height 13
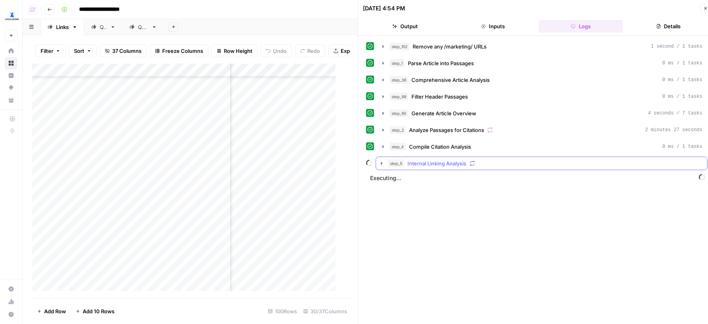
click at [453, 159] on span "Internal Linking Analysis" at bounding box center [436, 163] width 59 height 8
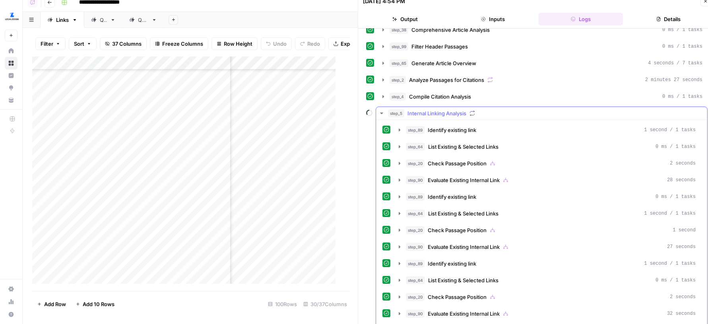
scroll to position [120, 0]
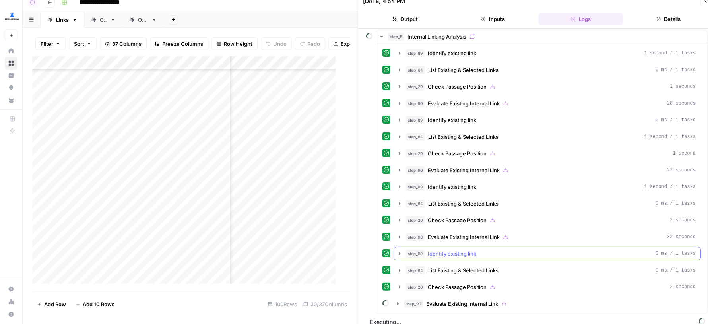
click at [443, 247] on button "step_89 Identify existing link 0 ms / 1 tasks" at bounding box center [547, 253] width 306 height 13
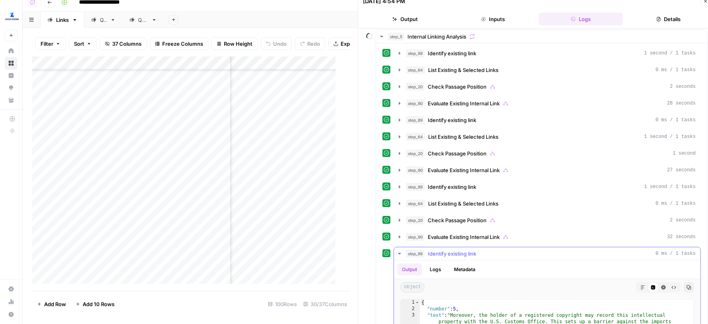
click at [443, 247] on button "step_89 Identify existing link 0 ms / 1 tasks" at bounding box center [547, 253] width 306 height 13
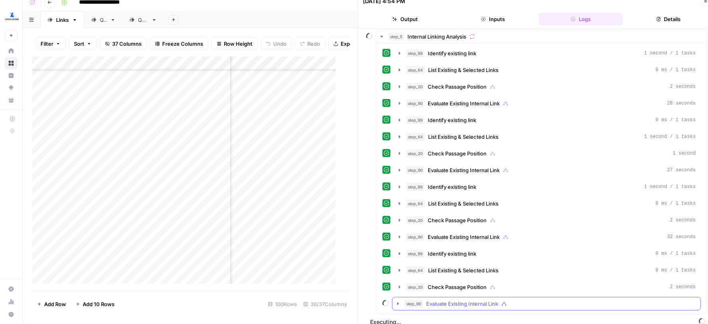
click at [444, 300] on span "Evaluate Existing Internal Link" at bounding box center [462, 304] width 72 height 8
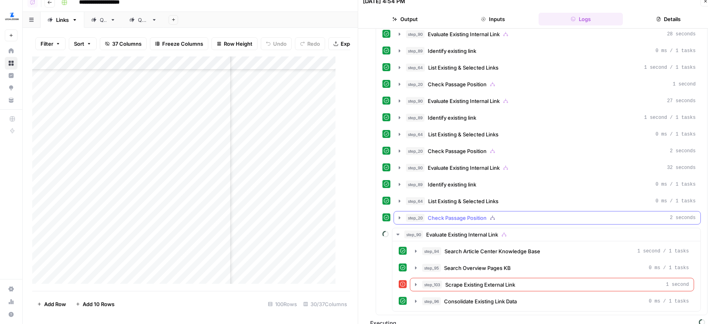
click at [469, 214] on span "Check Passage Position" at bounding box center [457, 218] width 59 height 8
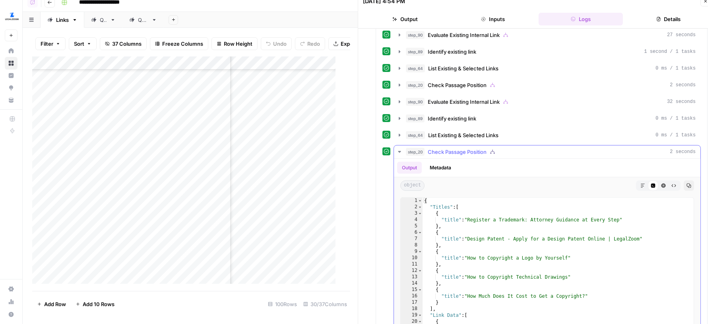
scroll to position [256, 0]
click at [479, 146] on span "Check Passage Position" at bounding box center [457, 150] width 59 height 8
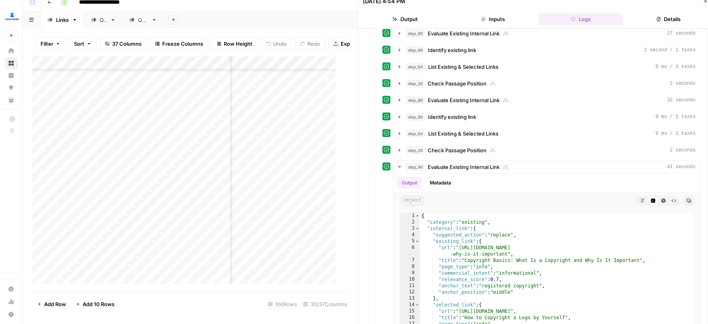
click at [704, 4] on button "Close" at bounding box center [705, 1] width 10 height 10
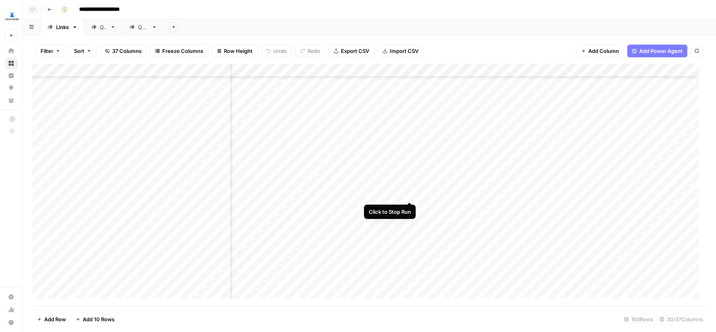
click at [409, 186] on div "Add Column" at bounding box center [369, 185] width 674 height 242
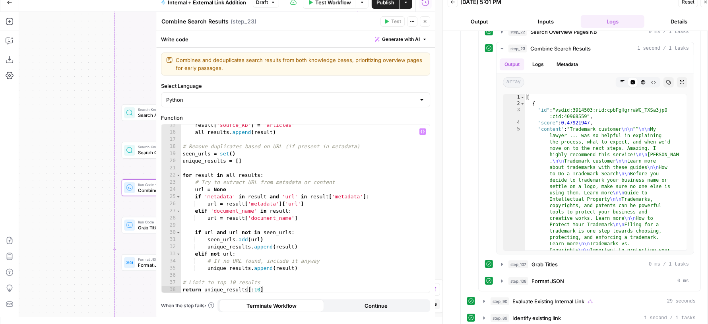
scroll to position [102, 0]
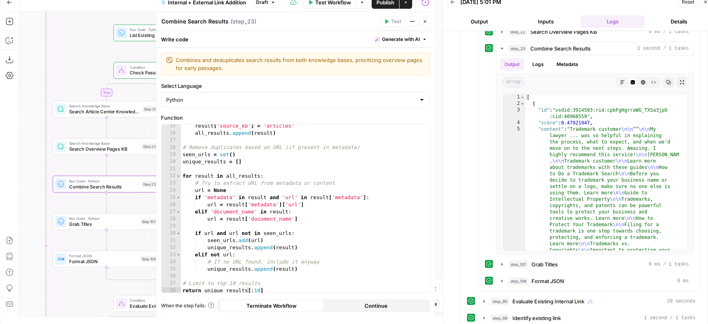
drag, startPoint x: 80, startPoint y: 120, endPoint x: 10, endPoint y: 116, distance: 70.4
click at [10, 116] on div "Add Steps Copilot Download as JSON Settings Import JSON AirOps Academy Help Giv…" at bounding box center [217, 164] width 435 height 305
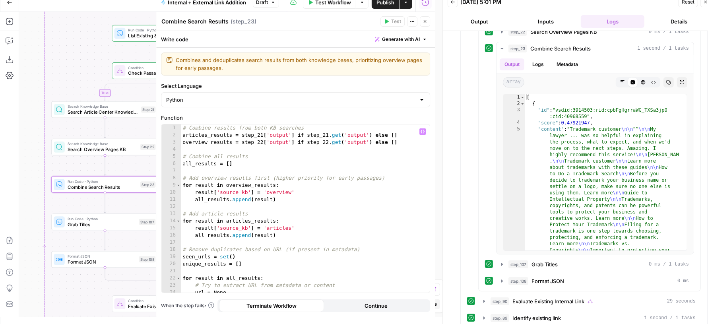
scroll to position [0, 0]
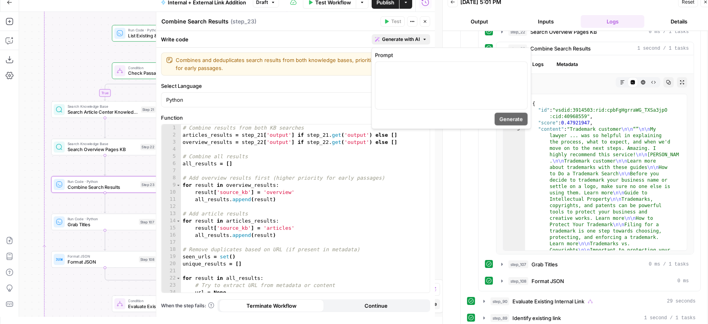
click at [397, 39] on span "Generate with AI" at bounding box center [401, 39] width 38 height 7
click at [401, 88] on div at bounding box center [451, 85] width 152 height 47
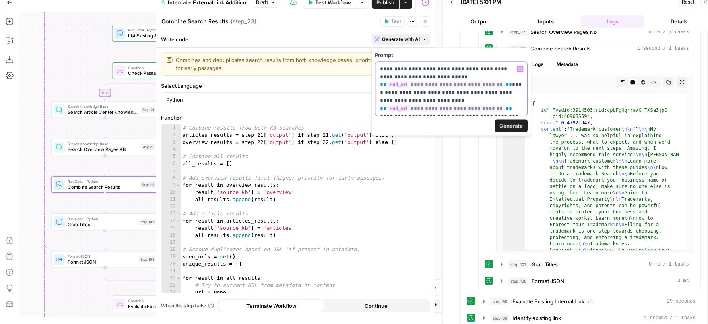
click at [435, 109] on p "**********" at bounding box center [451, 89] width 143 height 48
click at [518, 123] on span "Generate" at bounding box center [510, 126] width 23 height 8
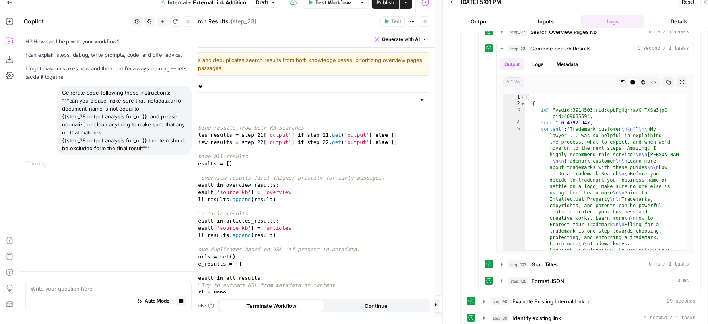
click at [706, 3] on icon "button" at bounding box center [705, 2] width 5 height 5
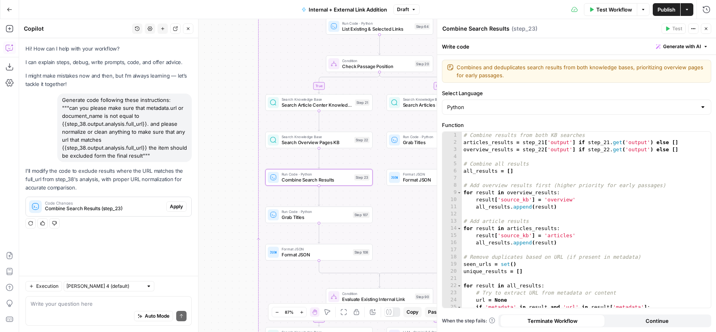
click at [183, 206] on span "Apply" at bounding box center [176, 206] width 13 height 7
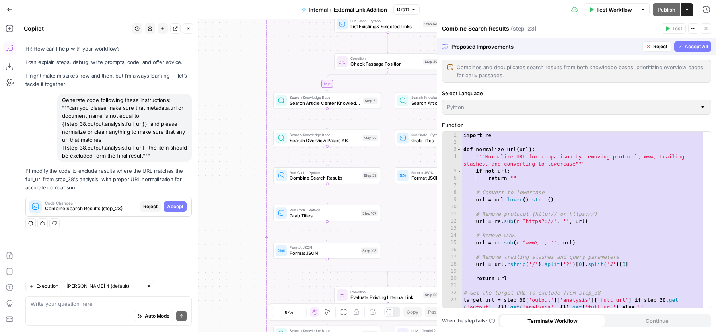
click at [565, 211] on div "1 2 3 4 5 6 7 8 9 10 11 12 13 14 15 16 17 18 19 20 21 22 23 24 import re def no…" at bounding box center [576, 220] width 268 height 176
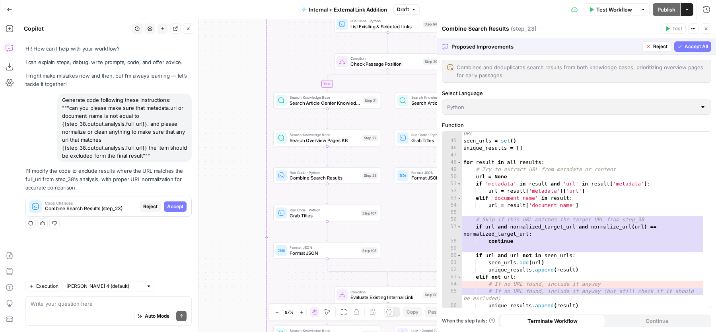
scroll to position [353, 0]
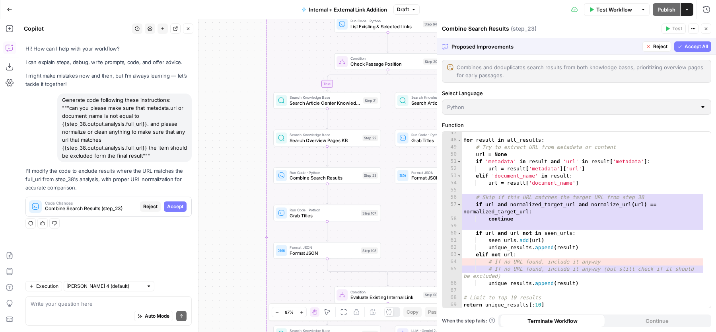
click at [702, 46] on span "Accept All" at bounding box center [695, 46] width 23 height 7
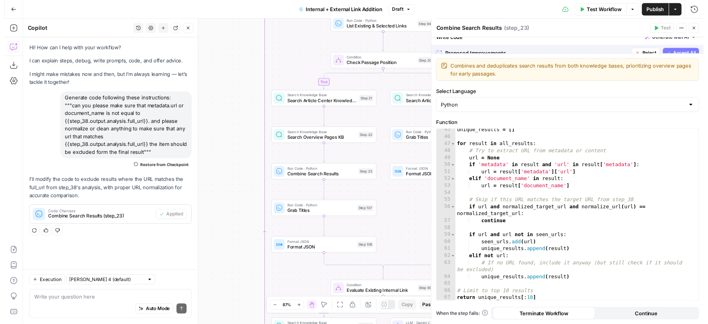
scroll to position [338, 0]
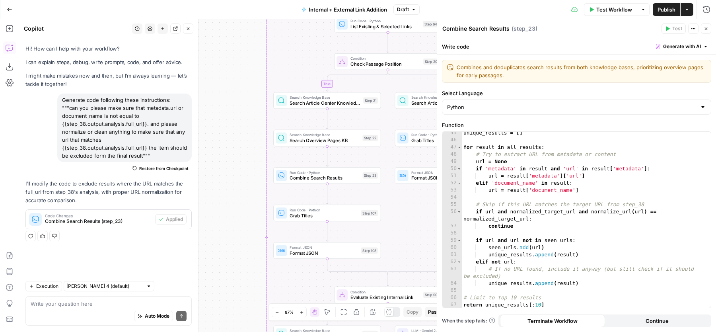
click at [706, 26] on icon "button" at bounding box center [705, 28] width 5 height 5
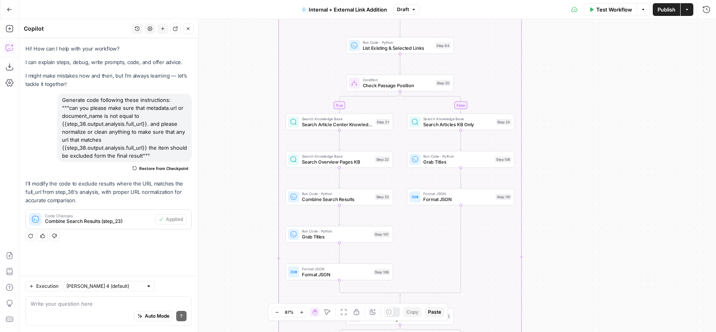
click at [343, 127] on div "Search Knowledge Base Search Article Center Knowledge Base Step 21 Copy step De…" at bounding box center [338, 121] width 107 height 17
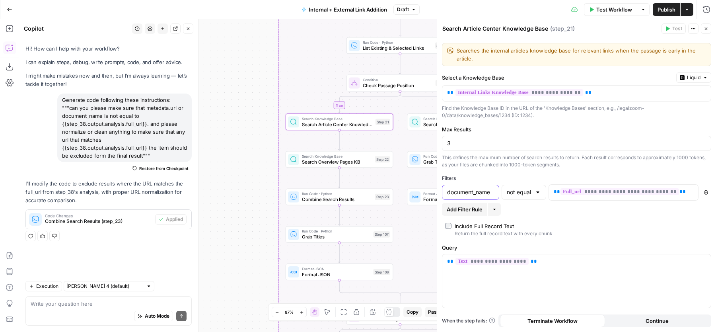
click at [469, 188] on input "document_name" at bounding box center [470, 192] width 47 height 8
type input "metadata.url"
click at [349, 165] on span "Search Overview Pages KB" at bounding box center [337, 161] width 70 height 7
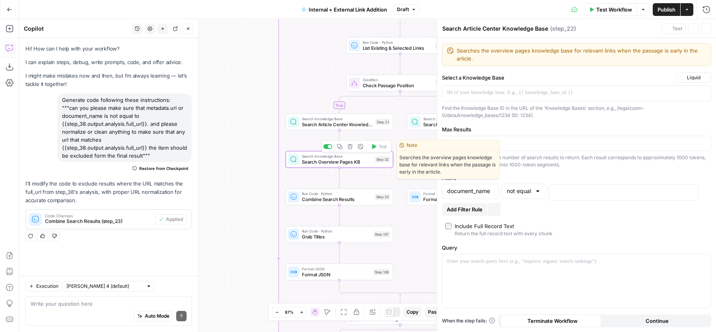
type textarea "Search Overview Pages KB"
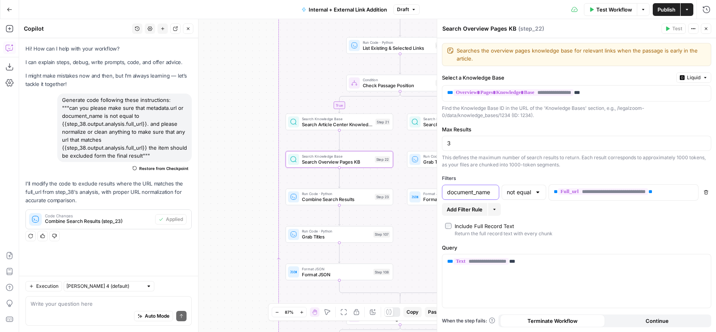
click at [471, 192] on input "document_name" at bounding box center [470, 192] width 47 height 8
paste input "metadata.url"
type input "metadata.url"
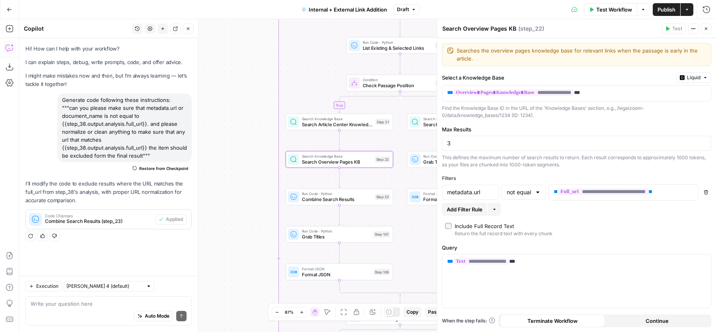
click at [424, 126] on span "Search Articles KB Only" at bounding box center [458, 124] width 70 height 7
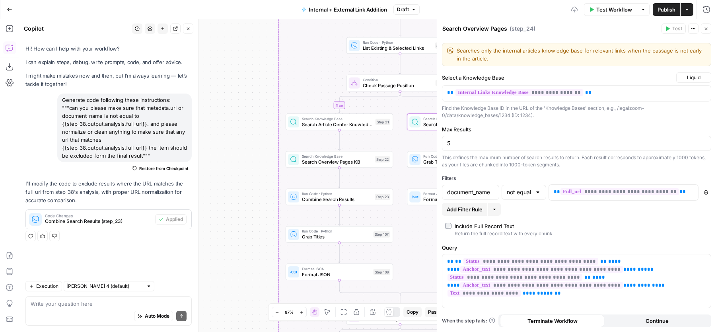
type textarea "Search Articles KB Only"
click at [469, 188] on input "document_name" at bounding box center [470, 192] width 47 height 8
paste input "metadata.url"
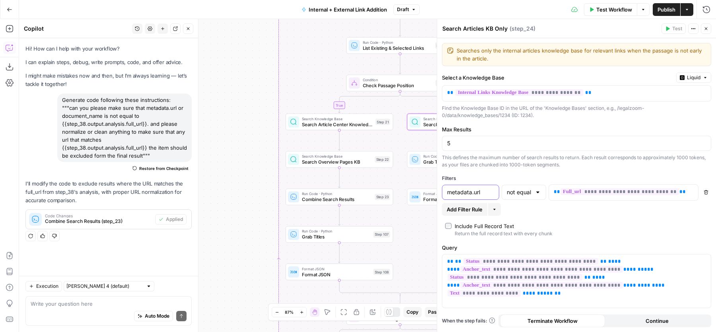
type input "metadata.url"
click at [706, 28] on icon "button" at bounding box center [705, 28] width 5 height 5
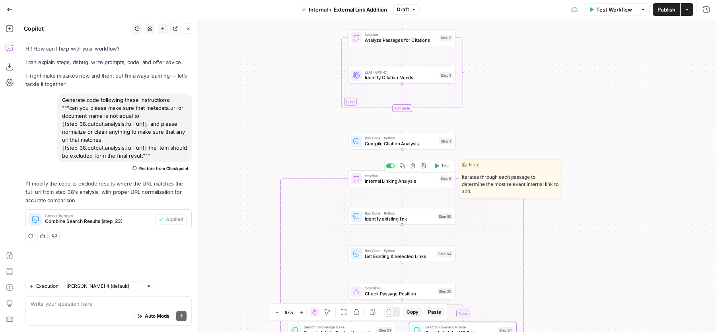
click at [443, 167] on span "Test" at bounding box center [445, 166] width 8 height 6
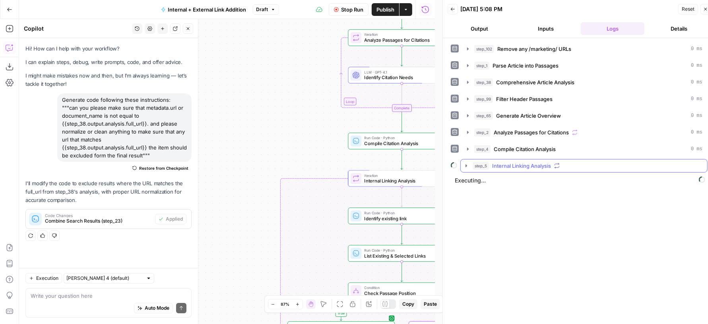
click at [536, 169] on button "step_5 Internal Linking Analysis" at bounding box center [584, 165] width 246 height 13
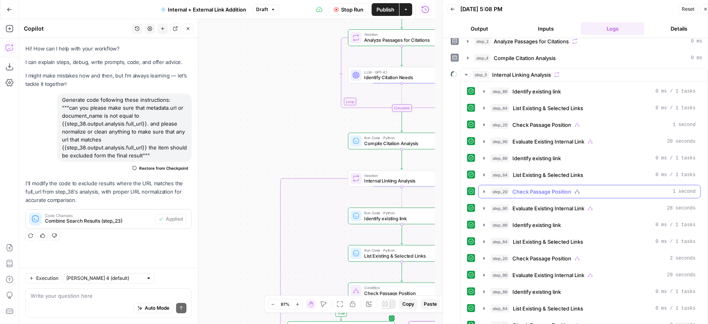
scroll to position [122, 0]
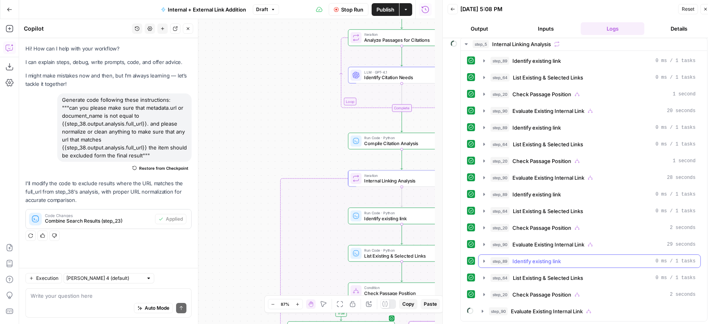
click at [555, 257] on span "Identify existing link" at bounding box center [536, 261] width 48 height 8
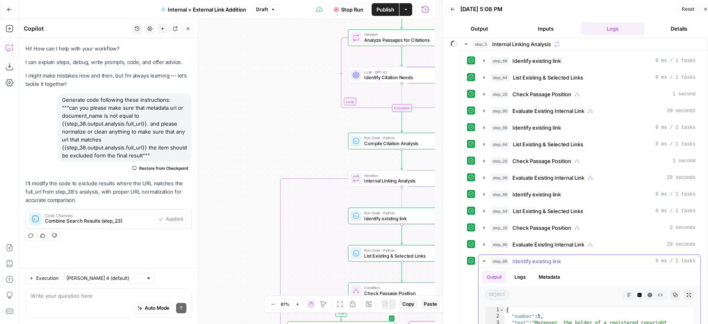
click at [555, 257] on span "Identify existing link" at bounding box center [536, 261] width 48 height 8
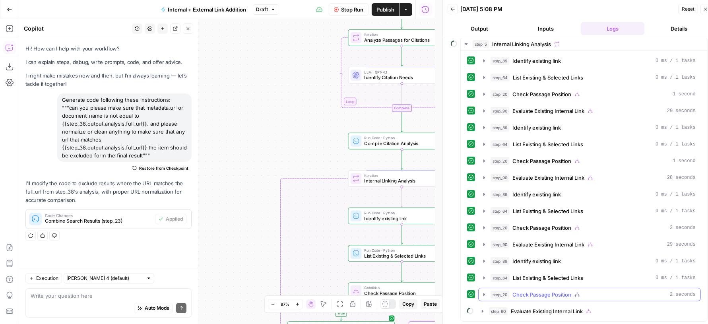
click at [551, 291] on span "Check Passage Position" at bounding box center [541, 295] width 59 height 8
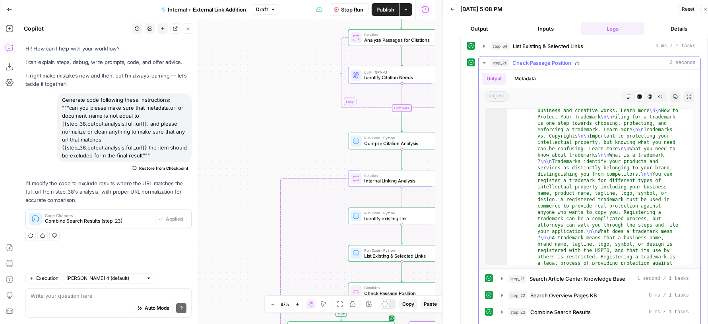
scroll to position [217, 0]
click at [590, 59] on div "step_20 Check Passage Position 2 seconds" at bounding box center [593, 63] width 205 height 8
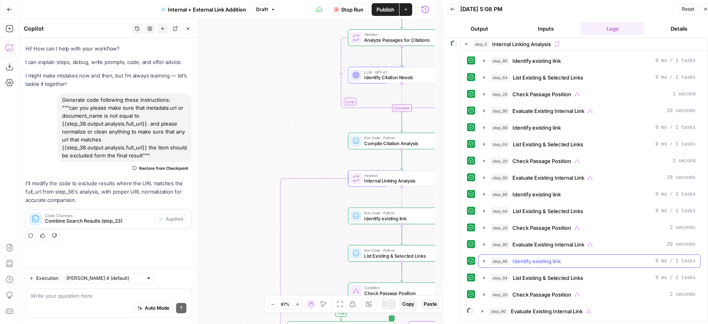
click at [560, 257] on span "Identify existing link" at bounding box center [536, 261] width 48 height 8
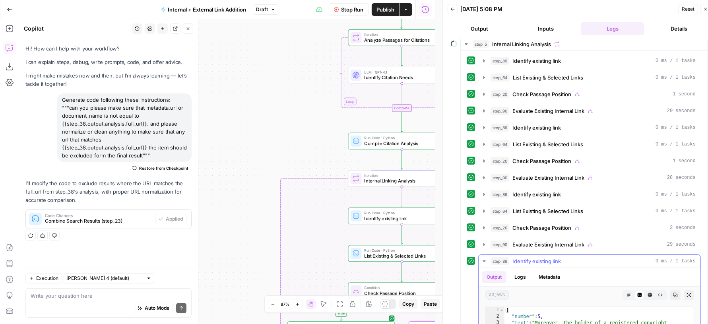
click at [560, 257] on span "Identify existing link" at bounding box center [536, 261] width 48 height 8
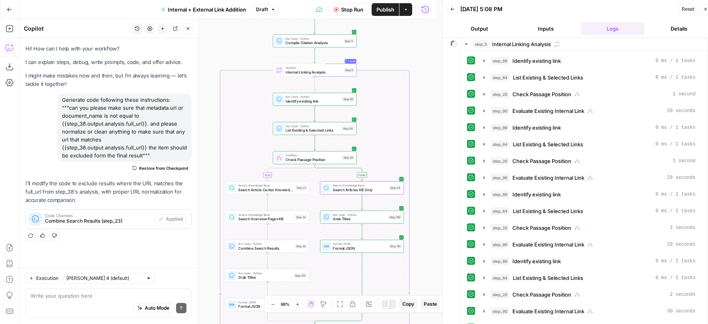
click at [355, 13] on span "Stop Run" at bounding box center [352, 10] width 22 height 8
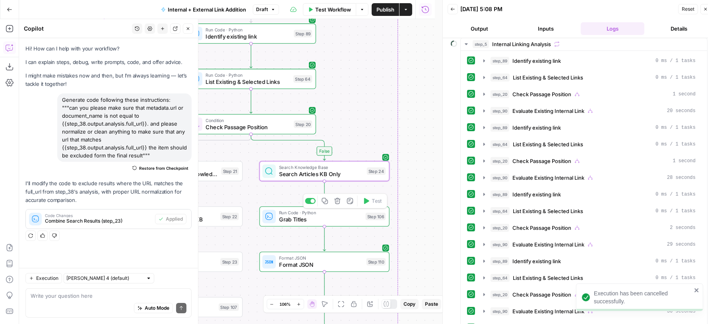
click at [376, 219] on div "Step 106" at bounding box center [376, 217] width 20 height 8
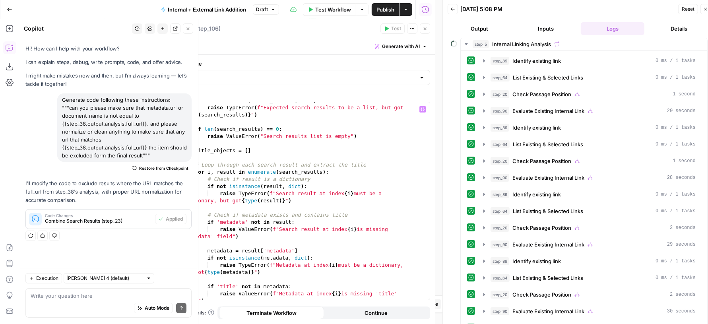
scroll to position [0, 0]
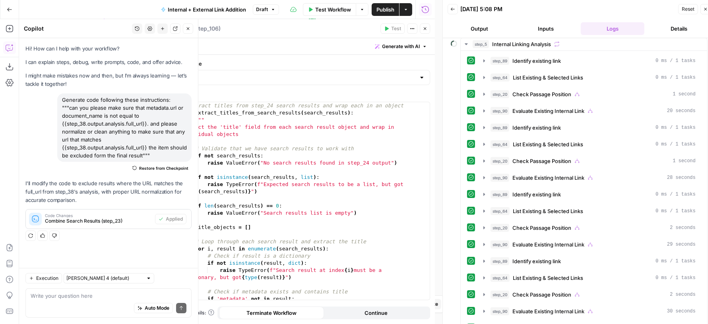
click at [424, 27] on icon "button" at bounding box center [425, 28] width 5 height 5
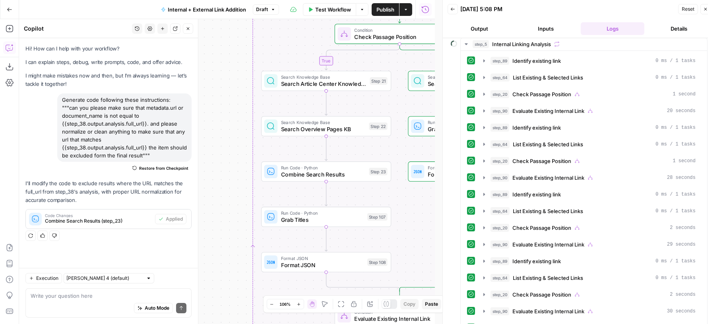
click at [75, 304] on div "Auto Mode Send" at bounding box center [109, 308] width 156 height 17
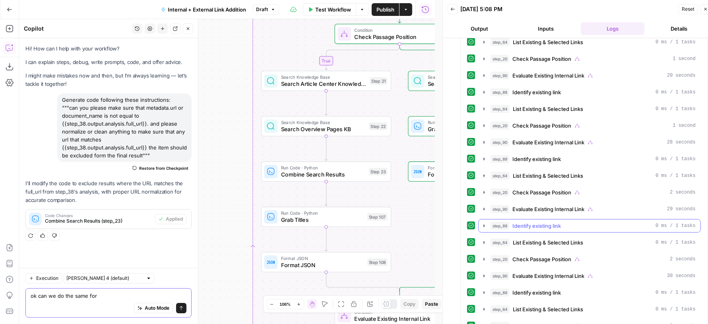
scroll to position [7, 0]
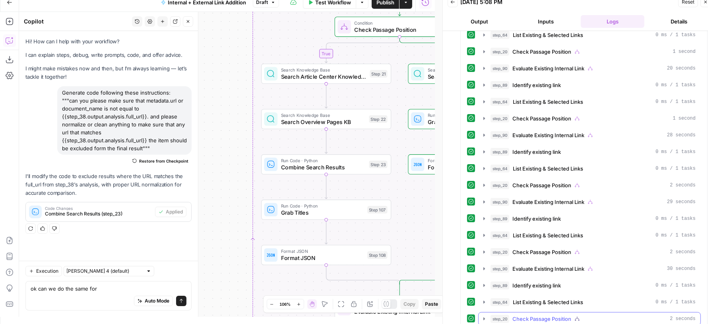
click at [521, 315] on span "Check Passage Position" at bounding box center [541, 319] width 59 height 8
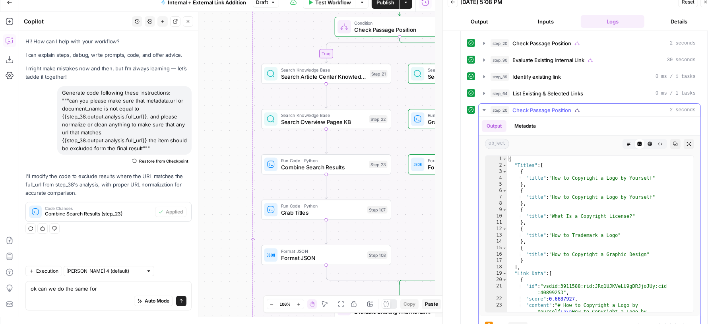
scroll to position [408, 0]
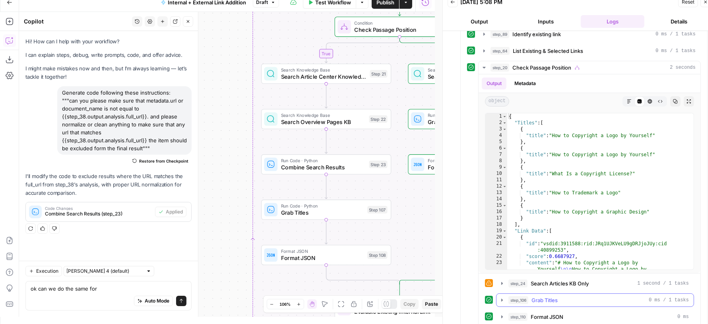
click at [549, 296] on span "Grab Titles" at bounding box center [545, 300] width 26 height 8
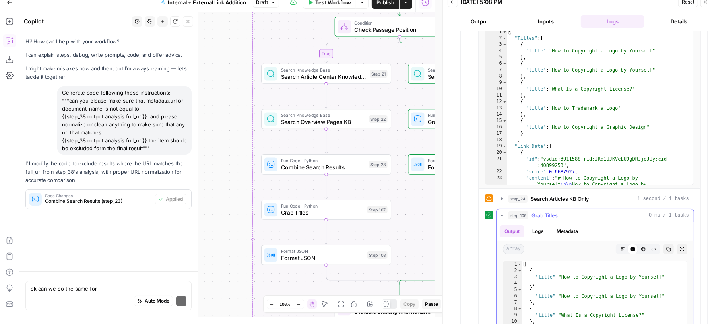
scroll to position [584, 0]
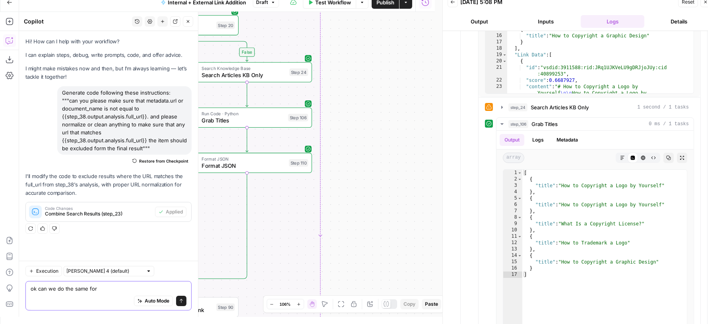
click at [109, 287] on textarea "ok can we do the same for" at bounding box center [109, 289] width 156 height 8
type textarea "ok can we do the same for step_106"
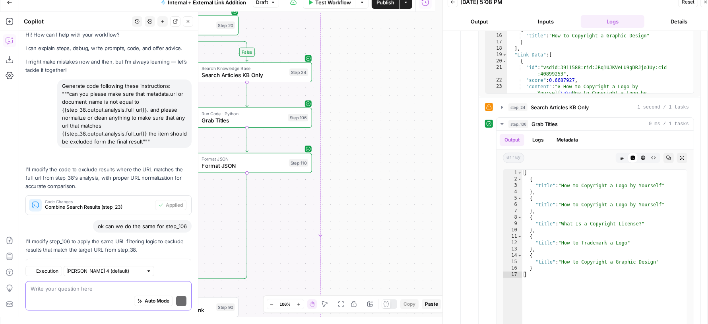
scroll to position [42, 0]
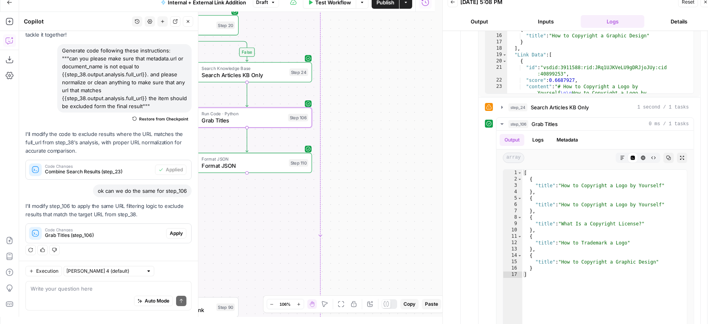
click at [170, 234] on span "Apply" at bounding box center [176, 233] width 13 height 7
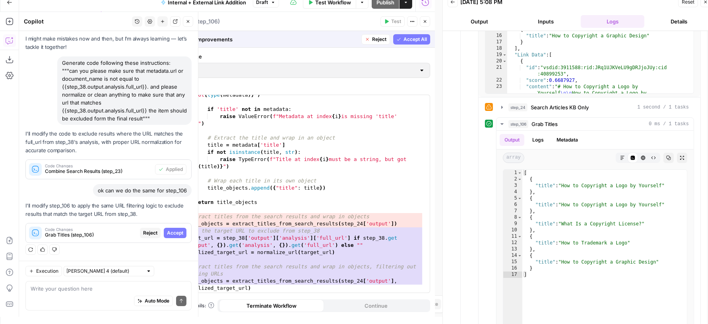
scroll to position [531, 0]
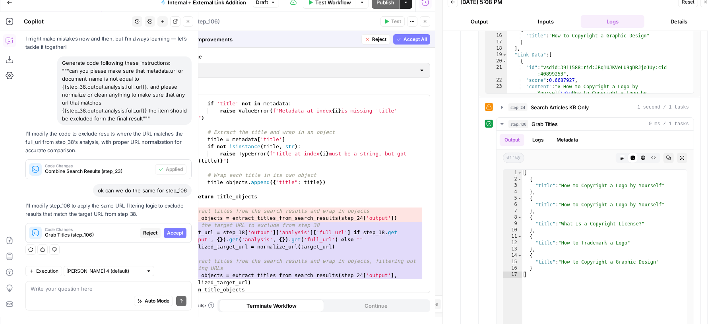
click at [413, 42] on span "Accept All" at bounding box center [414, 39] width 23 height 7
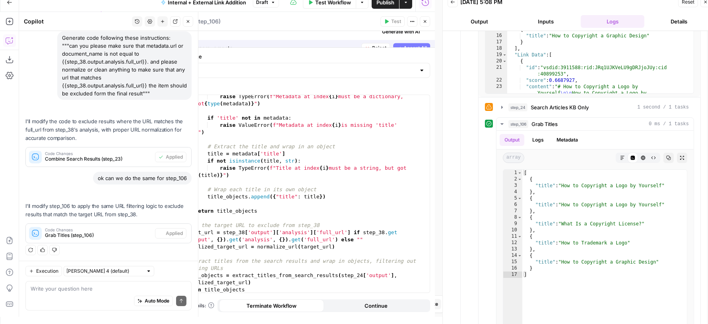
scroll to position [488, 0]
click at [425, 23] on icon "button" at bounding box center [425, 21] width 5 height 5
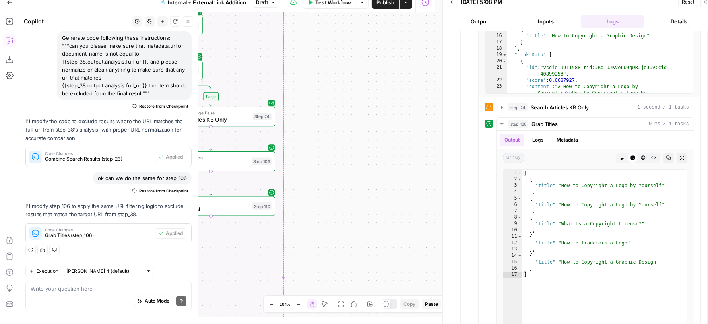
click at [186, 20] on icon "button" at bounding box center [188, 21] width 5 height 5
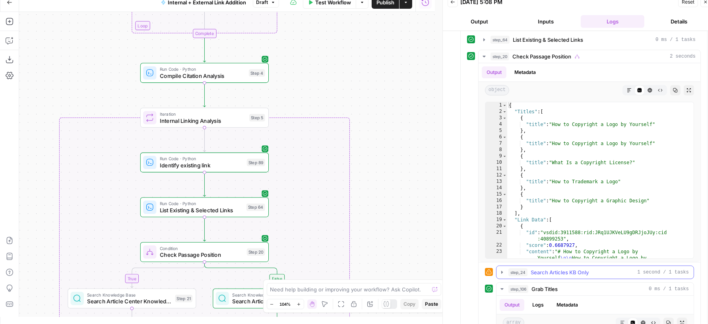
scroll to position [377, 0]
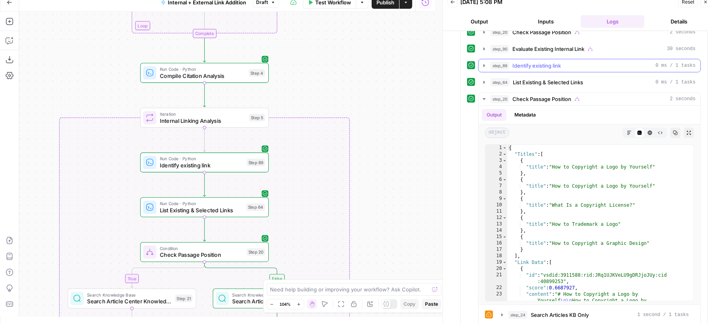
click at [554, 62] on span "Identify existing link" at bounding box center [536, 66] width 48 height 8
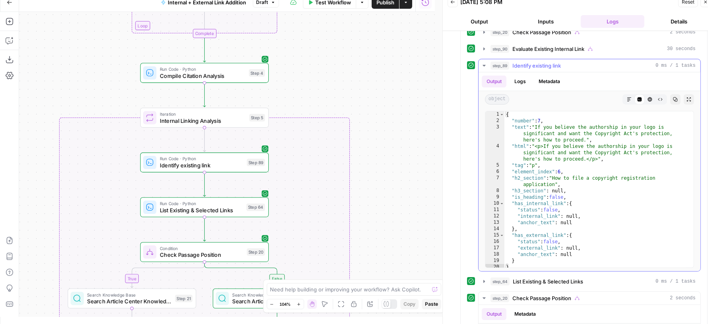
click at [554, 62] on span "Identify existing link" at bounding box center [536, 66] width 48 height 8
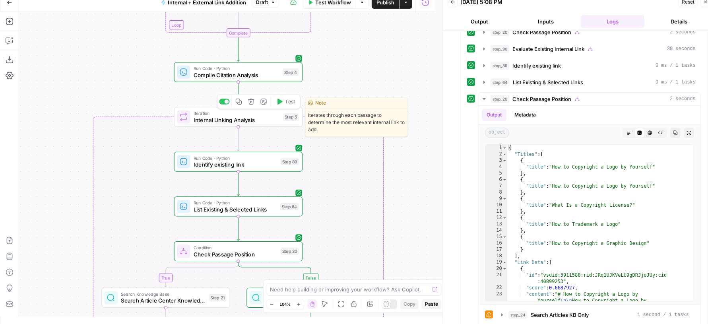
click at [286, 99] on span "Test" at bounding box center [290, 102] width 10 height 8
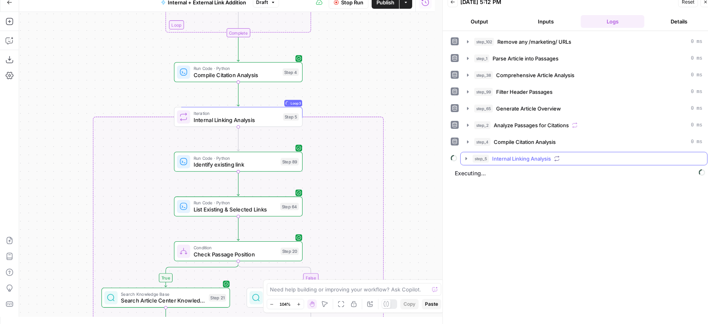
click at [517, 159] on span "Internal Linking Analysis" at bounding box center [521, 159] width 59 height 8
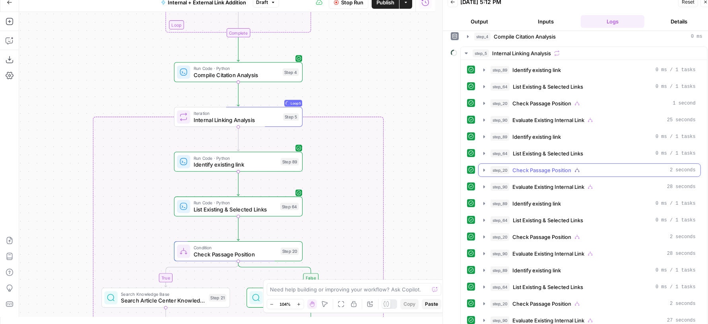
scroll to position [171, 0]
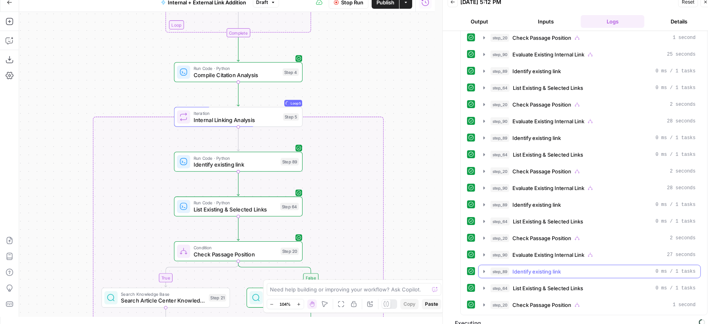
click at [545, 268] on span "Identify existing link" at bounding box center [536, 272] width 48 height 8
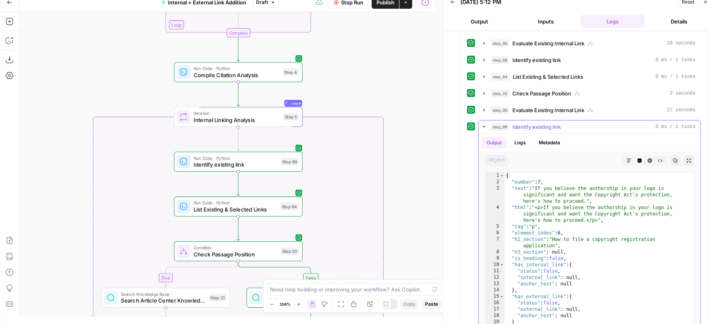
scroll to position [370, 0]
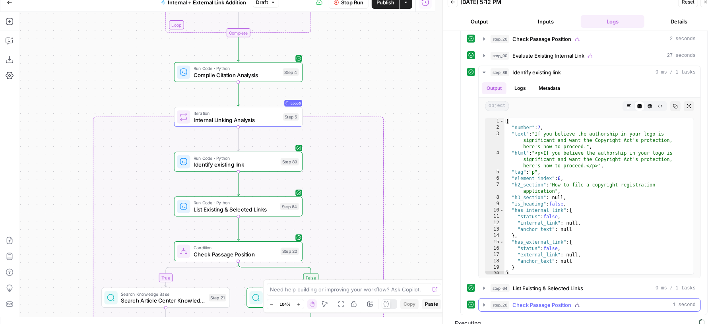
click at [545, 301] on span "Check Passage Position" at bounding box center [541, 305] width 59 height 8
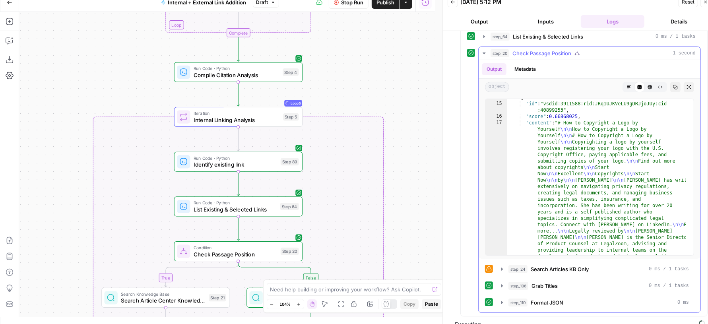
scroll to position [87, 0]
type textarea "**********"
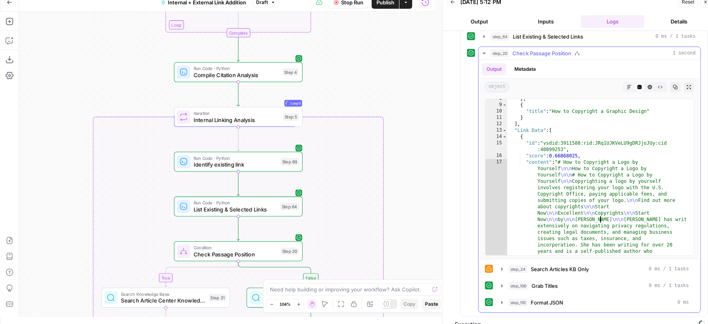
scroll to position [48, 0]
click at [566, 279] on button "step_106 Grab Titles 0 ms / 1 tasks" at bounding box center [595, 285] width 197 height 13
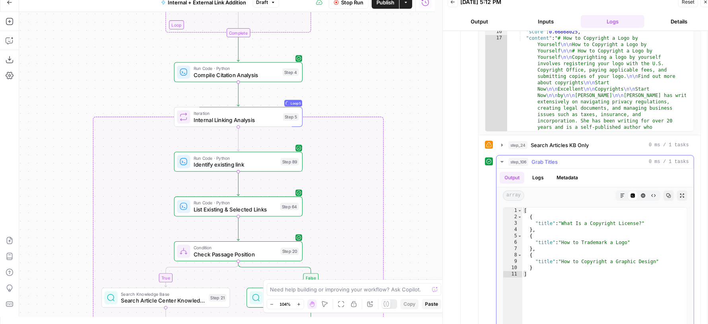
click at [585, 155] on button "step_106 Grab Titles 0 ms / 1 tasks" at bounding box center [595, 161] width 197 height 13
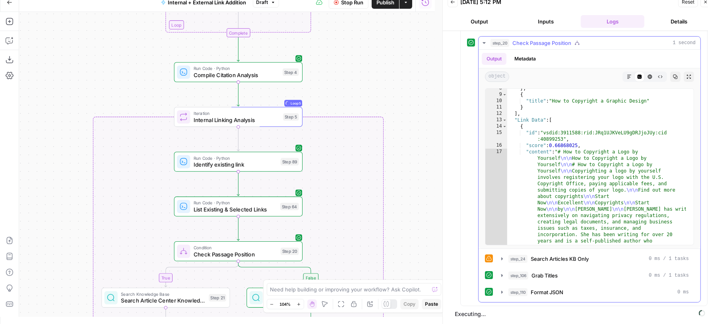
scroll to position [622, 0]
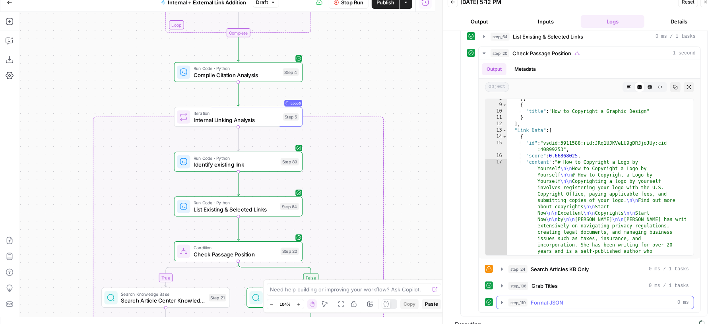
click at [566, 299] on div "step_110 Format JSON 0 ms" at bounding box center [598, 303] width 180 height 8
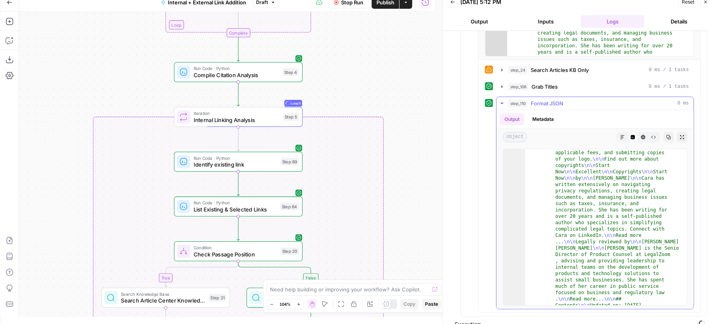
scroll to position [0, 0]
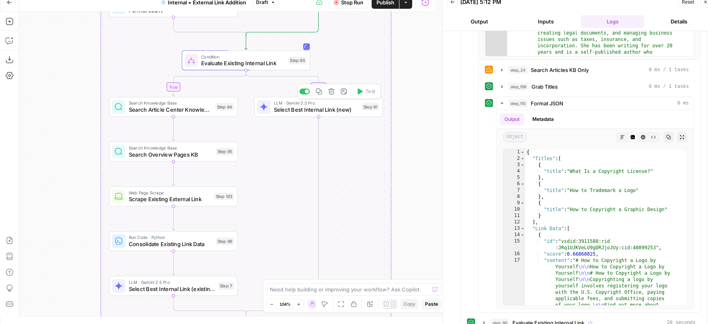
click at [364, 109] on div "Step 91" at bounding box center [370, 107] width 17 height 8
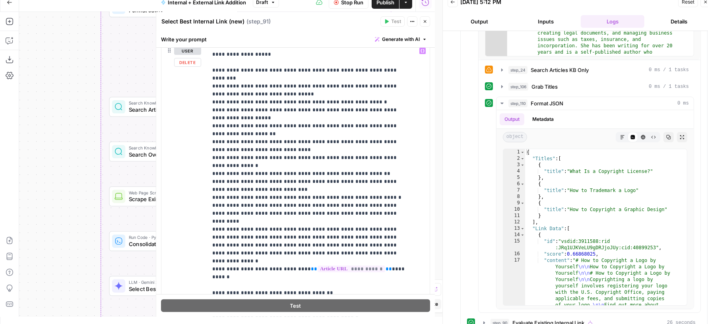
scroll to position [398, 0]
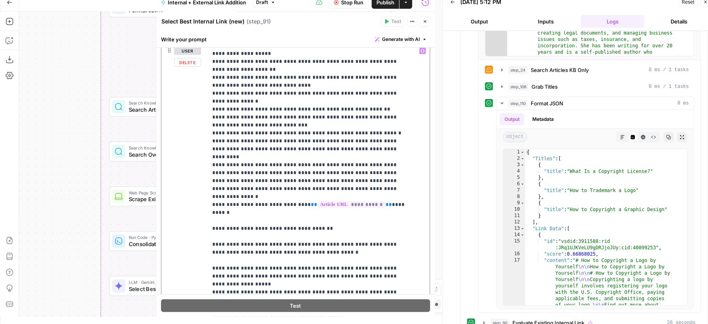
scroll to position [413, 0]
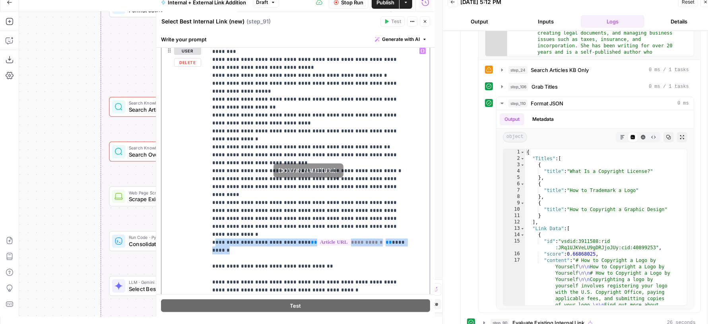
drag, startPoint x: 400, startPoint y: 195, endPoint x: 208, endPoint y: 194, distance: 192.4
click at [208, 194] on div "**********" at bounding box center [315, 206] width 215 height 324
copy p "**********"
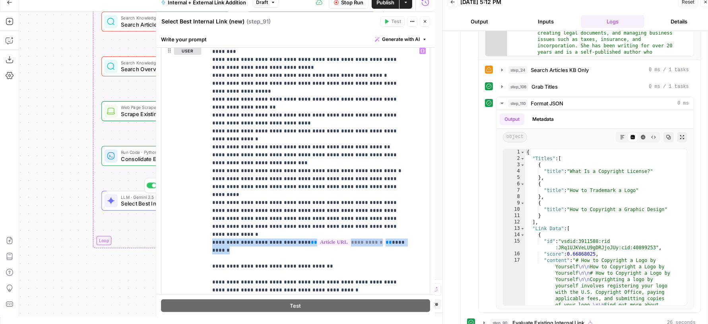
click at [120, 200] on div "LLM · Gemini 2.5 Pro Select Best Internal Link (existing) Step 7 Copy step Dele…" at bounding box center [166, 201] width 122 height 14
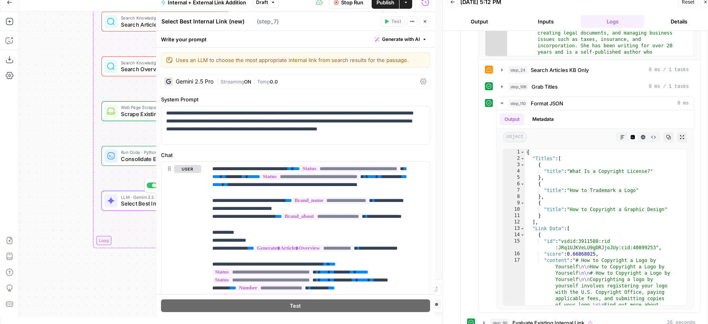
type textarea "Select Best Internal Link (existing)"
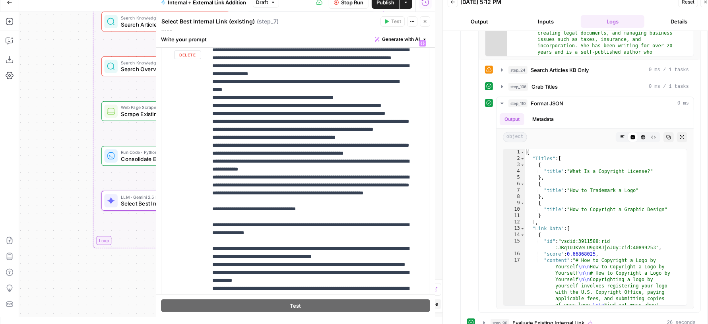
scroll to position [742, 0]
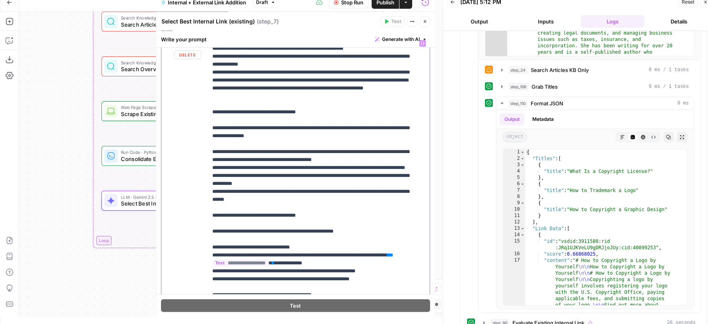
paste div
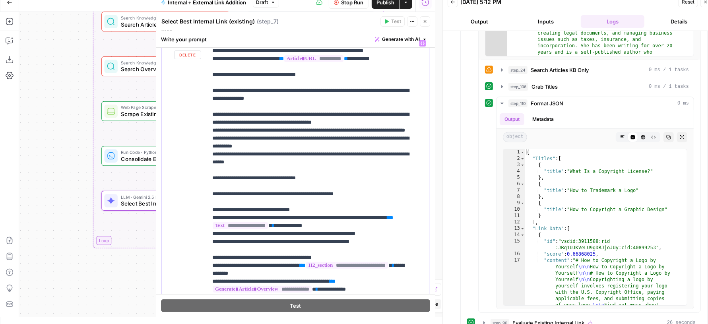
scroll to position [688, 0]
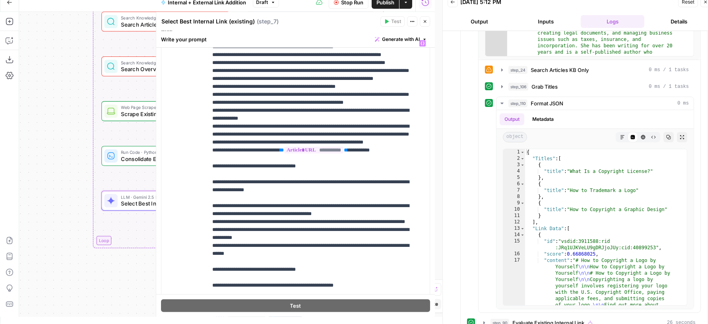
click at [427, 19] on icon "button" at bounding box center [425, 21] width 5 height 5
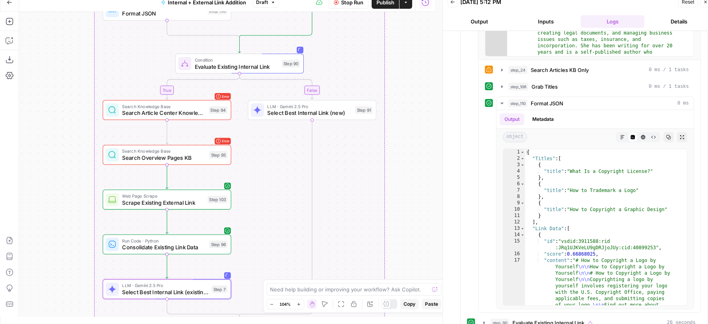
click at [380, 2] on span "Publish" at bounding box center [385, 2] width 18 height 8
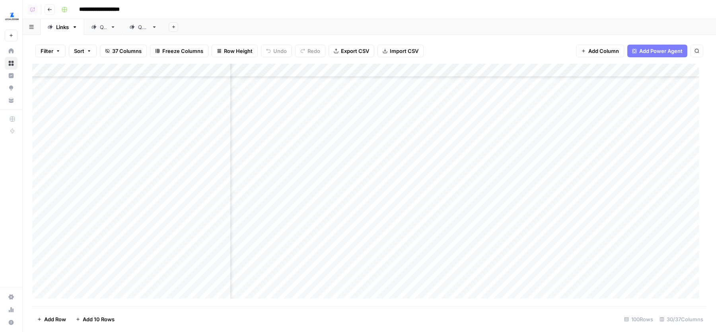
scroll to position [144, 356]
click at [387, 26] on div "Add Sheet" at bounding box center [440, 27] width 552 height 16
click at [491, 186] on div "Add Column" at bounding box center [369, 185] width 674 height 242
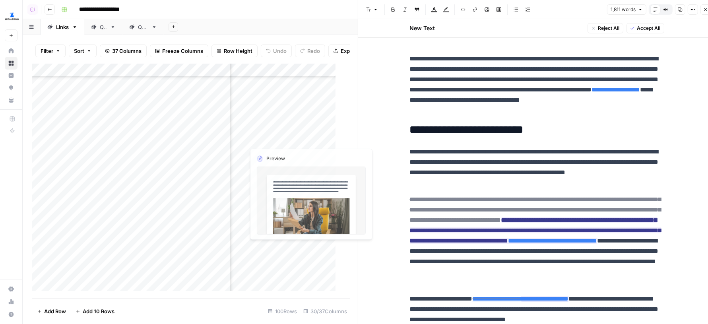
scroll to position [144, 1543]
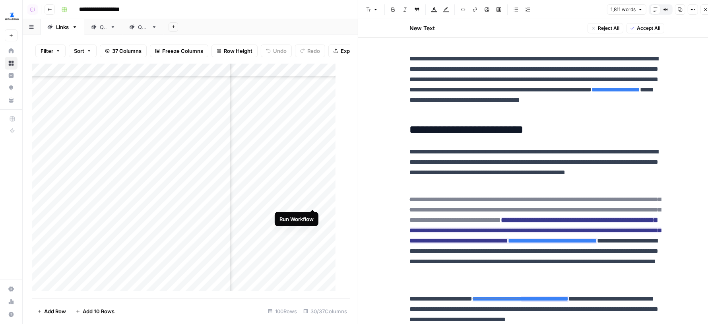
click at [313, 193] on div "Add Column" at bounding box center [187, 181] width 311 height 235
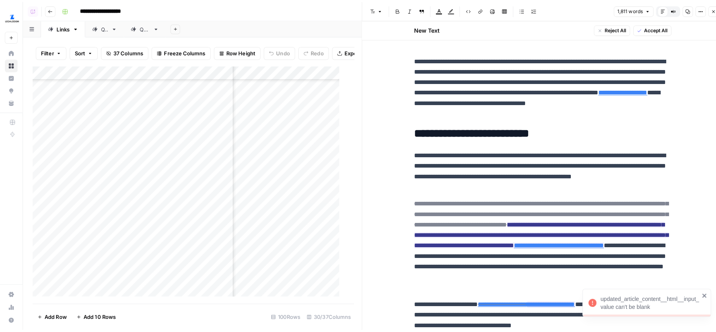
scroll to position [144, 1488]
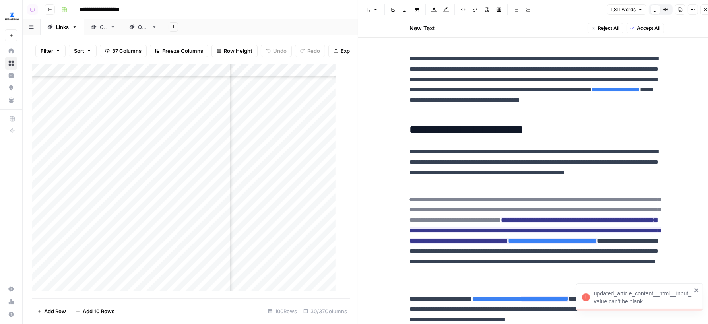
click at [705, 11] on icon "button" at bounding box center [705, 9] width 5 height 5
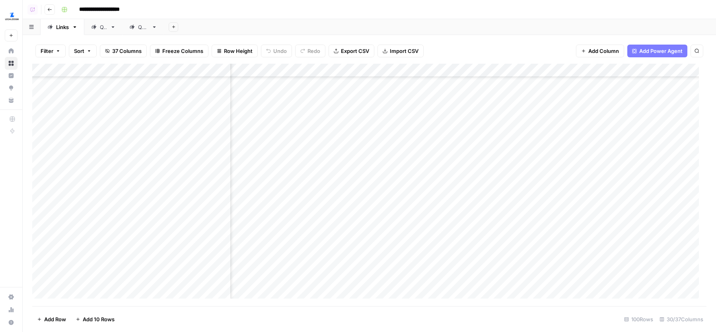
scroll to position [144, 279]
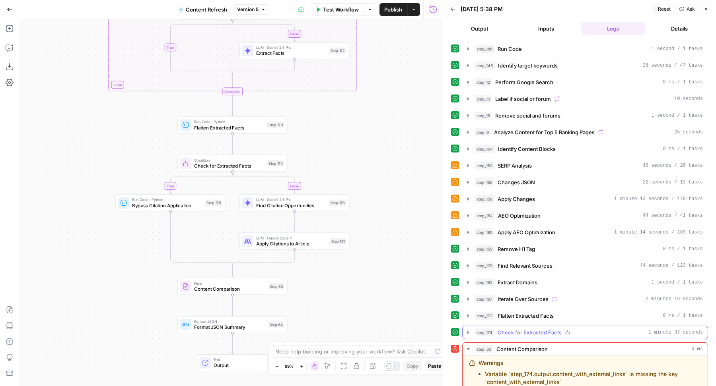
click at [499, 329] on span "Check for Extracted Facts" at bounding box center [529, 333] width 64 height 8
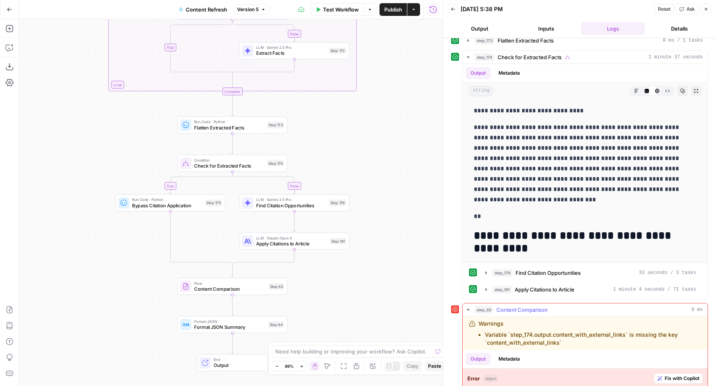
scroll to position [305, 0]
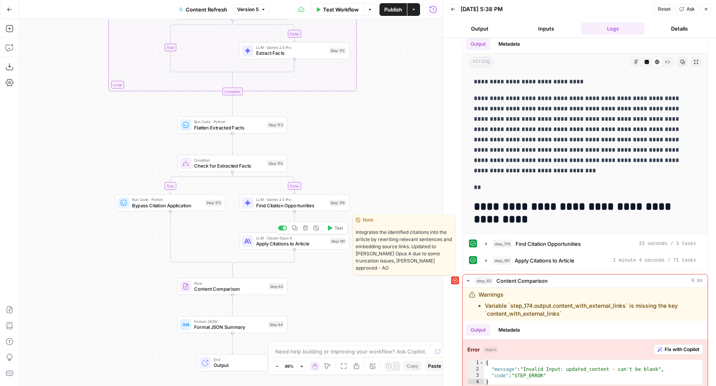
click at [305, 245] on span "Apply Citations to Article" at bounding box center [291, 243] width 71 height 7
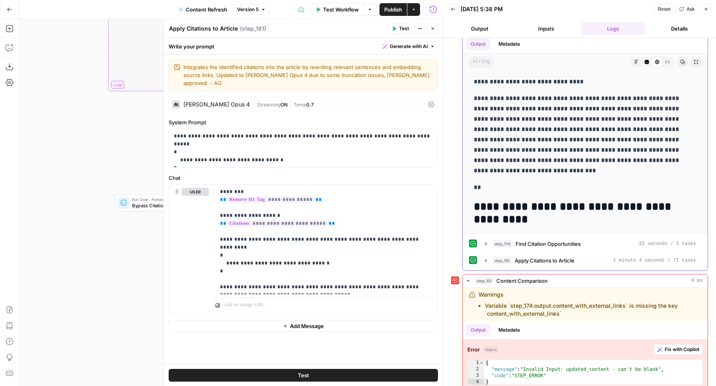
click at [641, 59] on button "Code Editor" at bounding box center [646, 62] width 10 height 10
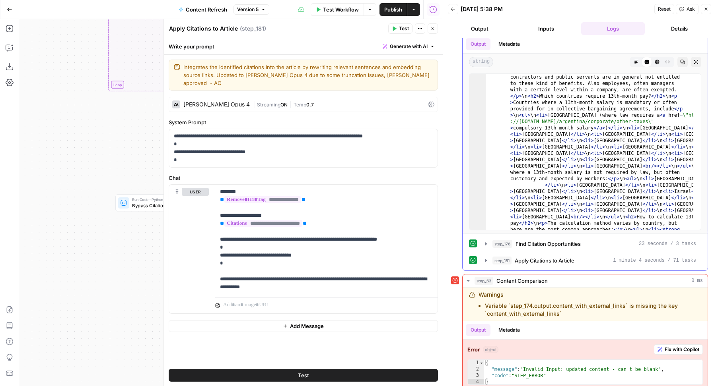
scroll to position [186, 0]
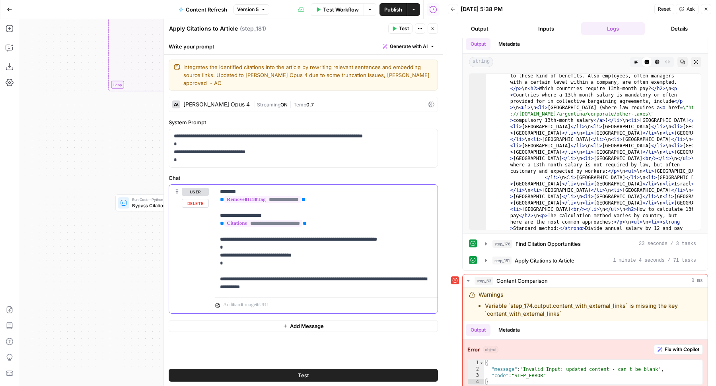
click at [219, 262] on div "**********" at bounding box center [326, 240] width 222 height 110
click at [231, 264] on p "**********" at bounding box center [326, 239] width 213 height 103
click at [431, 97] on div "Claude Opus 4 | Streaming ON | Temp 0.7" at bounding box center [303, 104] width 269 height 15
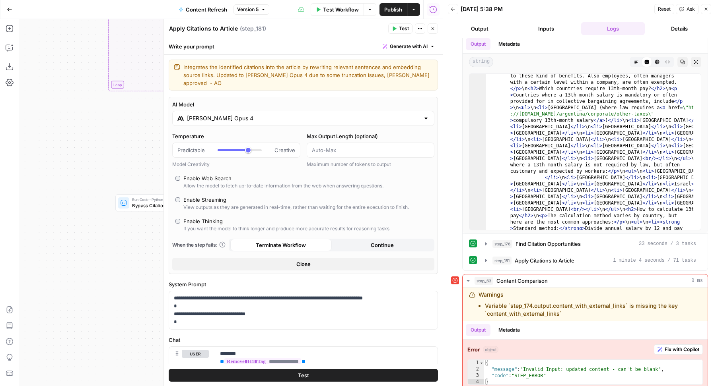
click at [208, 196] on div "Enable Streaming" at bounding box center [204, 200] width 43 height 8
click at [256, 258] on button "Close" at bounding box center [303, 264] width 262 height 13
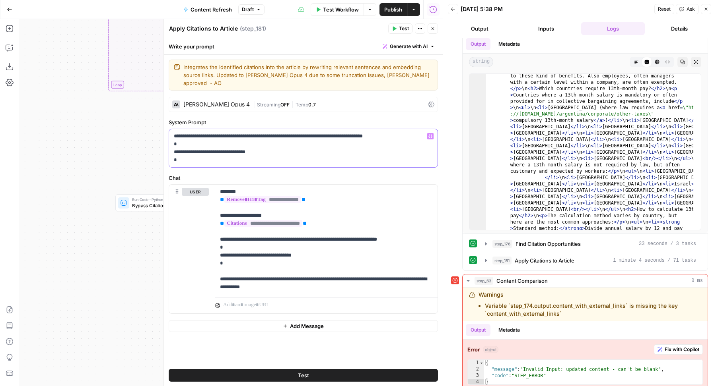
click at [392, 132] on p "**********" at bounding box center [303, 148] width 259 height 32
click at [604, 254] on button "step_181 Apply Citations to Article 1 minute 4 seconds / 71 tasks" at bounding box center [590, 260] width 220 height 13
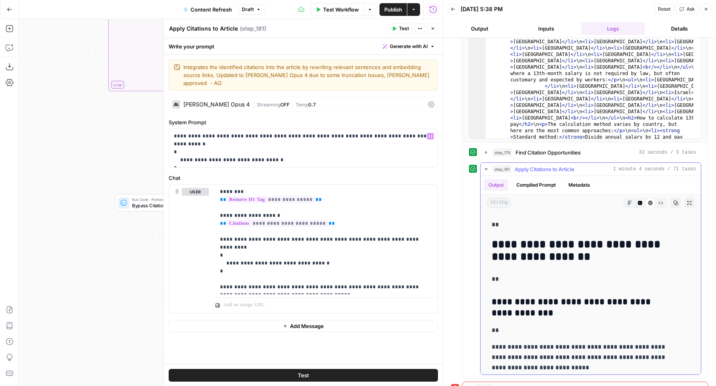
scroll to position [3724, 0]
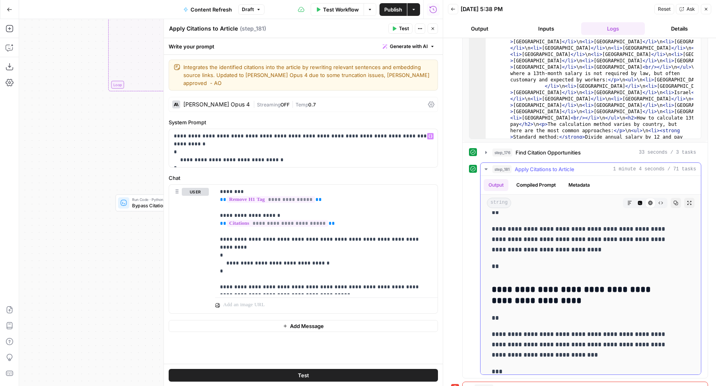
click at [634, 199] on button "Code Editor" at bounding box center [639, 203] width 10 height 10
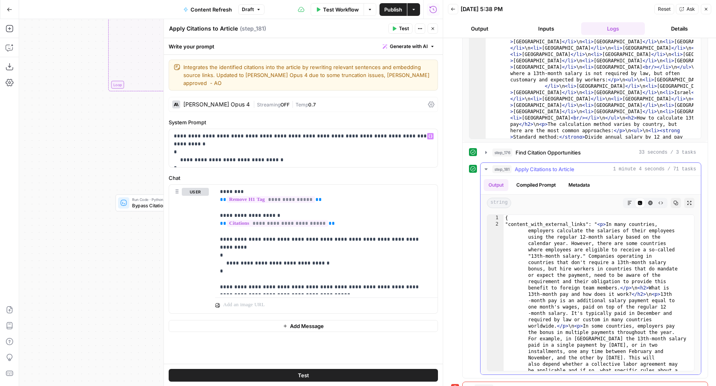
scroll to position [0, 0]
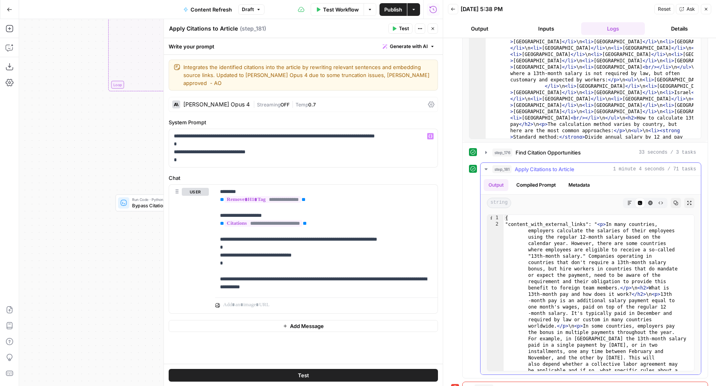
click at [658, 202] on icon "button" at bounding box center [660, 203] width 4 height 3
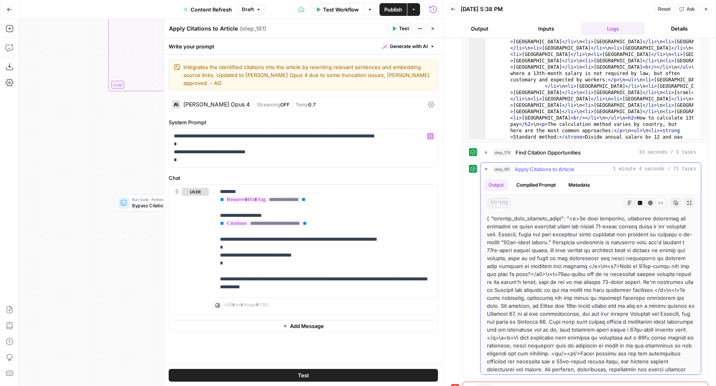
click at [648, 201] on icon "button" at bounding box center [650, 203] width 5 height 5
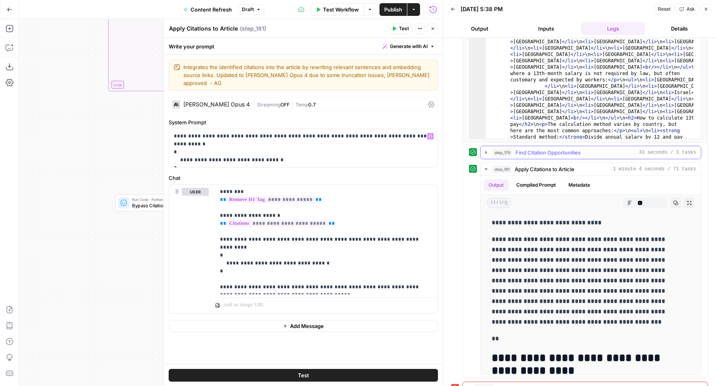
scroll to position [346, 0]
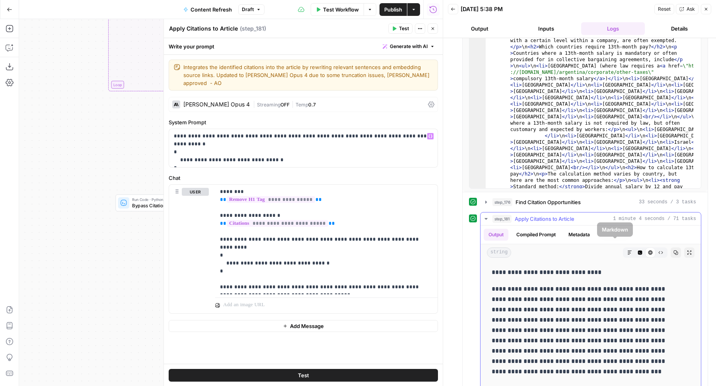
click at [634, 248] on button "Code Editor" at bounding box center [639, 253] width 10 height 10
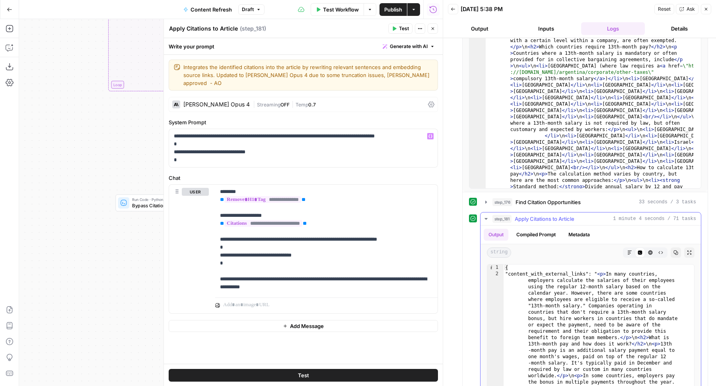
click at [673, 250] on icon "button" at bounding box center [675, 252] width 5 height 5
click at [229, 264] on p "**********" at bounding box center [326, 239] width 213 height 103
click at [283, 263] on p "**********" at bounding box center [326, 239] width 213 height 103
click at [392, 265] on p "**********" at bounding box center [326, 239] width 213 height 103
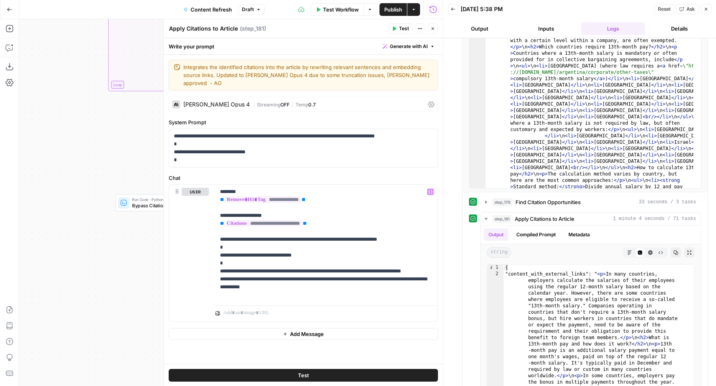
click at [434, 30] on icon "button" at bounding box center [432, 28] width 5 height 5
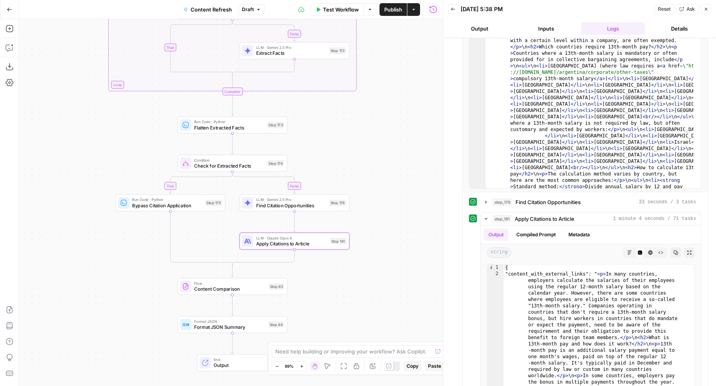
click at [388, 11] on span "Publish" at bounding box center [393, 10] width 18 height 8
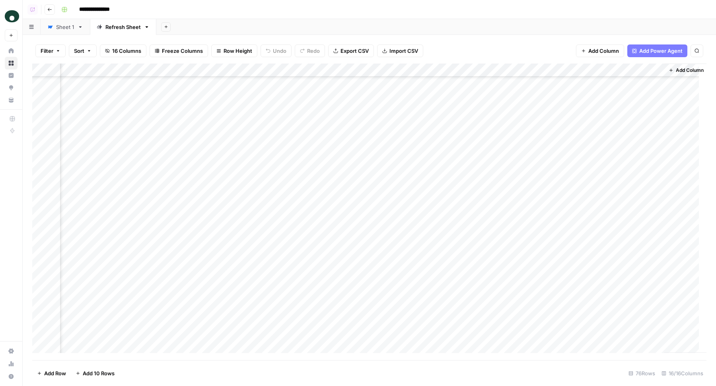
scroll to position [0, 966]
click at [400, 24] on div "Add Sheet" at bounding box center [435, 27] width 559 height 16
click at [433, 124] on div "Add Column" at bounding box center [369, 212] width 674 height 297
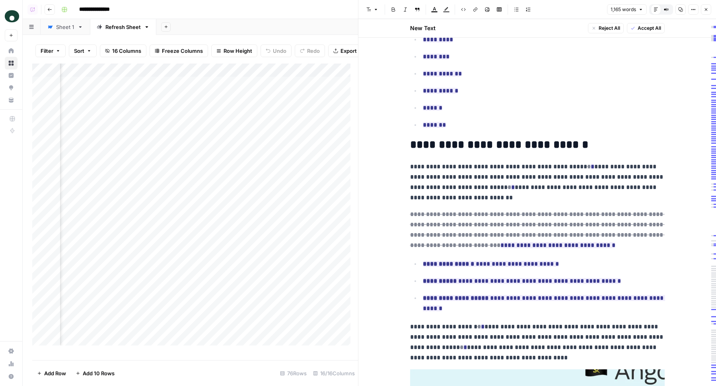
scroll to position [1216, 0]
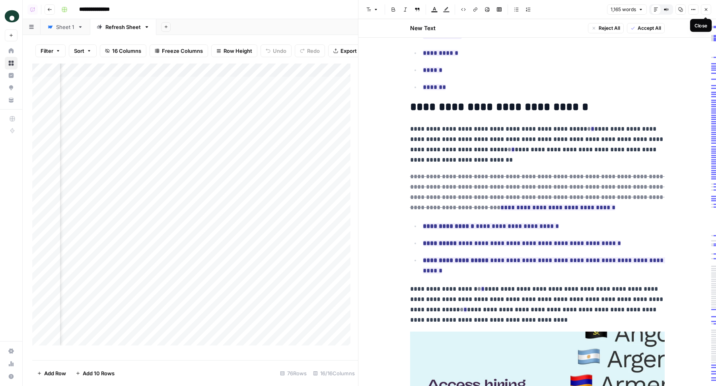
click at [704, 7] on button "Close" at bounding box center [705, 9] width 10 height 10
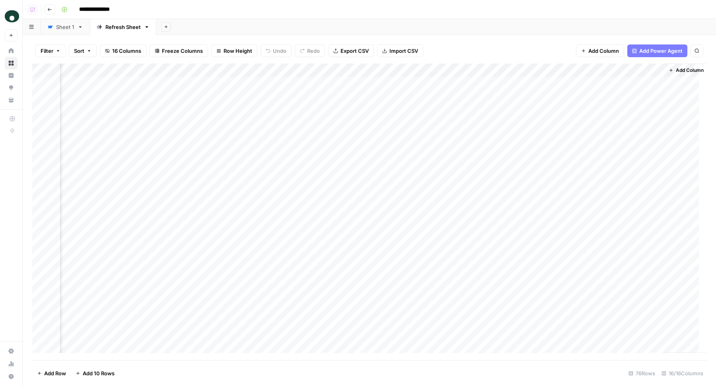
click at [422, 37] on div "Filter Sort 16 Columns Freeze Columns Row Height Undo Redo Export CSV Import CS…" at bounding box center [369, 210] width 693 height 351
click at [432, 83] on div "Add Column" at bounding box center [369, 212] width 674 height 297
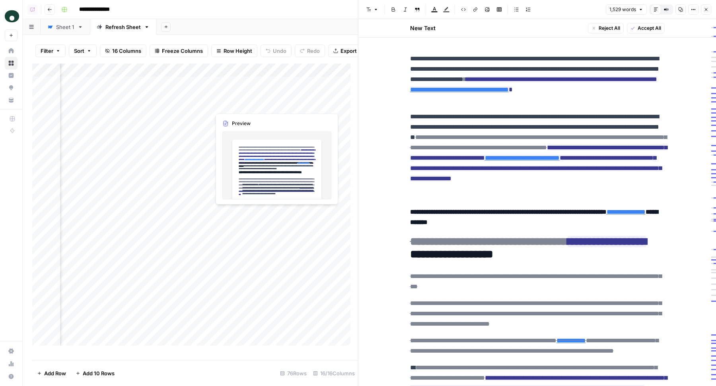
click at [267, 104] on div "Add Column" at bounding box center [195, 209] width 326 height 290
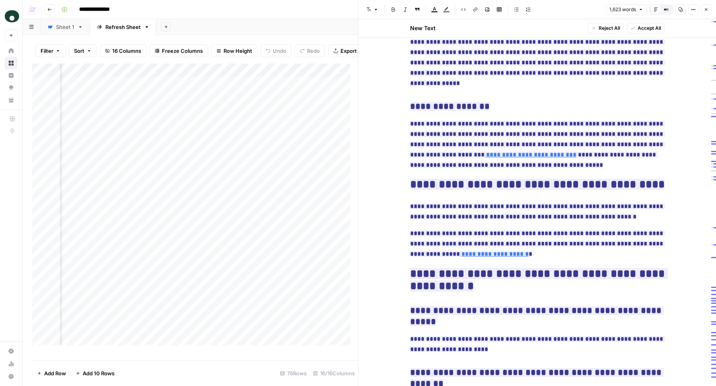
scroll to position [2277, 0]
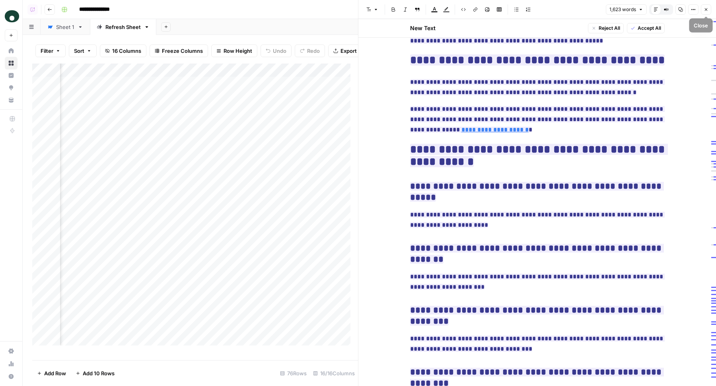
click at [706, 10] on icon "button" at bounding box center [705, 9] width 5 height 5
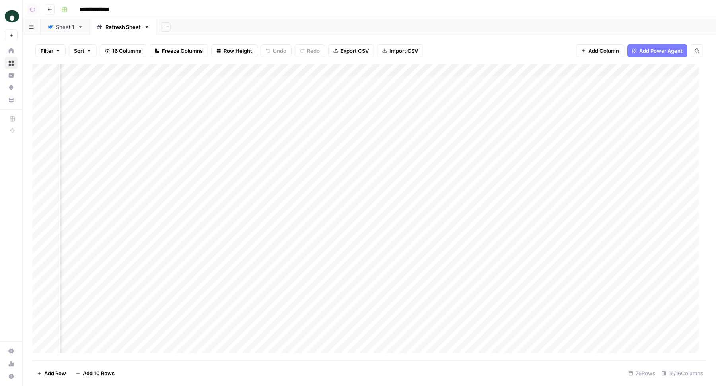
scroll to position [0, 976]
click at [116, 26] on div "Refresh Sheet" at bounding box center [122, 27] width 35 height 8
click at [116, 26] on input "**********" at bounding box center [123, 27] width 36 height 10
type input "**********"
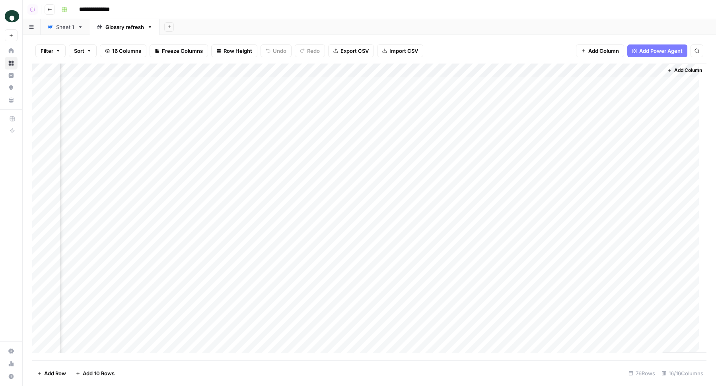
click at [123, 30] on div "Glosary refresh" at bounding box center [124, 27] width 39 height 8
click at [116, 25] on input "**********" at bounding box center [125, 27] width 40 height 10
type input "**********"
click at [188, 29] on div "Add Sheet" at bounding box center [438, 27] width 553 height 16
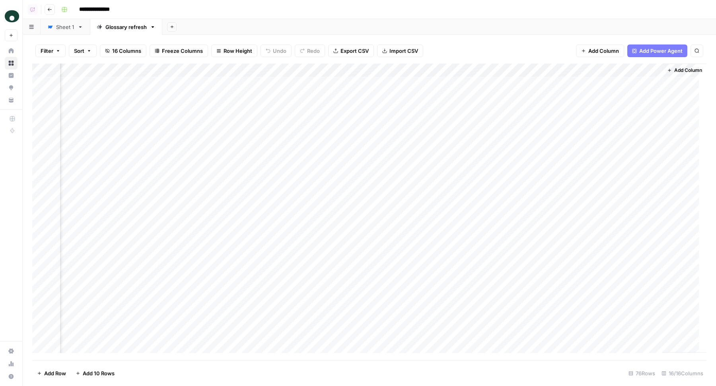
click at [62, 28] on div "Sheet 1" at bounding box center [65, 27] width 18 height 8
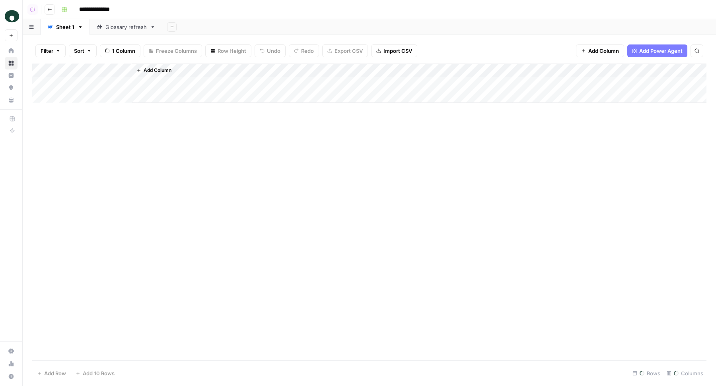
click at [67, 27] on div "Sheet 1" at bounding box center [65, 27] width 18 height 8
click at [67, 27] on input "*******" at bounding box center [65, 27] width 19 height 10
type input "**********"
click at [227, 20] on div "Add Sheet" at bounding box center [450, 27] width 531 height 16
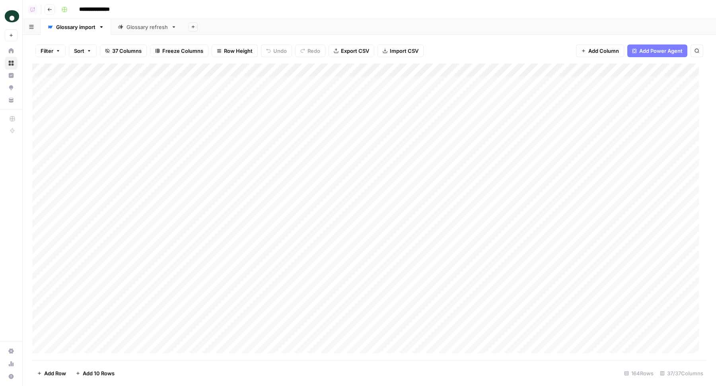
click at [156, 28] on div "Glossary refresh" at bounding box center [146, 27] width 41 height 8
click at [321, 71] on div "Add Column" at bounding box center [369, 212] width 674 height 297
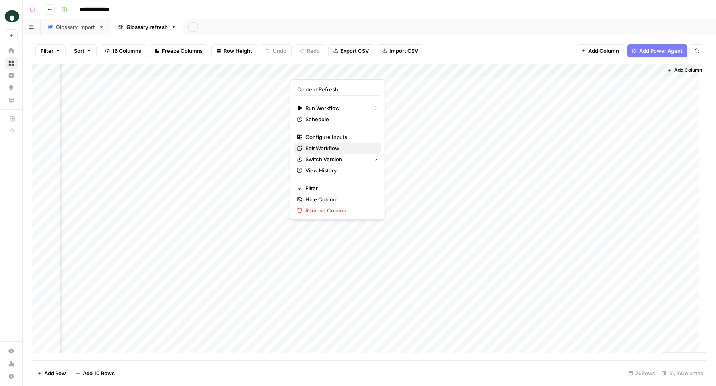
click at [326, 144] on span "Edit Workflow" at bounding box center [340, 148] width 70 height 8
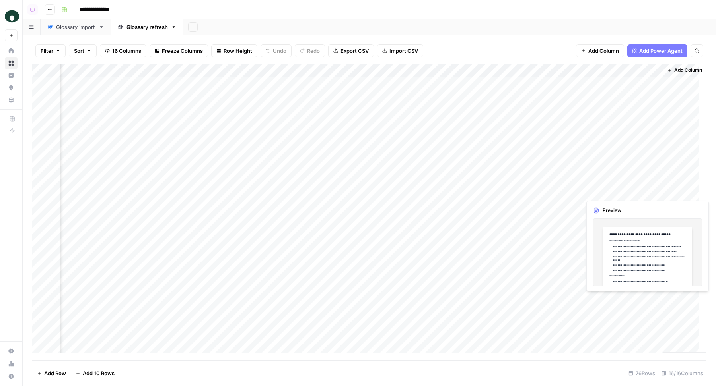
click at [645, 192] on div "Add Column" at bounding box center [369, 212] width 674 height 297
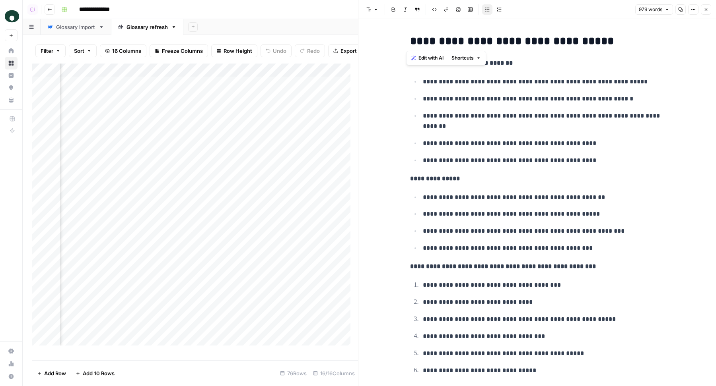
drag, startPoint x: 405, startPoint y: 40, endPoint x: 648, endPoint y: 42, distance: 243.7
click at [693, 8] on icon "button" at bounding box center [693, 9] width 5 height 5
click at [655, 81] on span "Code" at bounding box center [669, 84] width 38 height 8
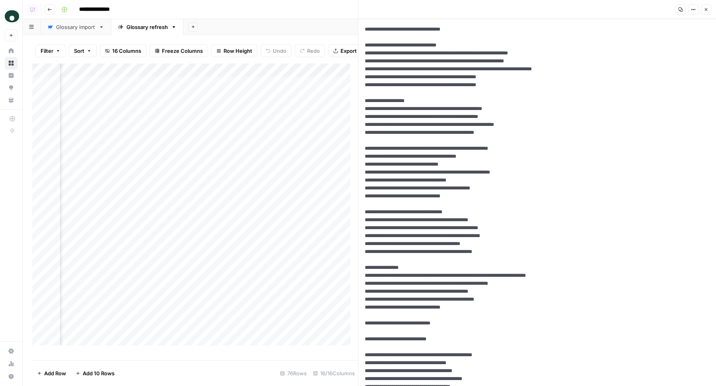
drag, startPoint x: 488, startPoint y: 29, endPoint x: 361, endPoint y: 29, distance: 127.2
click at [361, 29] on div "Copy Options Close New Text" at bounding box center [537, 193] width 358 height 386
click at [708, 12] on button "Close" at bounding box center [705, 9] width 10 height 10
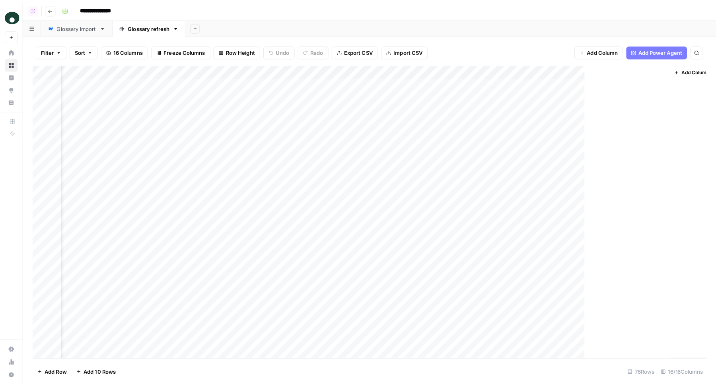
scroll to position [0, 976]
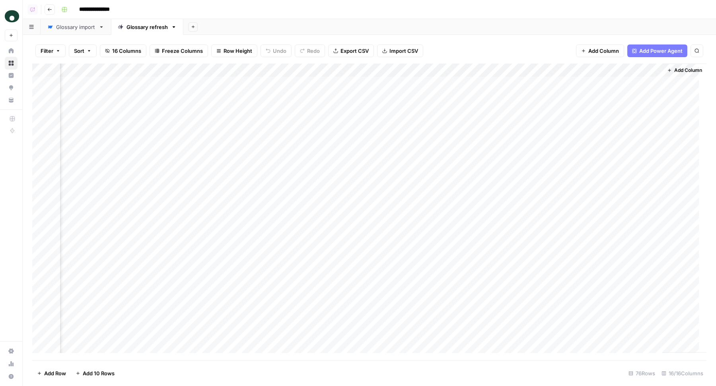
click at [338, 72] on div "Add Column" at bounding box center [369, 212] width 674 height 297
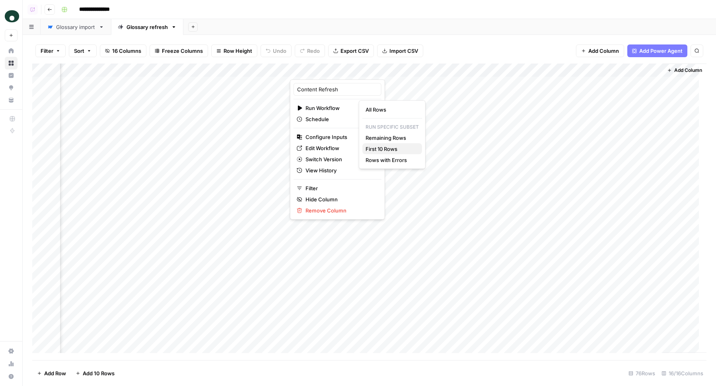
click at [391, 149] on span "First 10 Rows" at bounding box center [390, 149] width 50 height 8
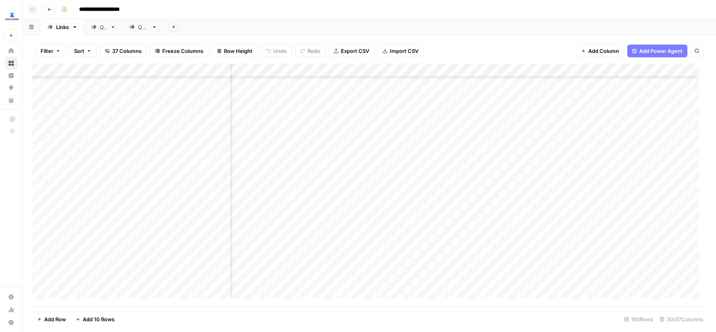
scroll to position [106, 1428]
click at [431, 224] on div "Add Column" at bounding box center [369, 185] width 674 height 242
click at [543, 204] on div "Add Column" at bounding box center [369, 185] width 674 height 242
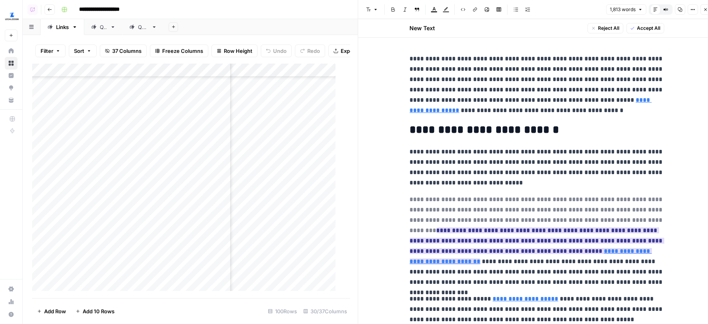
scroll to position [90, 0]
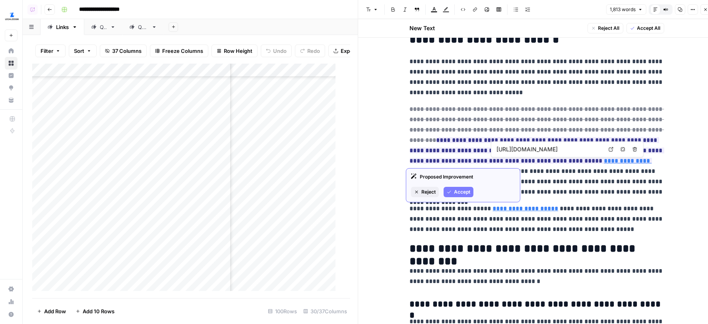
click at [546, 151] on input "[URL][DOMAIN_NAME]" at bounding box center [550, 149] width 106 height 8
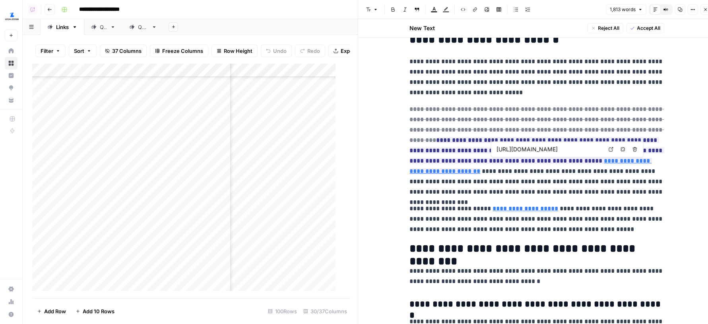
click at [546, 151] on input "[URL][DOMAIN_NAME]" at bounding box center [550, 149] width 106 height 8
type input "[URL][DOMAIN_NAME]"
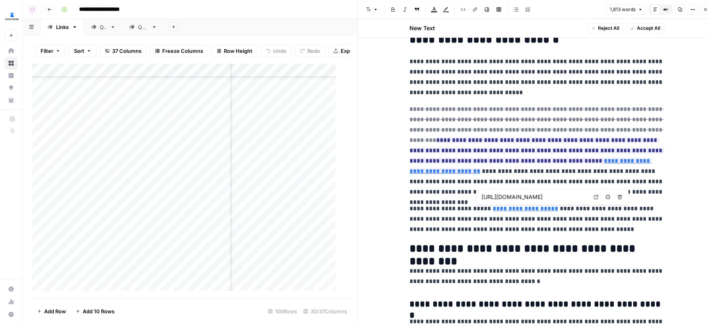
click at [522, 199] on input "[URL][DOMAIN_NAME]" at bounding box center [535, 197] width 106 height 8
click at [522, 195] on input "[URL][DOMAIN_NAME]" at bounding box center [535, 197] width 106 height 8
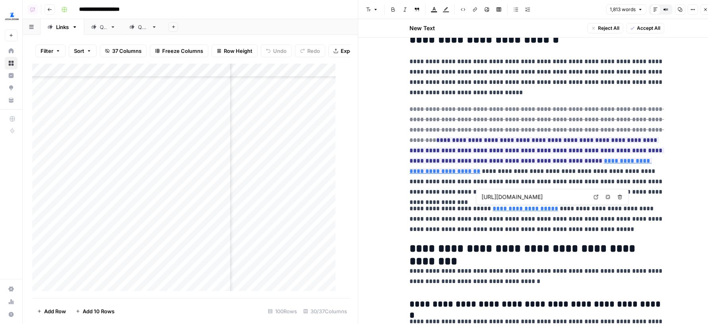
click at [522, 195] on input "[URL][DOMAIN_NAME]" at bounding box center [535, 197] width 106 height 8
click at [453, 178] on p "**********" at bounding box center [537, 150] width 254 height 93
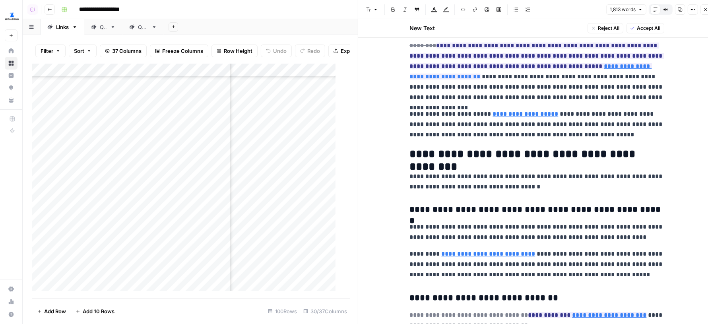
scroll to position [299, 0]
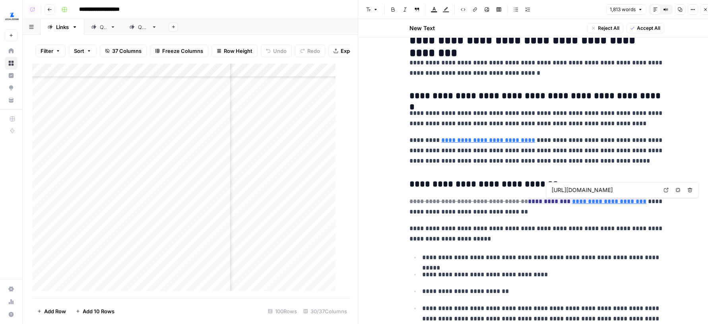
click at [603, 189] on input "[URL][DOMAIN_NAME]" at bounding box center [605, 190] width 106 height 8
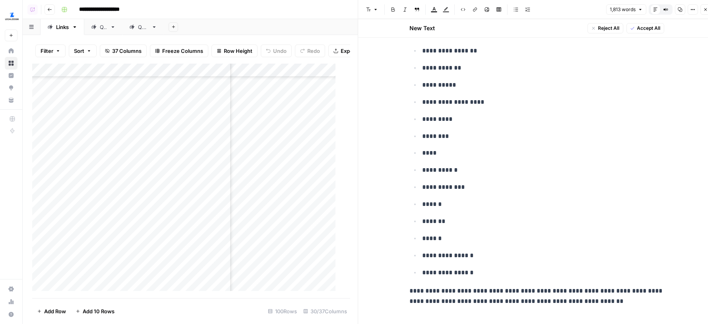
scroll to position [0, 7]
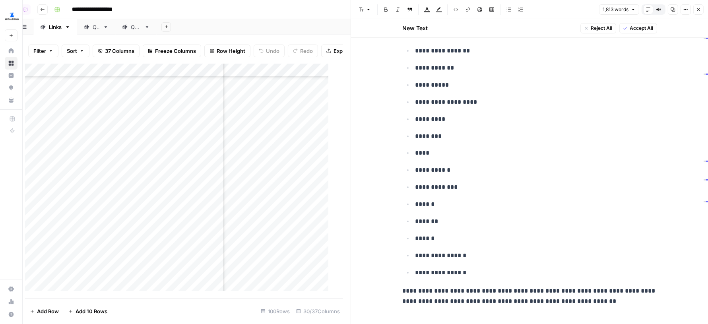
click at [698, 7] on icon "button" at bounding box center [698, 9] width 5 height 5
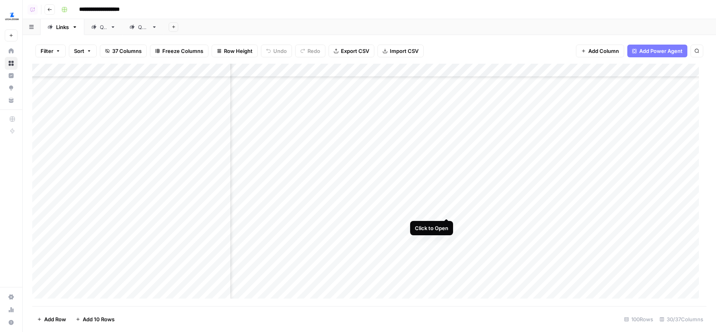
click at [447, 203] on div "Add Column" at bounding box center [369, 185] width 674 height 242
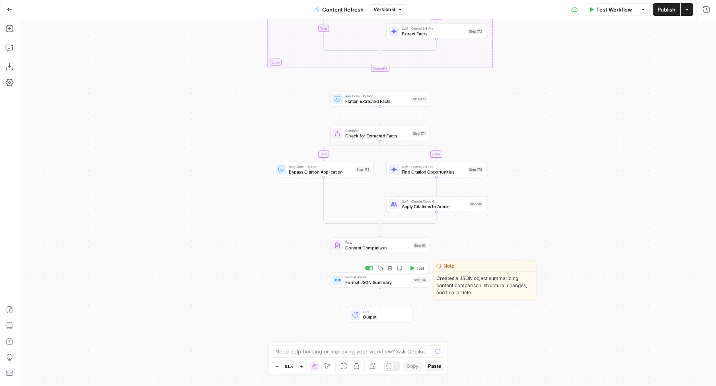
click at [353, 285] on span "Format JSON Summary" at bounding box center [377, 282] width 65 height 6
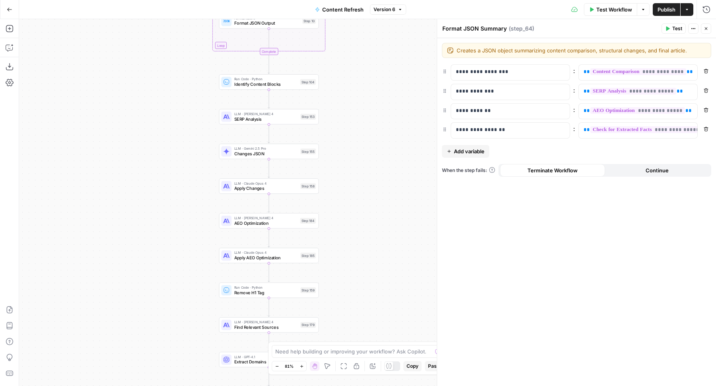
click at [305, 117] on div "Step 153" at bounding box center [308, 117] width 16 height 6
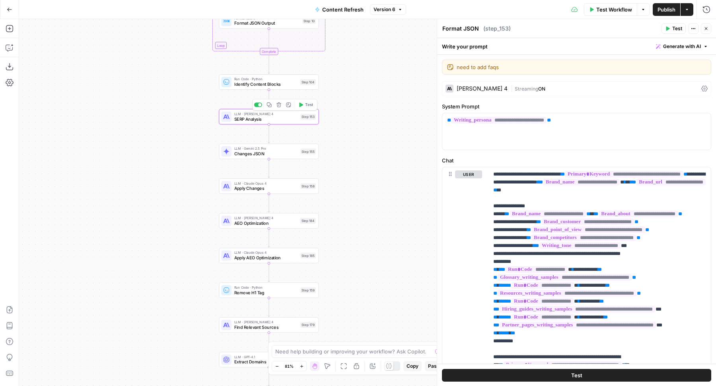
type textarea "SERP Analysis"
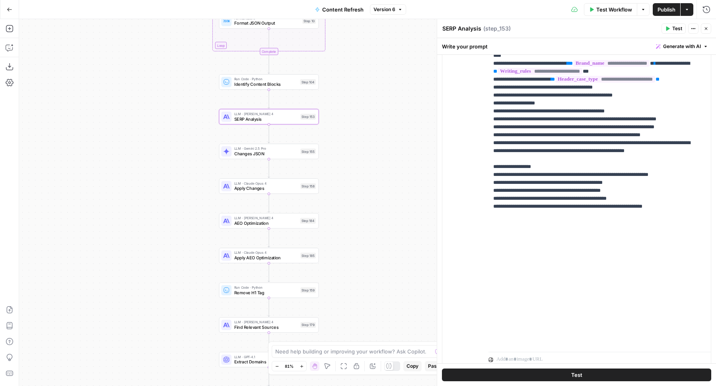
scroll to position [168, 0]
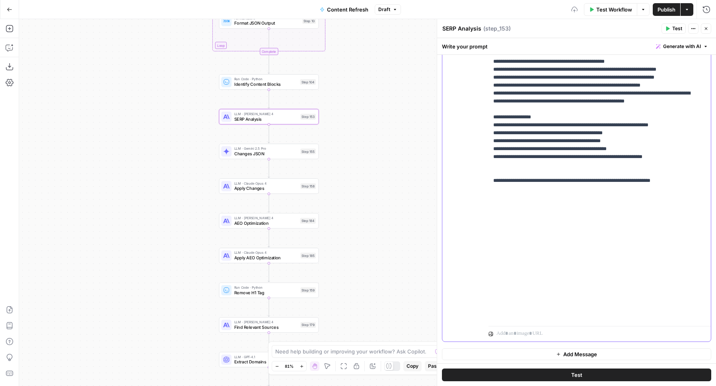
scroll to position [899, 0]
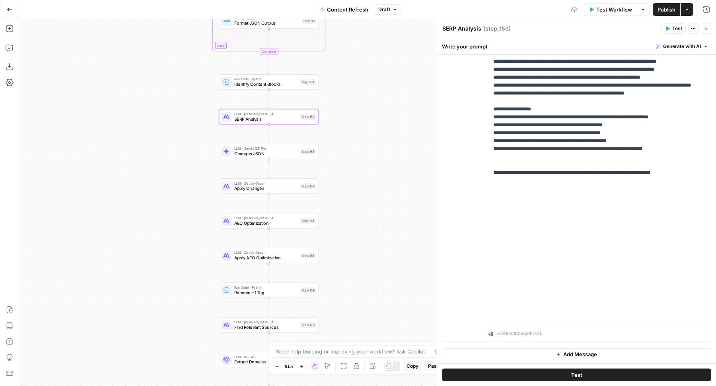
click at [708, 29] on span "Close" at bounding box center [708, 29] width 0 height 0
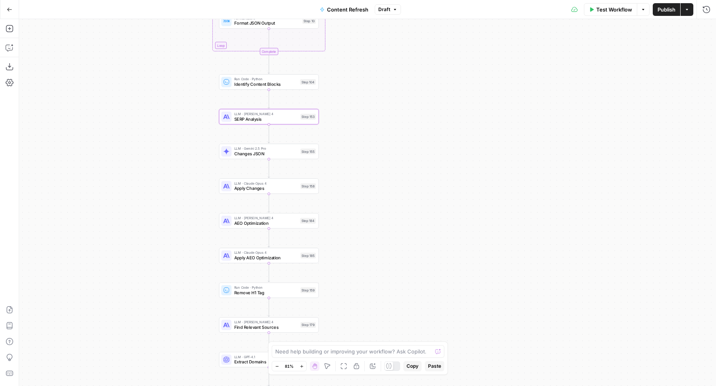
click at [660, 10] on span "Publish" at bounding box center [666, 10] width 18 height 8
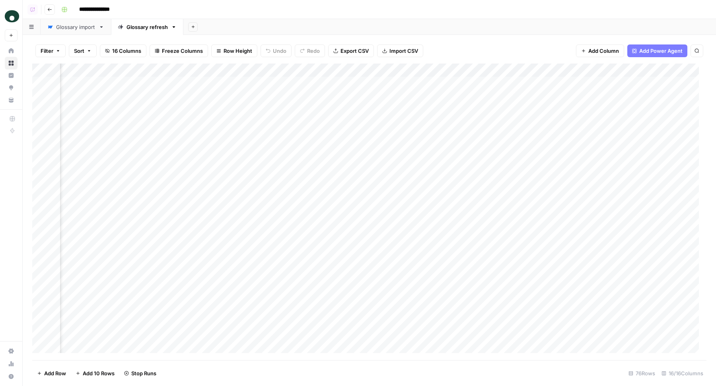
scroll to position [0, 976]
click at [504, 109] on div "Add Column" at bounding box center [369, 212] width 674 height 297
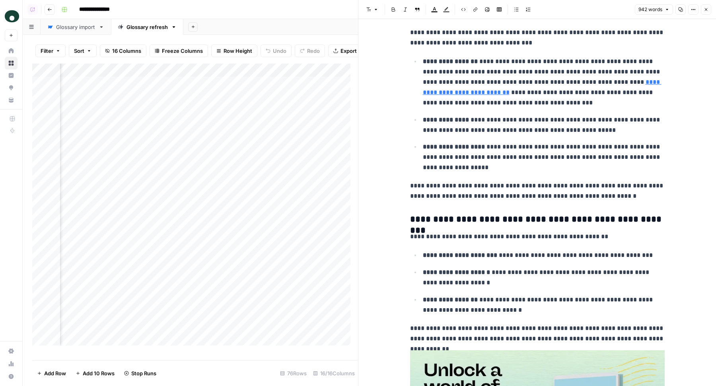
scroll to position [288, 0]
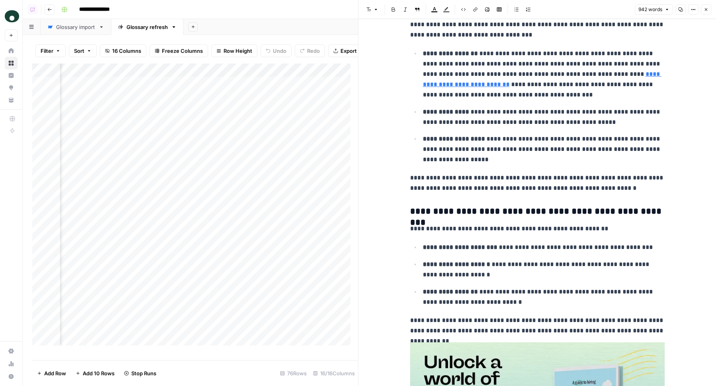
click at [707, 10] on icon "button" at bounding box center [705, 9] width 5 height 5
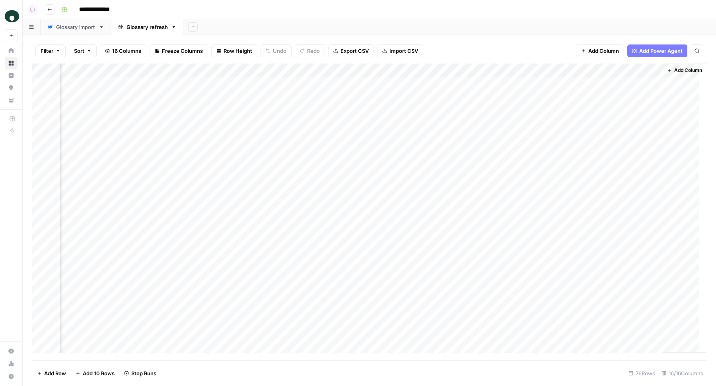
scroll to position [0, 966]
click at [433, 111] on div "Add Column" at bounding box center [369, 212] width 674 height 297
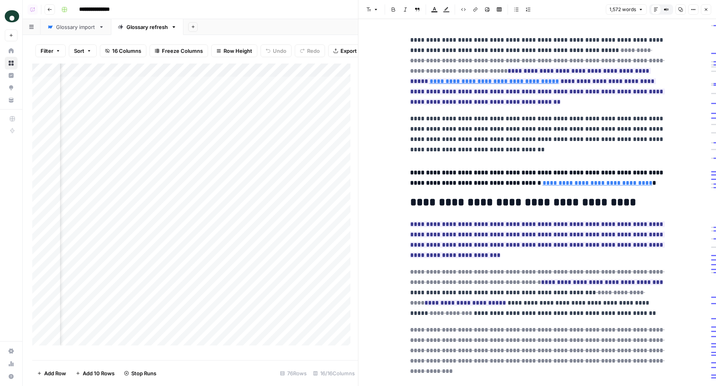
click at [708, 10] on button "Close" at bounding box center [705, 9] width 10 height 10
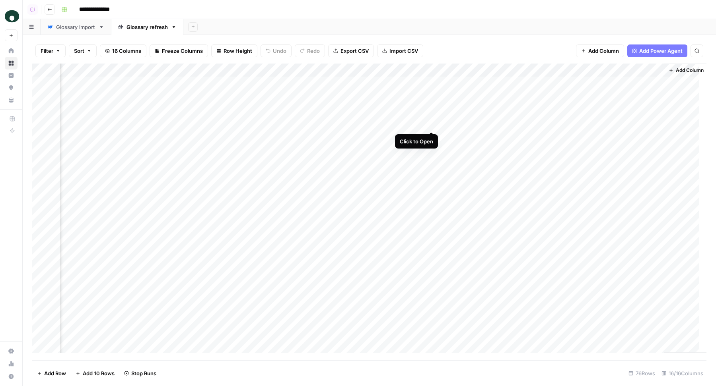
click at [432, 124] on div "Add Column" at bounding box center [369, 212] width 674 height 297
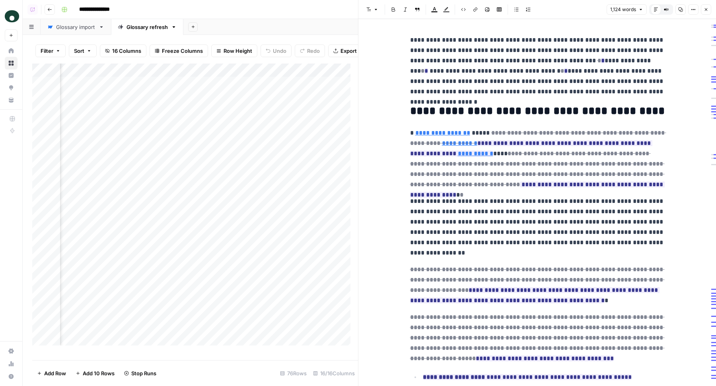
scroll to position [0, 1142]
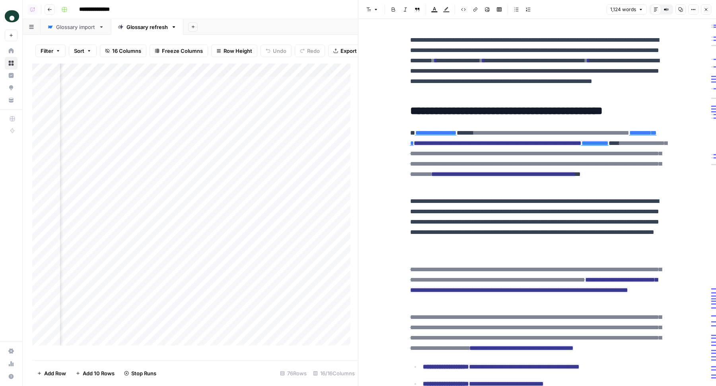
type input "[URL][DOMAIN_NAME]"
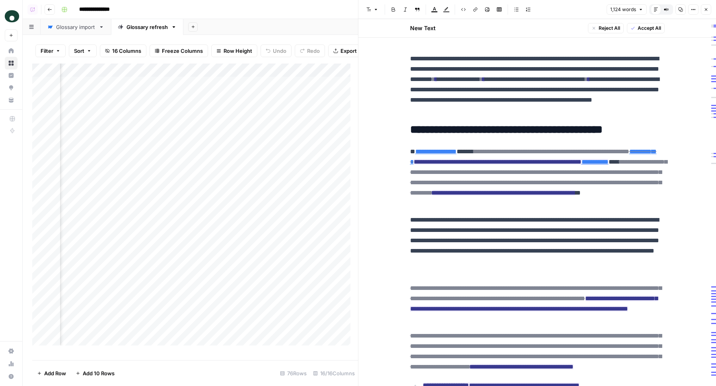
click at [706, 11] on icon "button" at bounding box center [705, 9] width 5 height 5
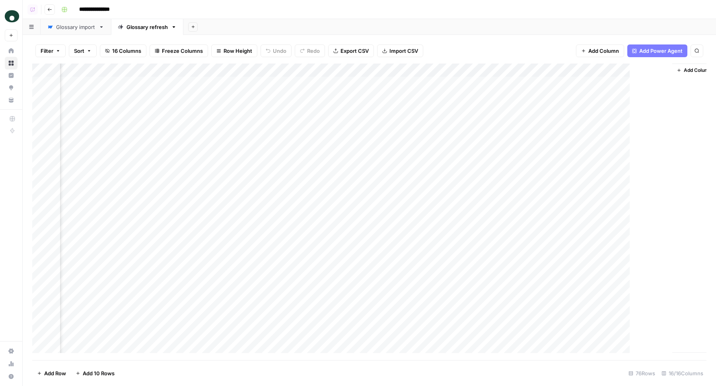
scroll to position [0, 966]
click at [433, 83] on div "Add Column" at bounding box center [369, 212] width 674 height 297
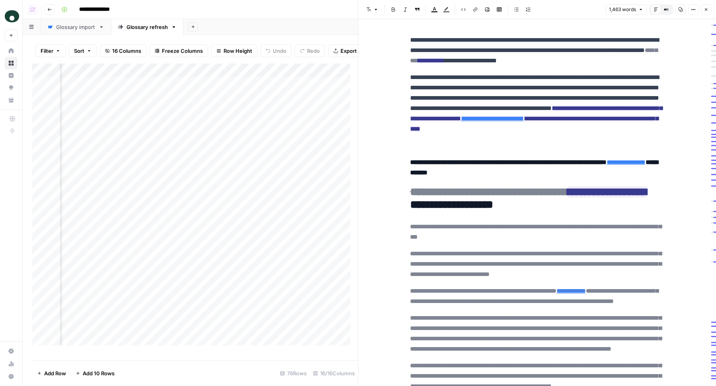
click at [708, 8] on icon "button" at bounding box center [705, 9] width 5 height 5
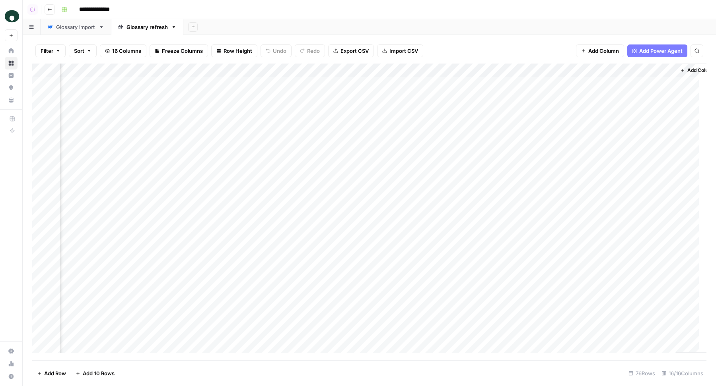
scroll to position [0, 955]
click at [438, 26] on div "Add Sheet" at bounding box center [449, 27] width 532 height 16
